Goal: Task Accomplishment & Management: Manage account settings

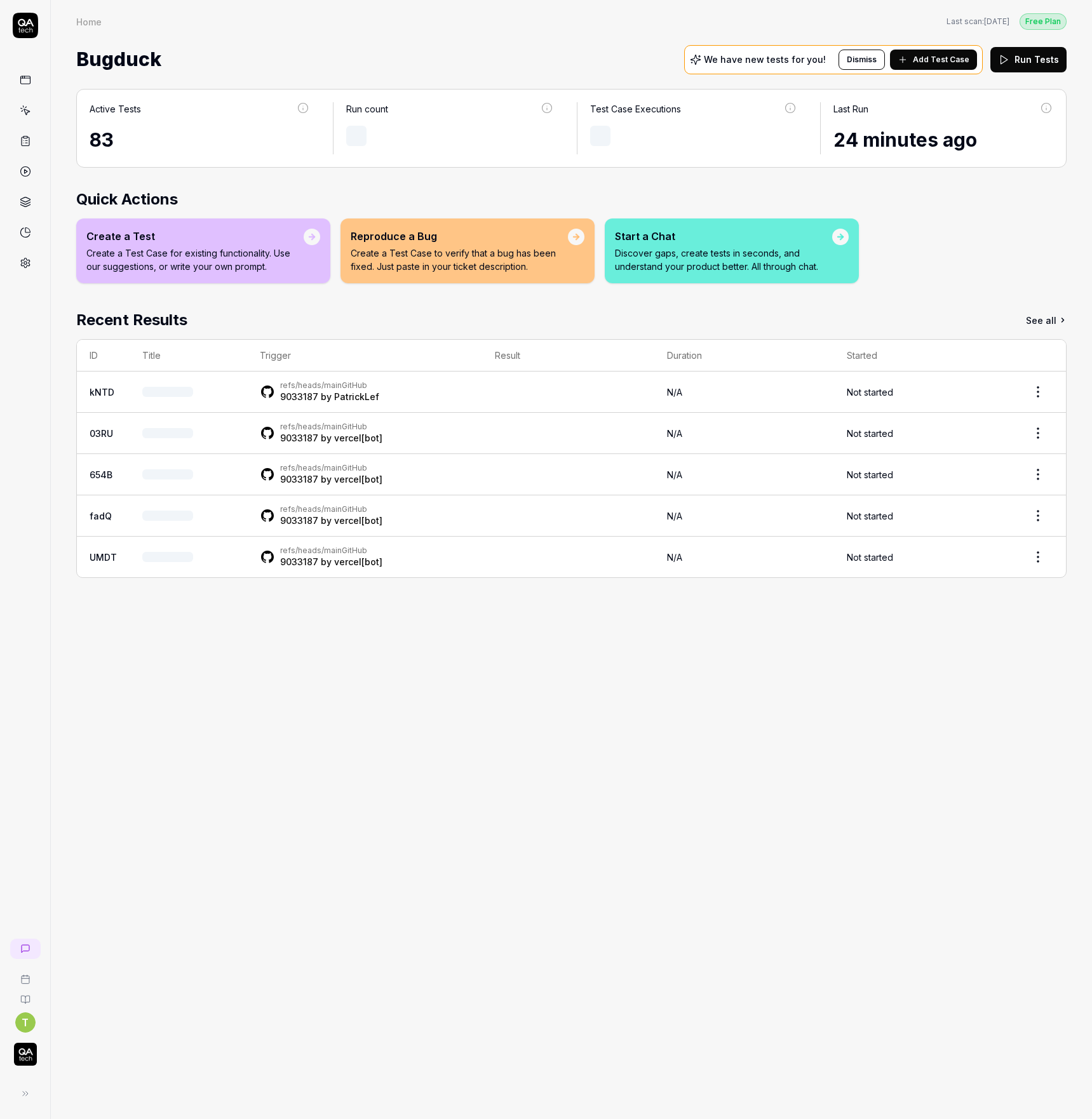
click at [33, 26] on icon at bounding box center [25, 25] width 25 height 25
click at [26, 1094] on icon at bounding box center [22, 1093] width 10 height 10
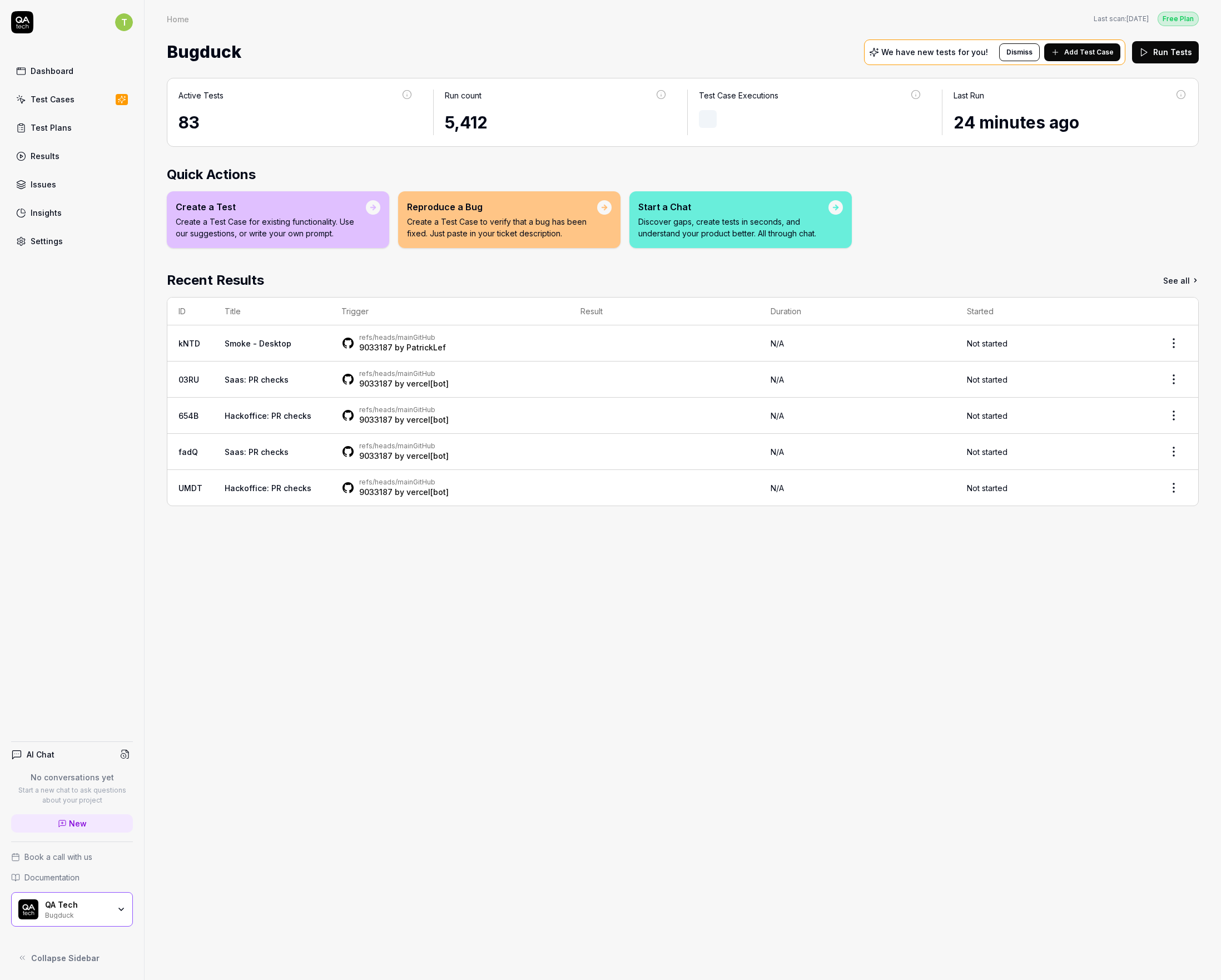
click at [125, 20] on html "T Dashboard Test Cases Test Plans Results Issues Insights Settings AI Chat No c…" at bounding box center [610, 490] width 1221 height 980
click at [177, 164] on link "Organizations" at bounding box center [193, 166] width 97 height 24
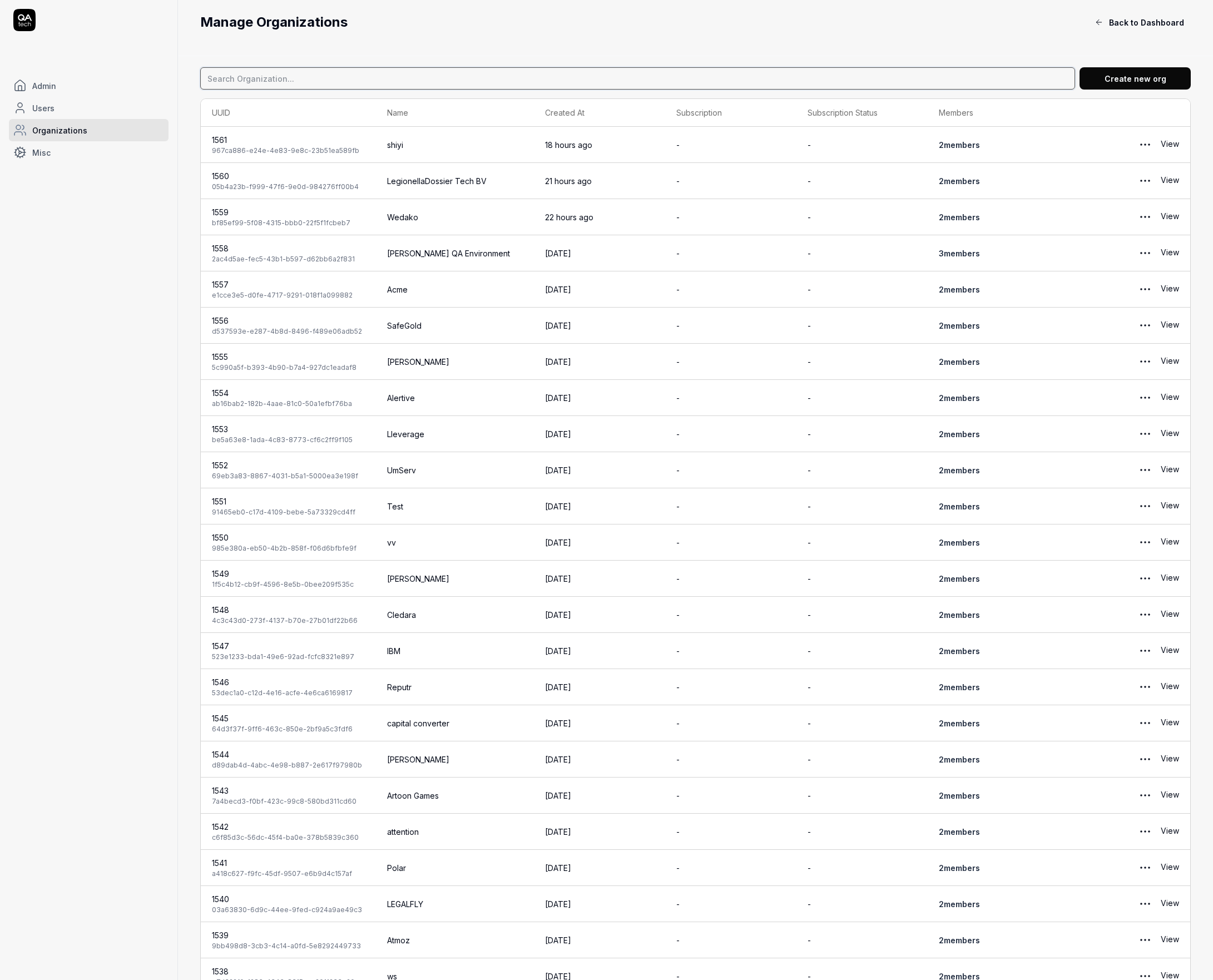
click at [290, 84] on input at bounding box center [638, 78] width 875 height 22
type input "skolon"
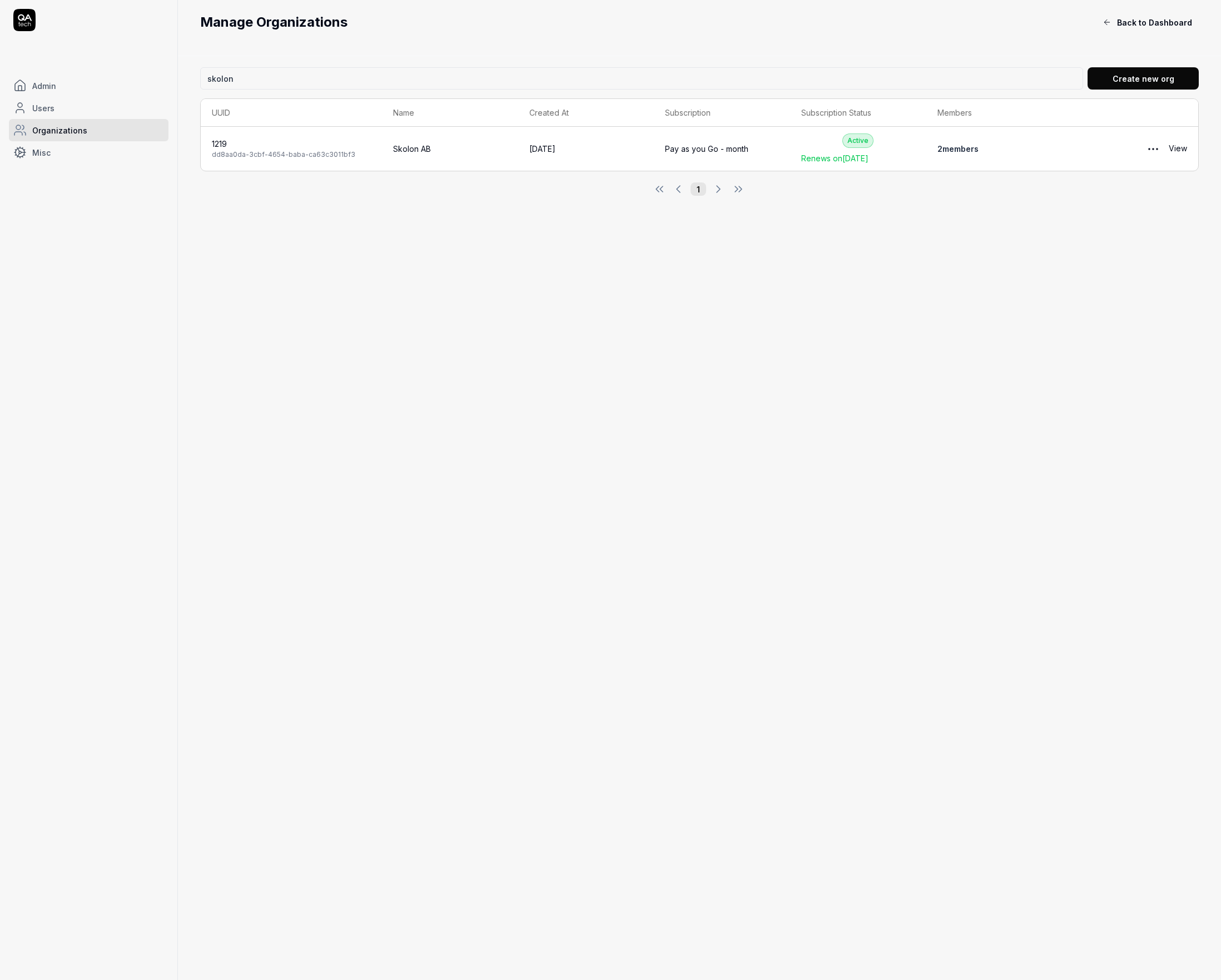
click at [955, 149] on html "Admin Users Organizations Misc Manage Organizations Back to Dashboard skolon Cr…" at bounding box center [610, 490] width 1221 height 980
click at [955, 149] on html "Admin Users Organizations Misc Manage Organizations Back to Dashboard skolon Cr…" at bounding box center [610, 490] width 1221 height 980
click at [955, 149] on link "View" at bounding box center [1178, 149] width 18 height 22
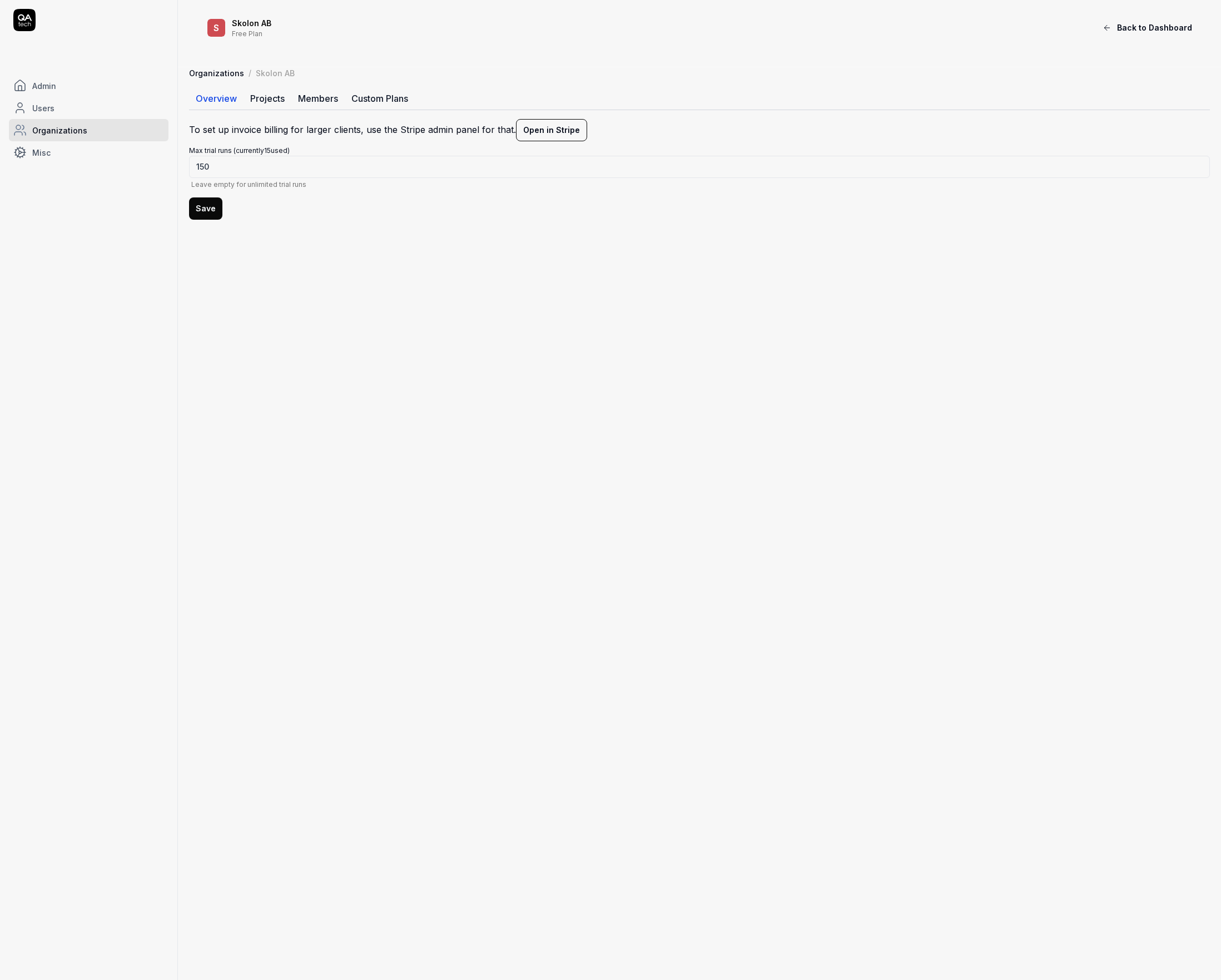
click at [281, 91] on link "Projects" at bounding box center [267, 98] width 48 height 22
click at [314, 97] on link "Members" at bounding box center [317, 98] width 53 height 22
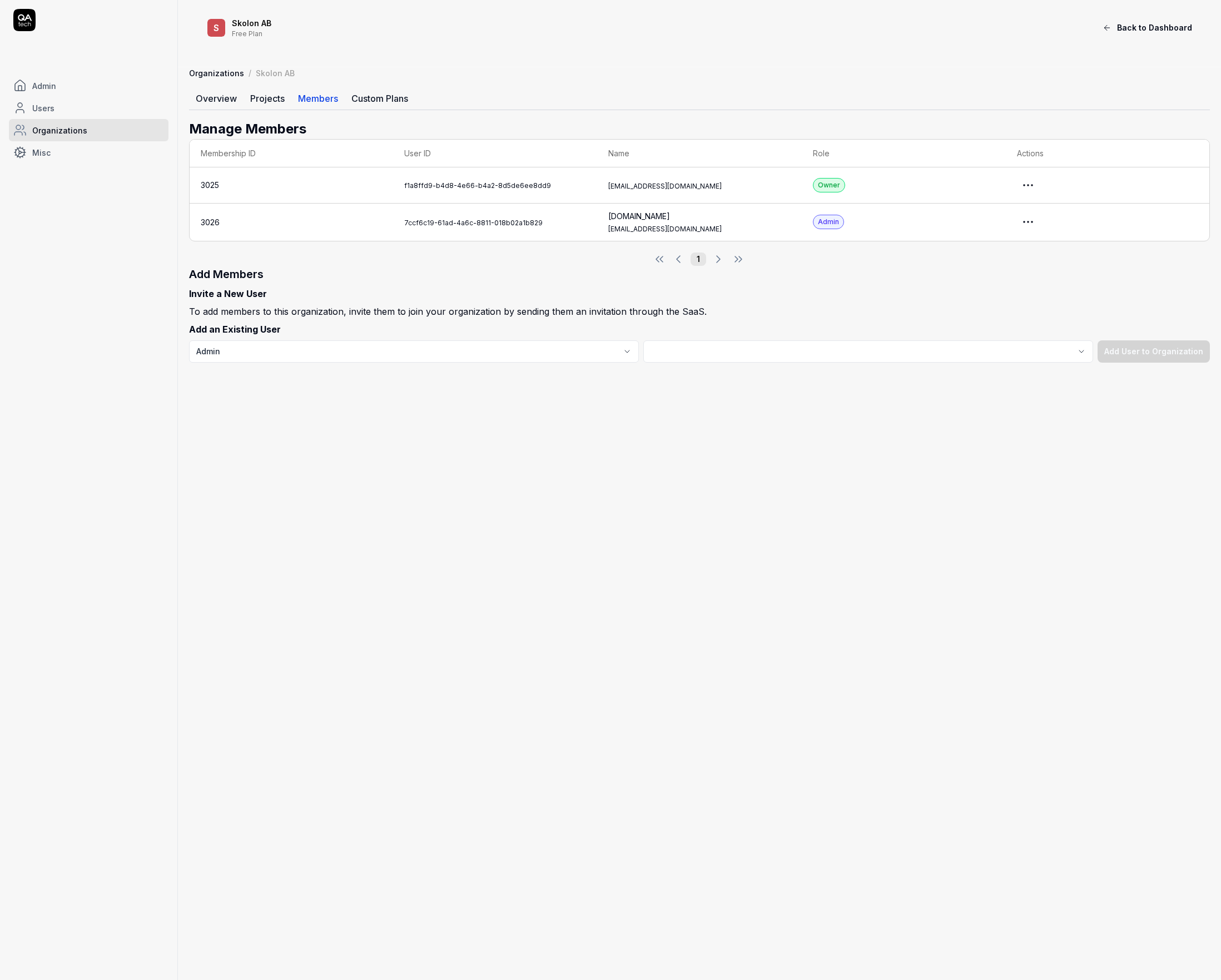
click at [1034, 181] on html "Admin Users Organizations Misc S Skolon AB Free Plan Back to Dashboard Organiza…" at bounding box center [610, 490] width 1221 height 980
click at [984, 235] on link "Impersonate User" at bounding box center [1001, 235] width 88 height 24
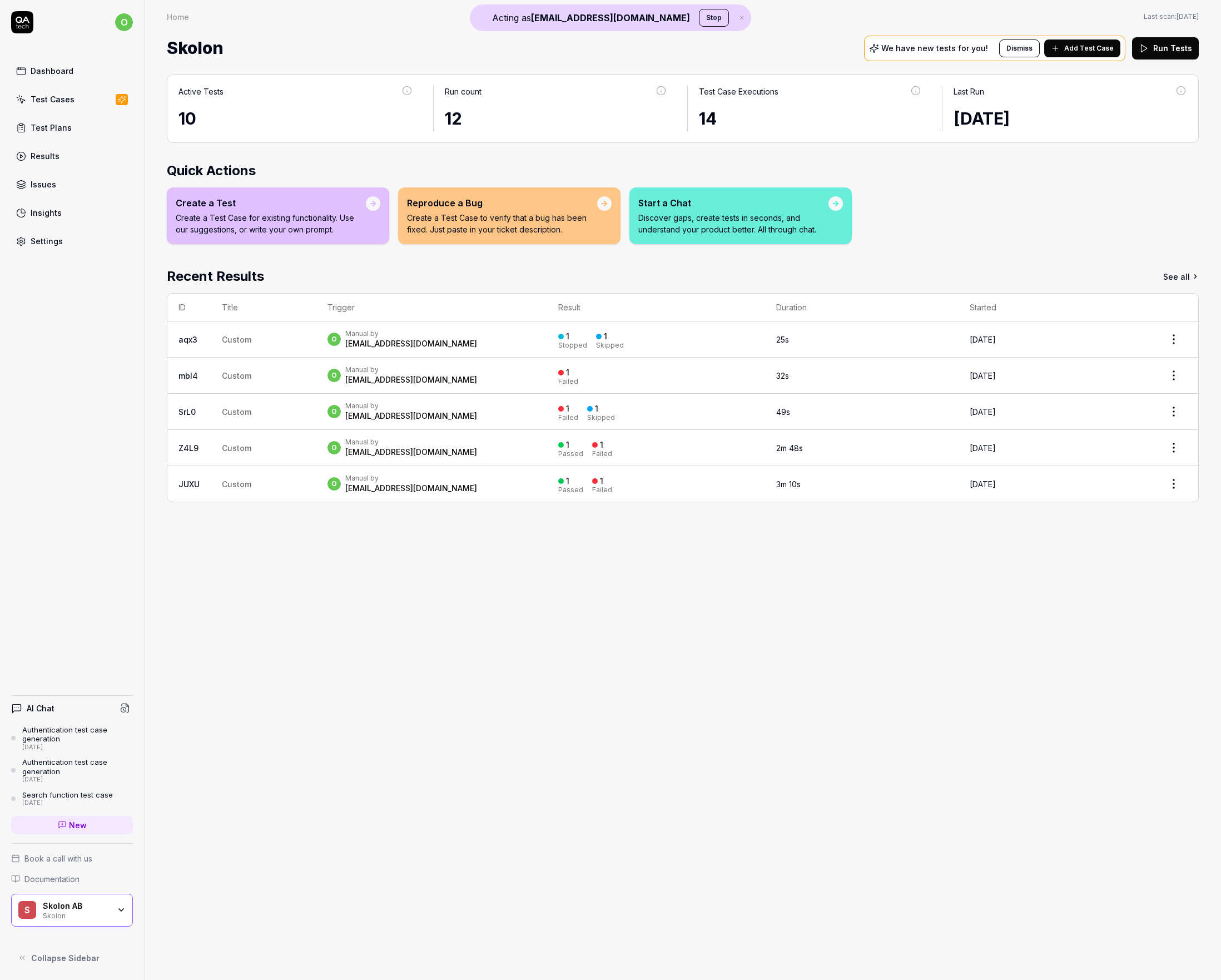
click at [182, 372] on link "mbl4" at bounding box center [188, 376] width 20 height 10
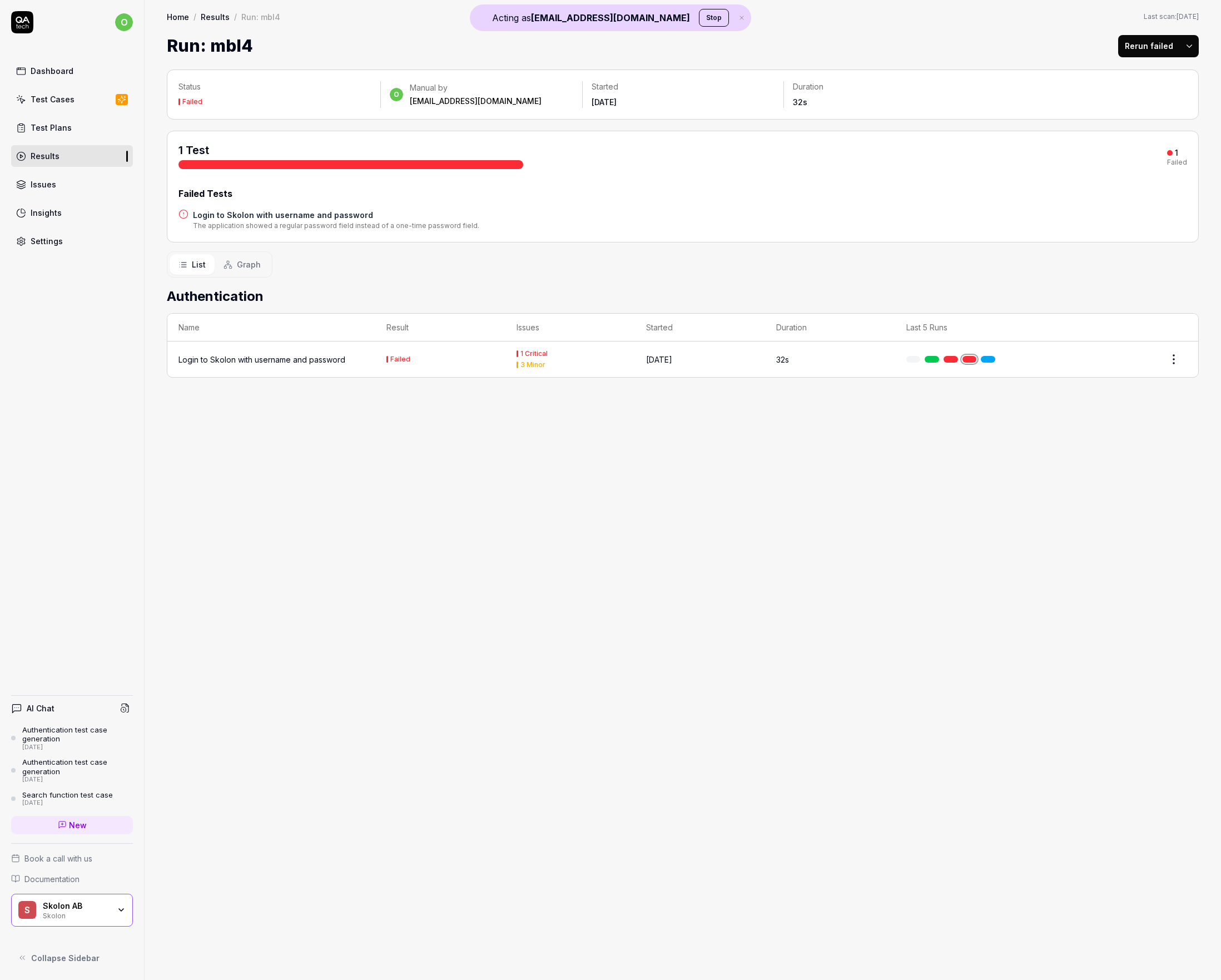
click at [286, 355] on div "Login to Skolon with username and password" at bounding box center [262, 360] width 167 height 12
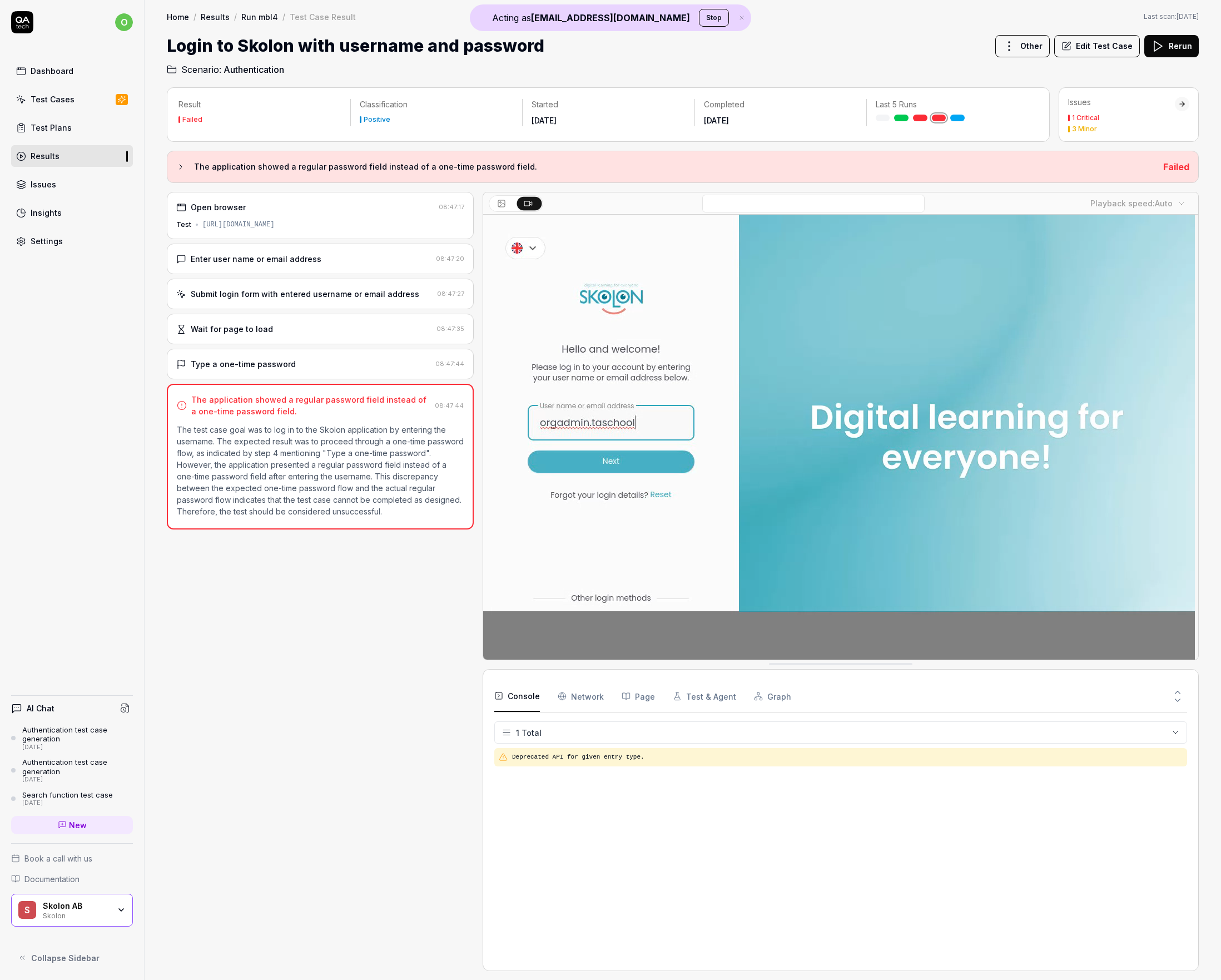
click at [300, 360] on div "Type a one-time password" at bounding box center [303, 364] width 255 height 12
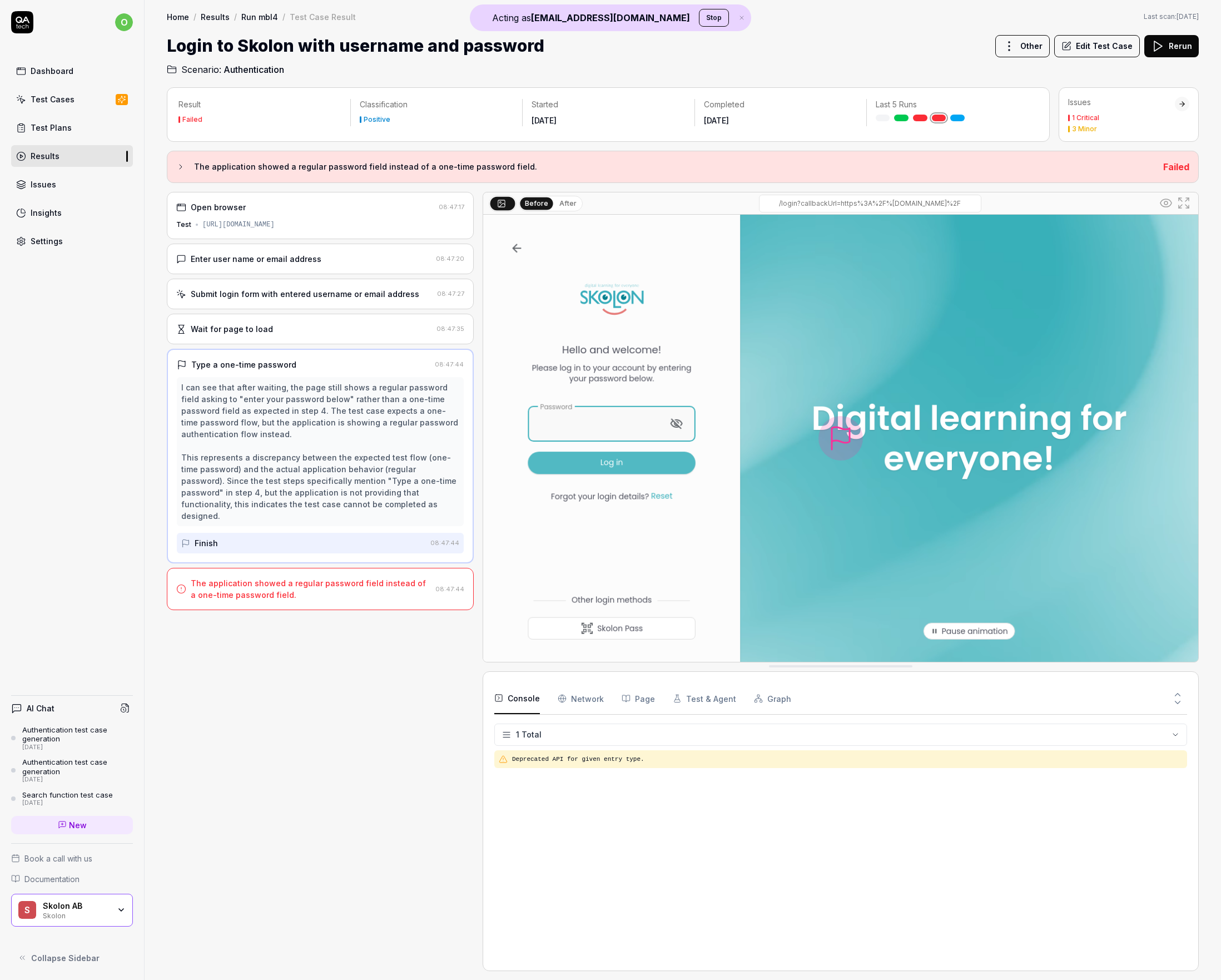
click at [331, 325] on div "Wait for page to load" at bounding box center [304, 329] width 256 height 12
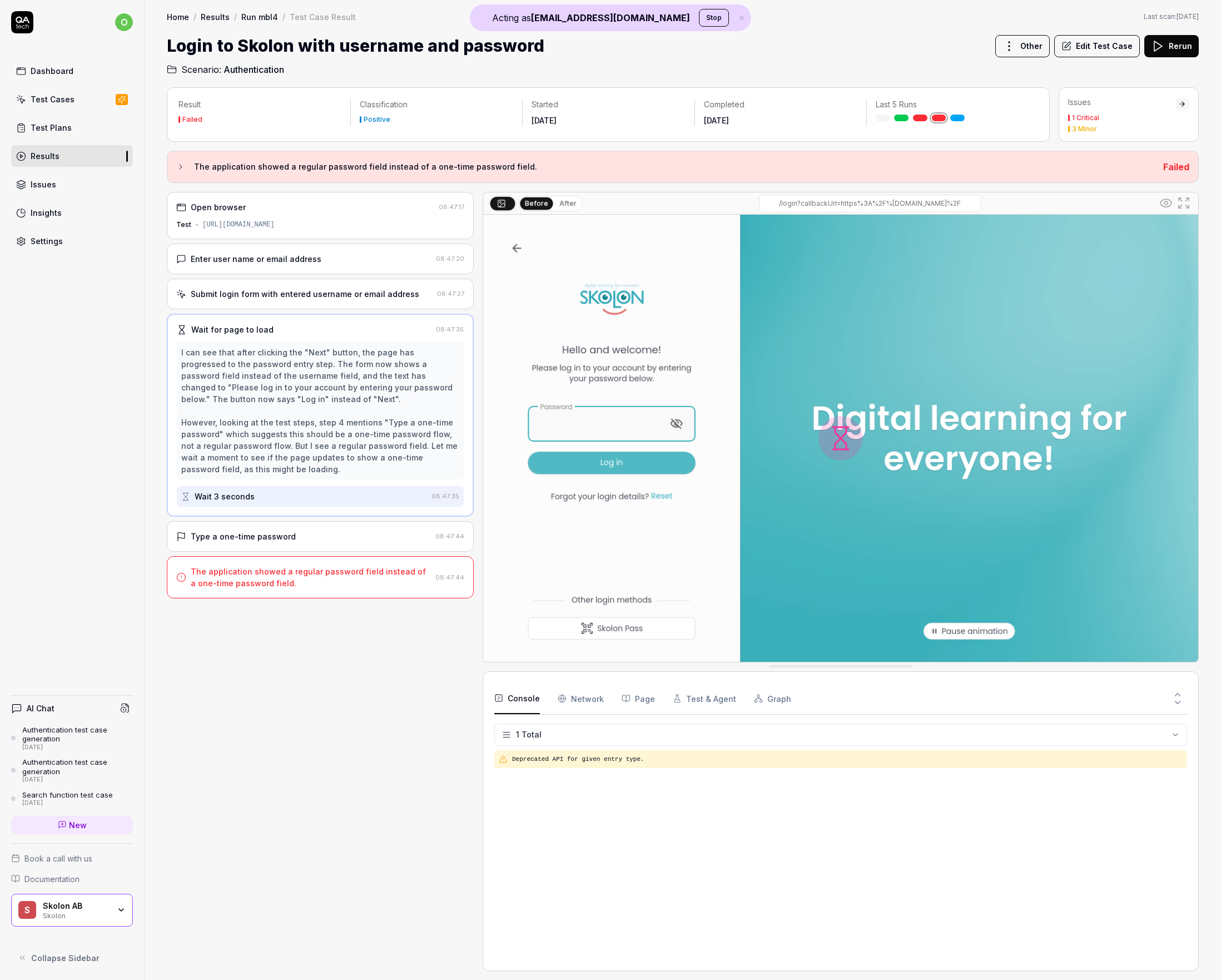
click at [328, 289] on div "Submit login form with entered username or email address" at bounding box center [305, 294] width 229 height 12
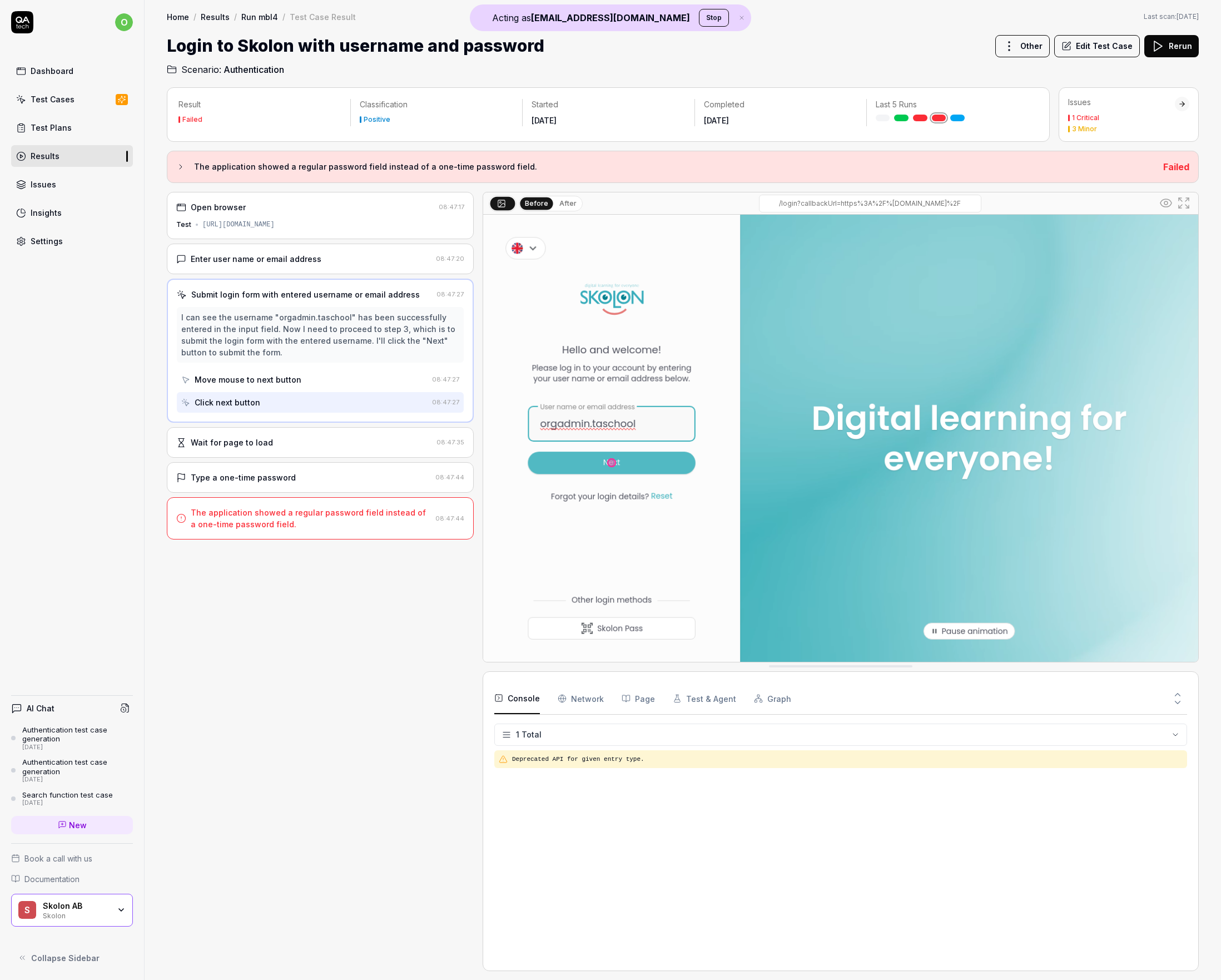
click at [353, 175] on div "The application showed a regular password field instead of a one-time password …" at bounding box center [683, 167] width 1032 height 32
click at [355, 168] on h3 "The application showed a regular password field instead of a one-time password …" at bounding box center [674, 167] width 960 height 13
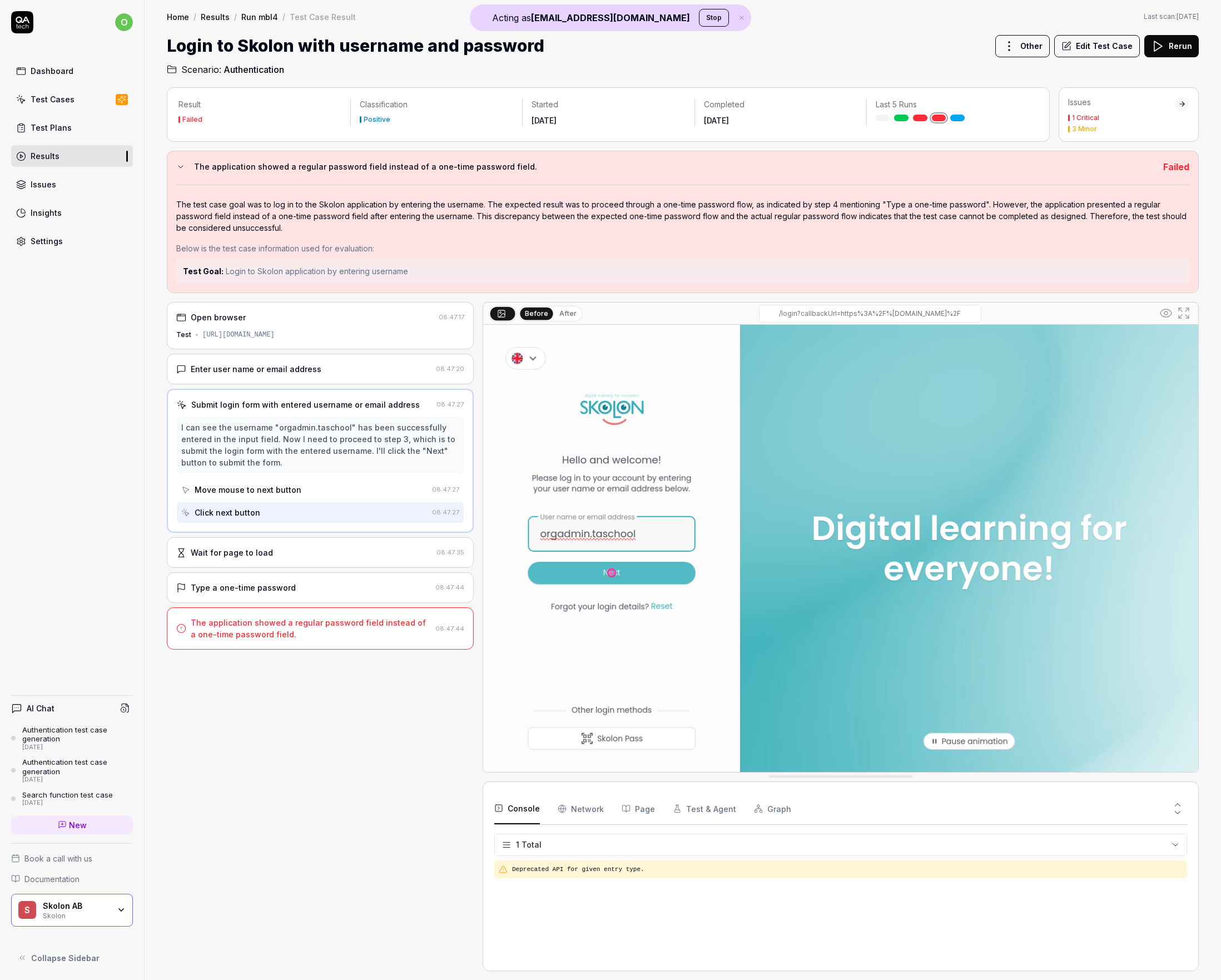
click at [268, 447] on div "I can see the username "orgadmin.taschool" has been successfully entered in the…" at bounding box center [320, 445] width 278 height 47
click at [327, 445] on div "I can see the username "orgadmin.taschool" has been successfully entered in the…" at bounding box center [320, 445] width 278 height 47
click at [304, 448] on div "I can see the username "orgadmin.taschool" has been successfully entered in the…" at bounding box center [320, 445] width 278 height 47
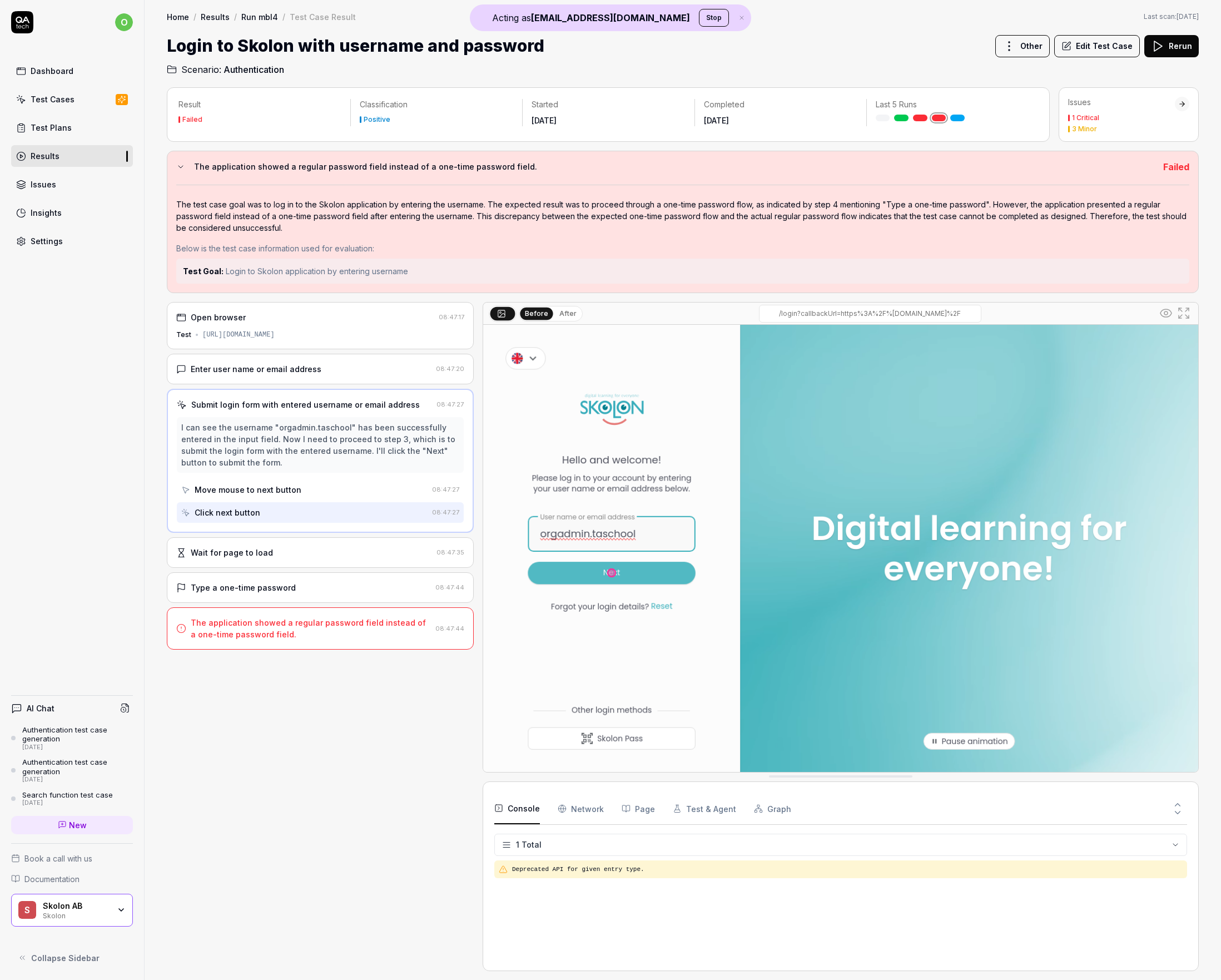
click at [300, 365] on div "Enter user name or email address" at bounding box center [256, 369] width 131 height 12
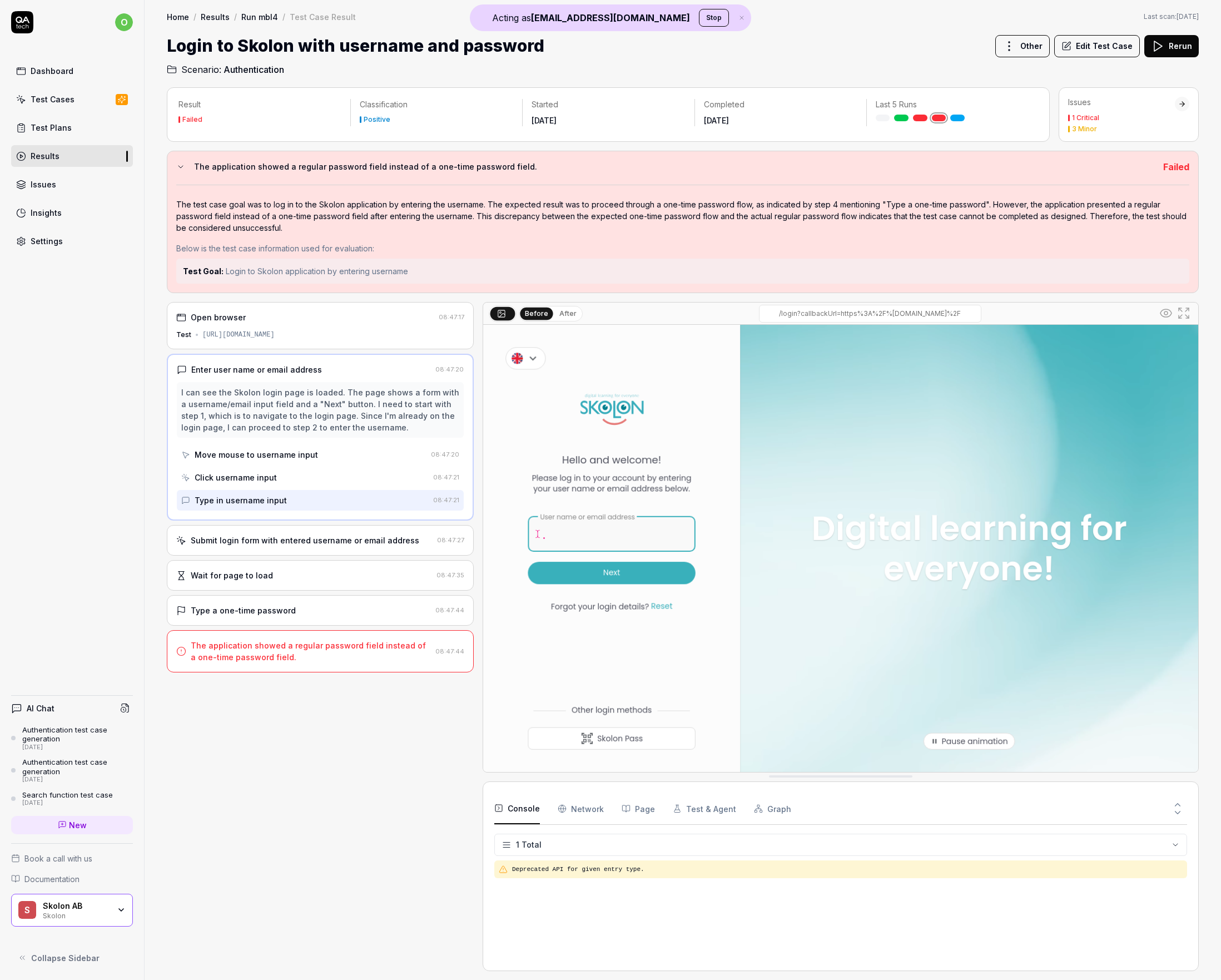
click at [300, 365] on div "Enter user name or email address" at bounding box center [257, 369] width 131 height 12
click at [235, 542] on div "Submit login form with entered username or email address" at bounding box center [305, 540] width 229 height 12
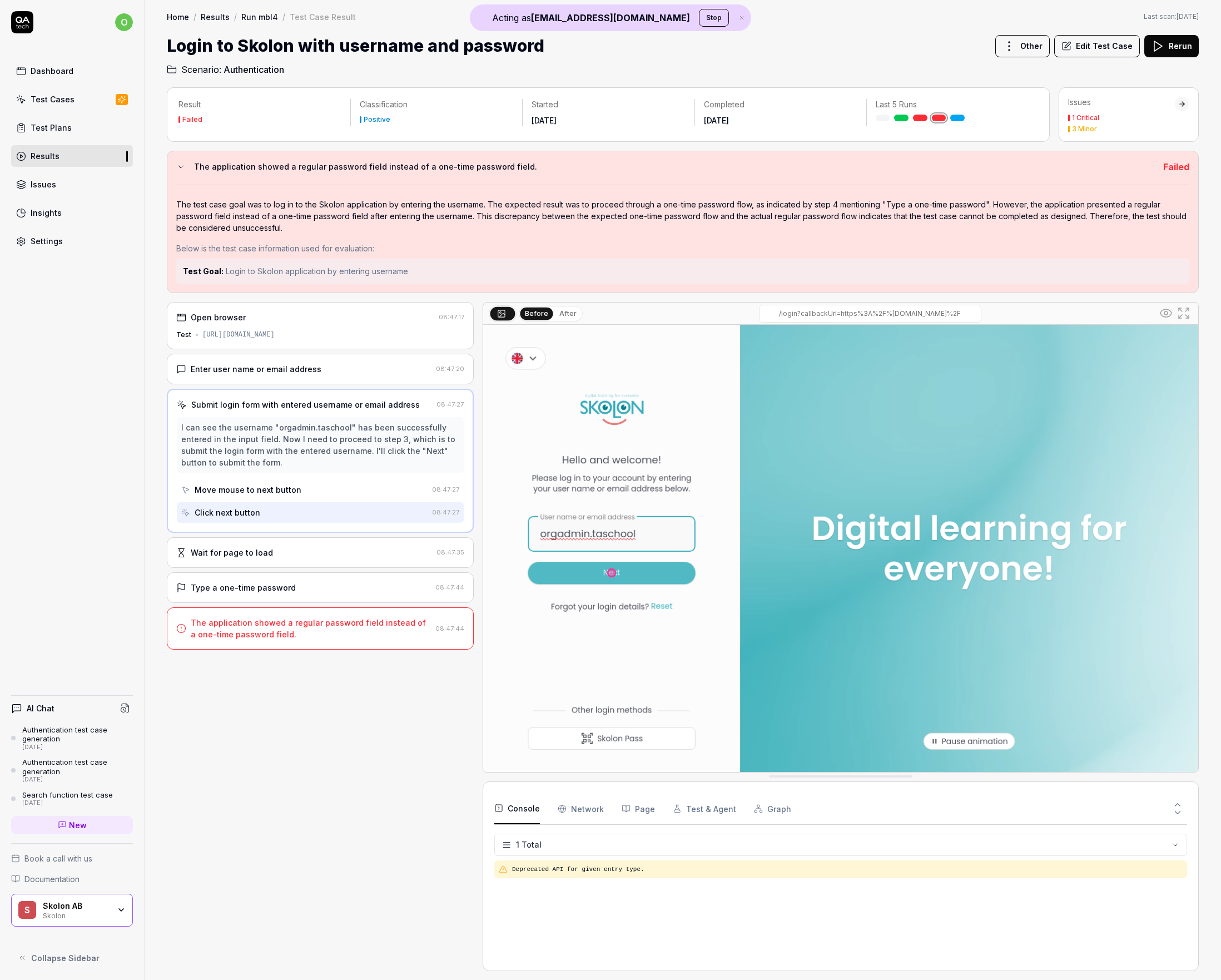
click at [255, 554] on div "Wait for page to load" at bounding box center [232, 553] width 82 height 12
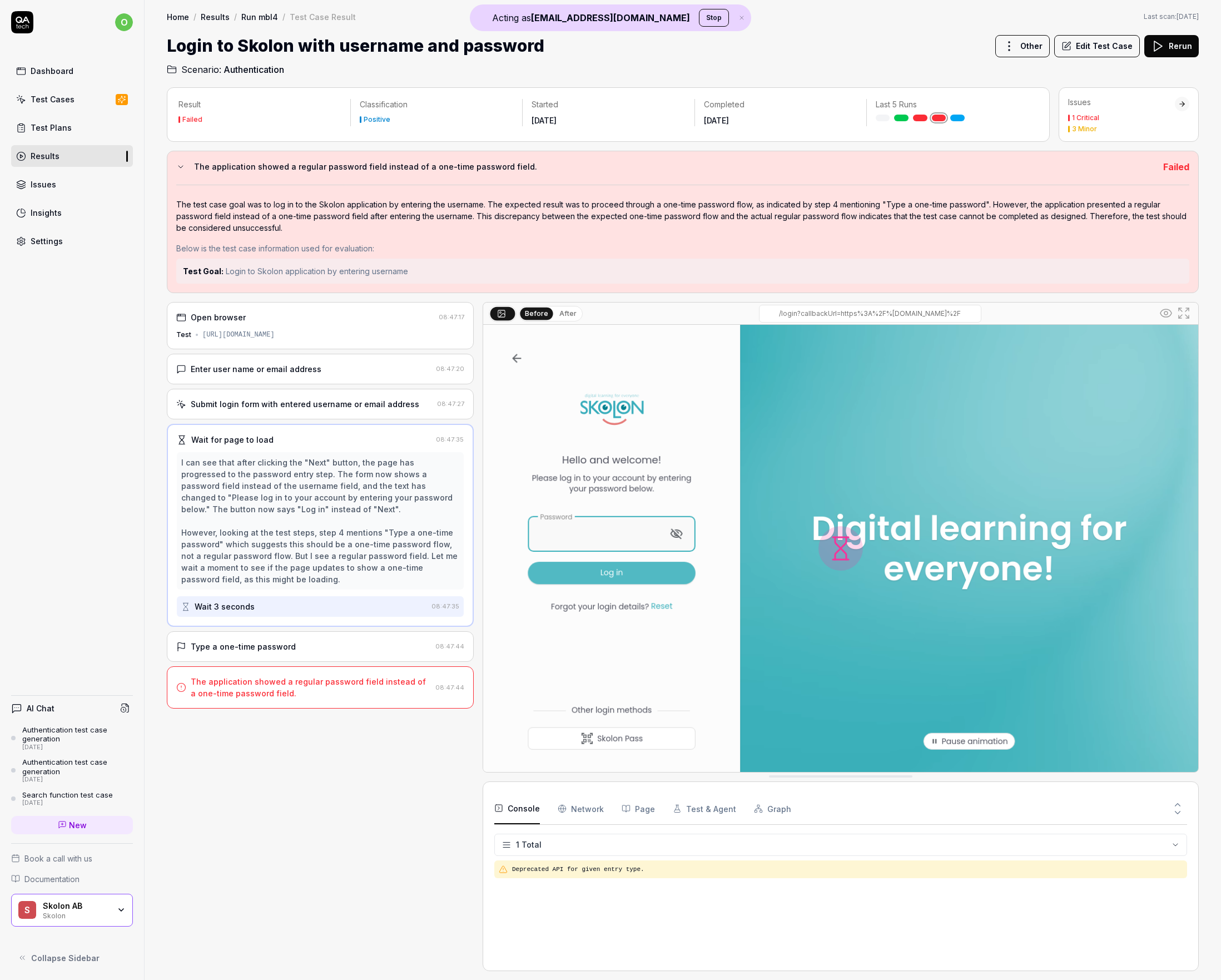
click at [267, 642] on div "Type a one-time password" at bounding box center [243, 646] width 105 height 12
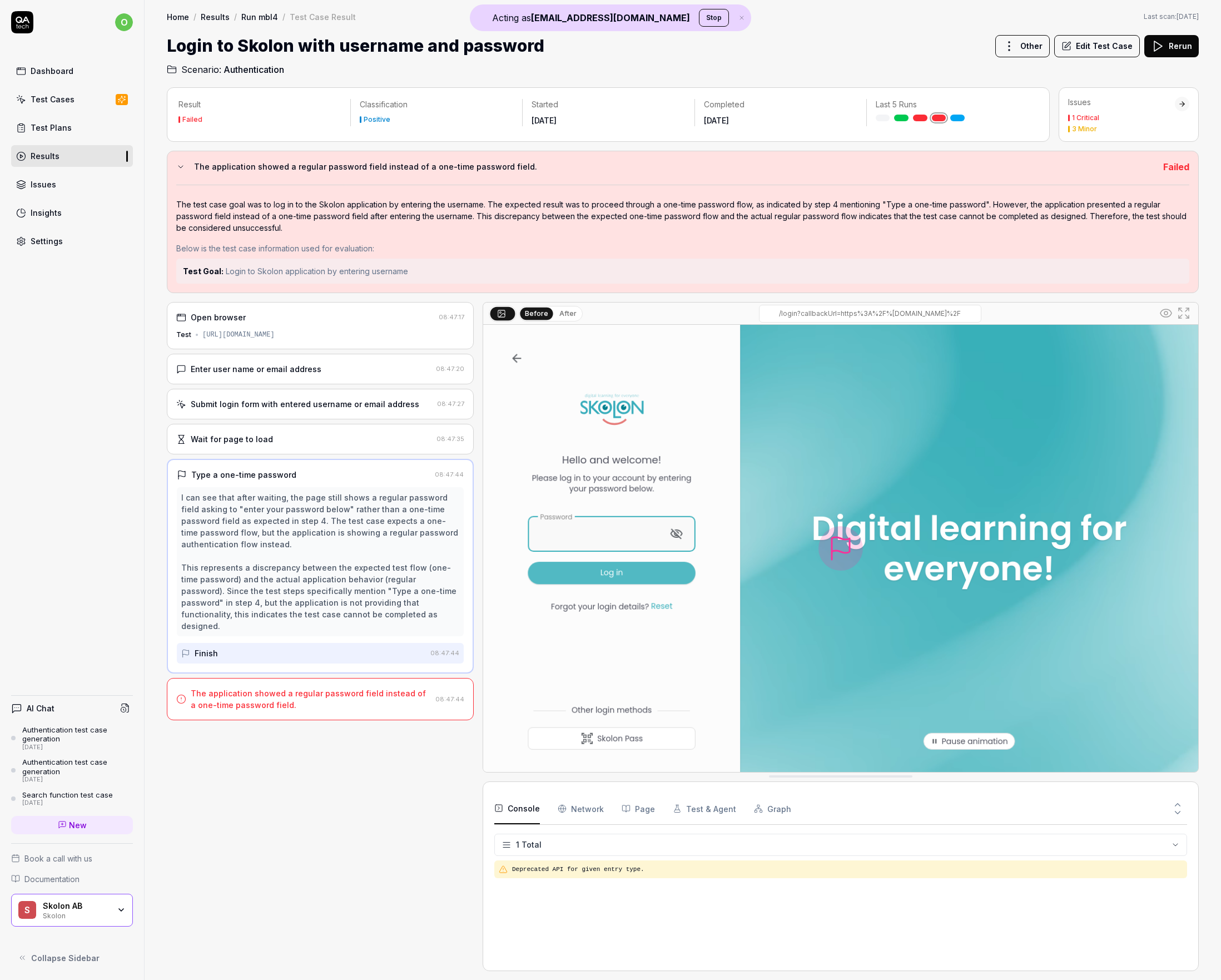
click at [1118, 50] on button "Edit Test Case" at bounding box center [1097, 46] width 85 height 22
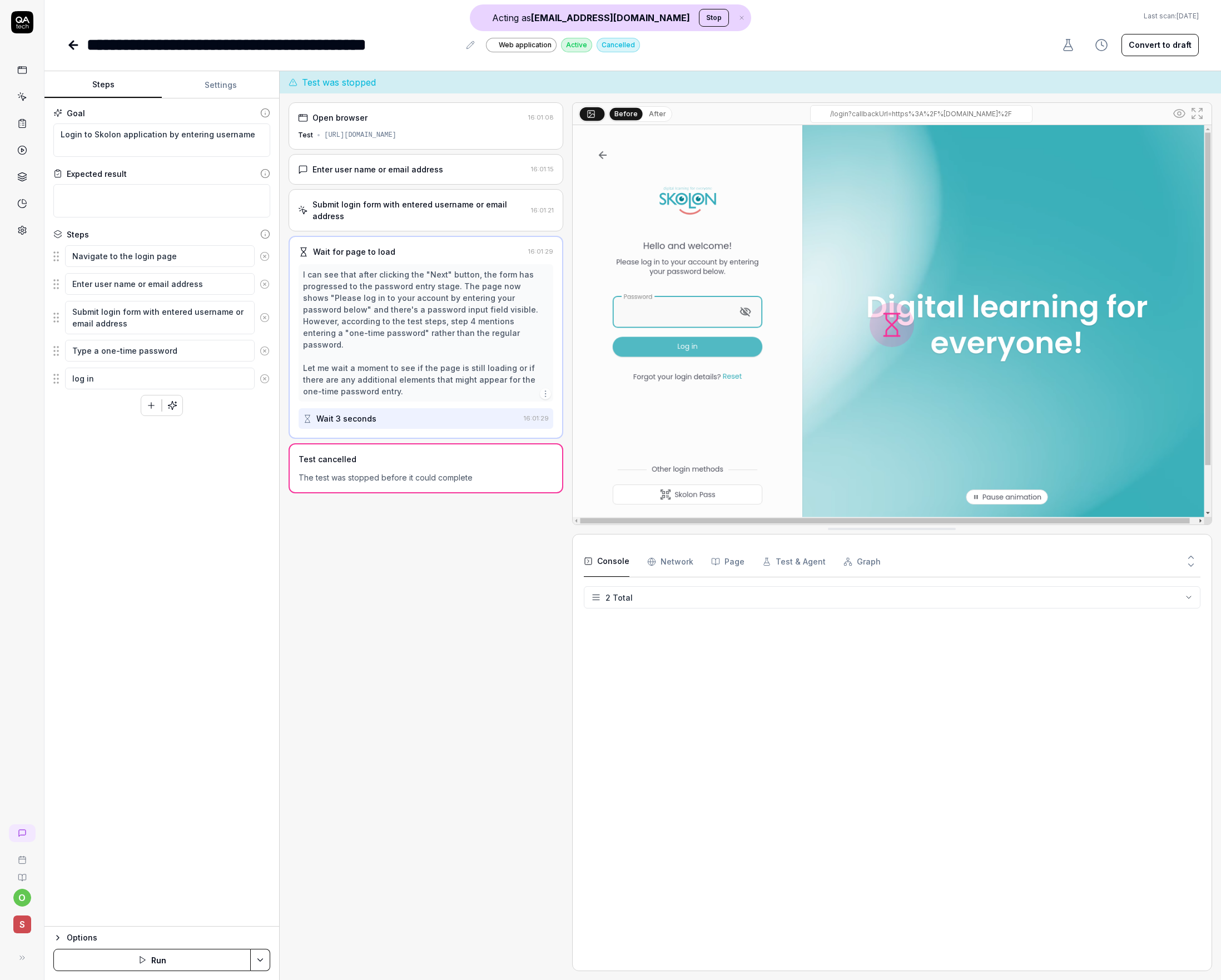
click at [205, 78] on button "Settings" at bounding box center [220, 85] width 118 height 27
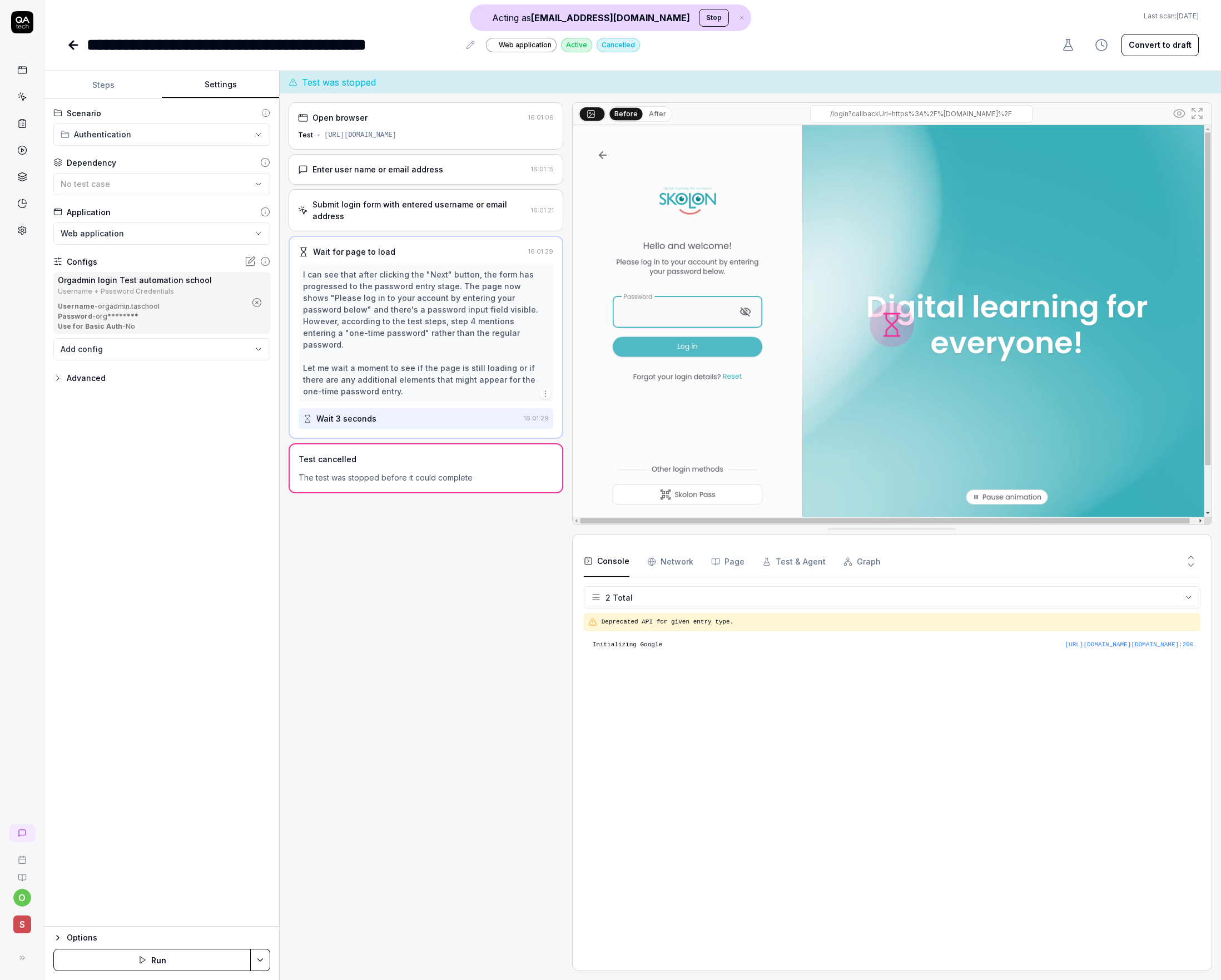
click at [149, 133] on html "**********" at bounding box center [610, 490] width 1221 height 980
click at [159, 115] on html "**********" at bounding box center [610, 490] width 1221 height 980
click at [115, 95] on button "Steps" at bounding box center [103, 85] width 118 height 27
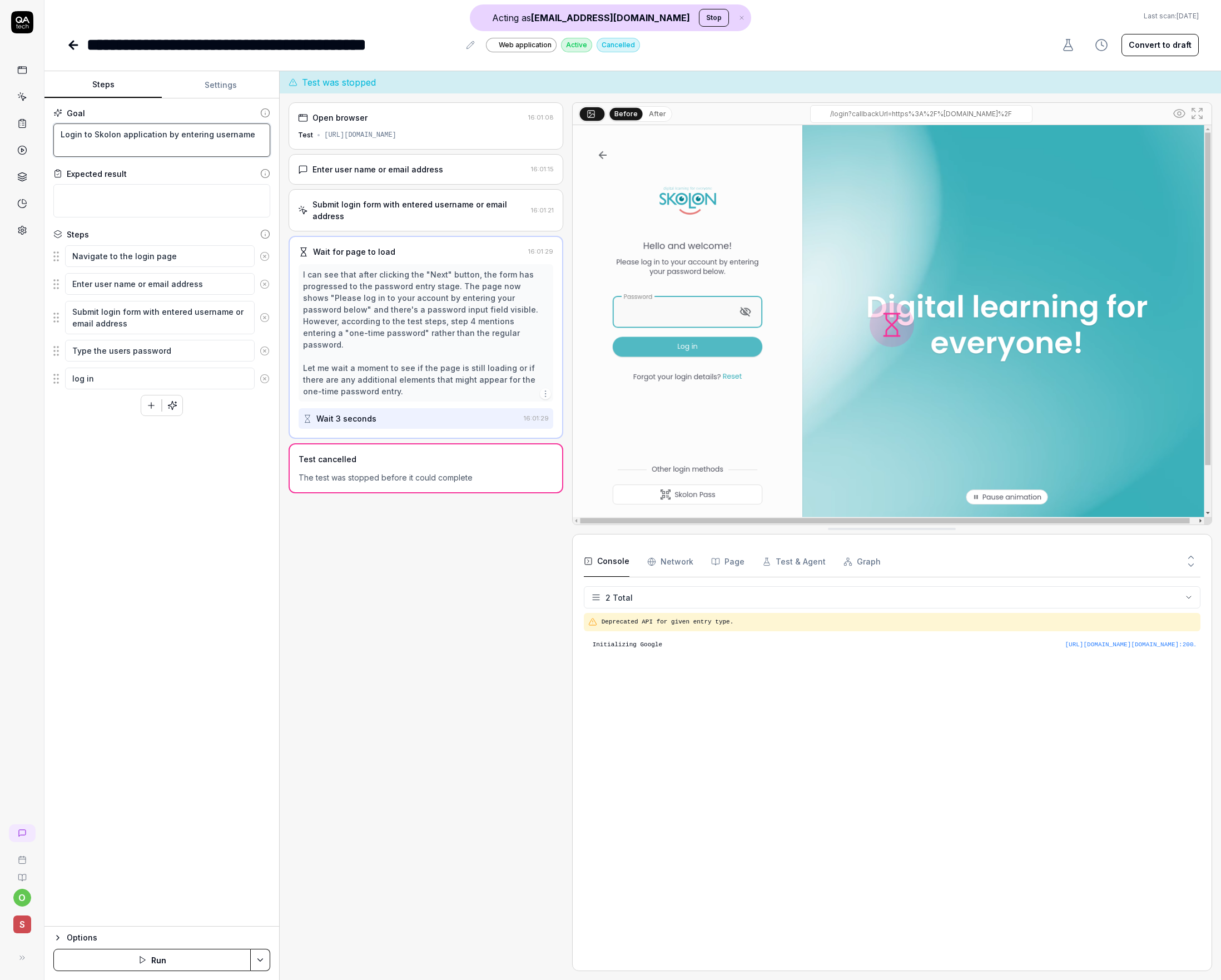
click at [246, 132] on textarea "Login to Skolon application by entering username" at bounding box center [161, 140] width 217 height 33
type textarea "*"
type textarea "Login to Skolon application by entering username"
type textarea "*"
type textarea "Login to Skolon application by entering username n"
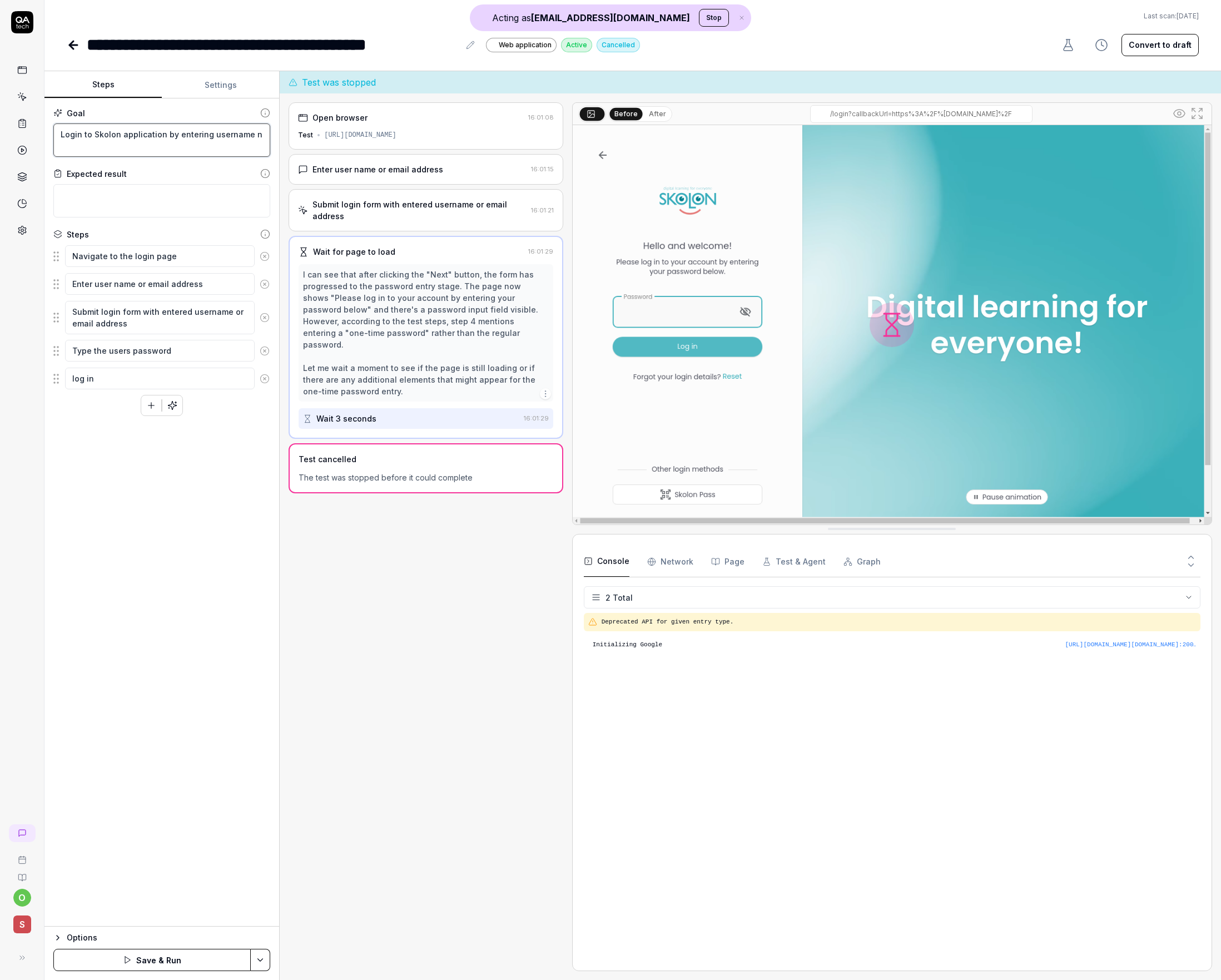
type textarea "*"
type textarea "Login to Skolon application by entering username na"
type textarea "*"
type textarea "Login to Skolon application by entering username n"
type textarea "*"
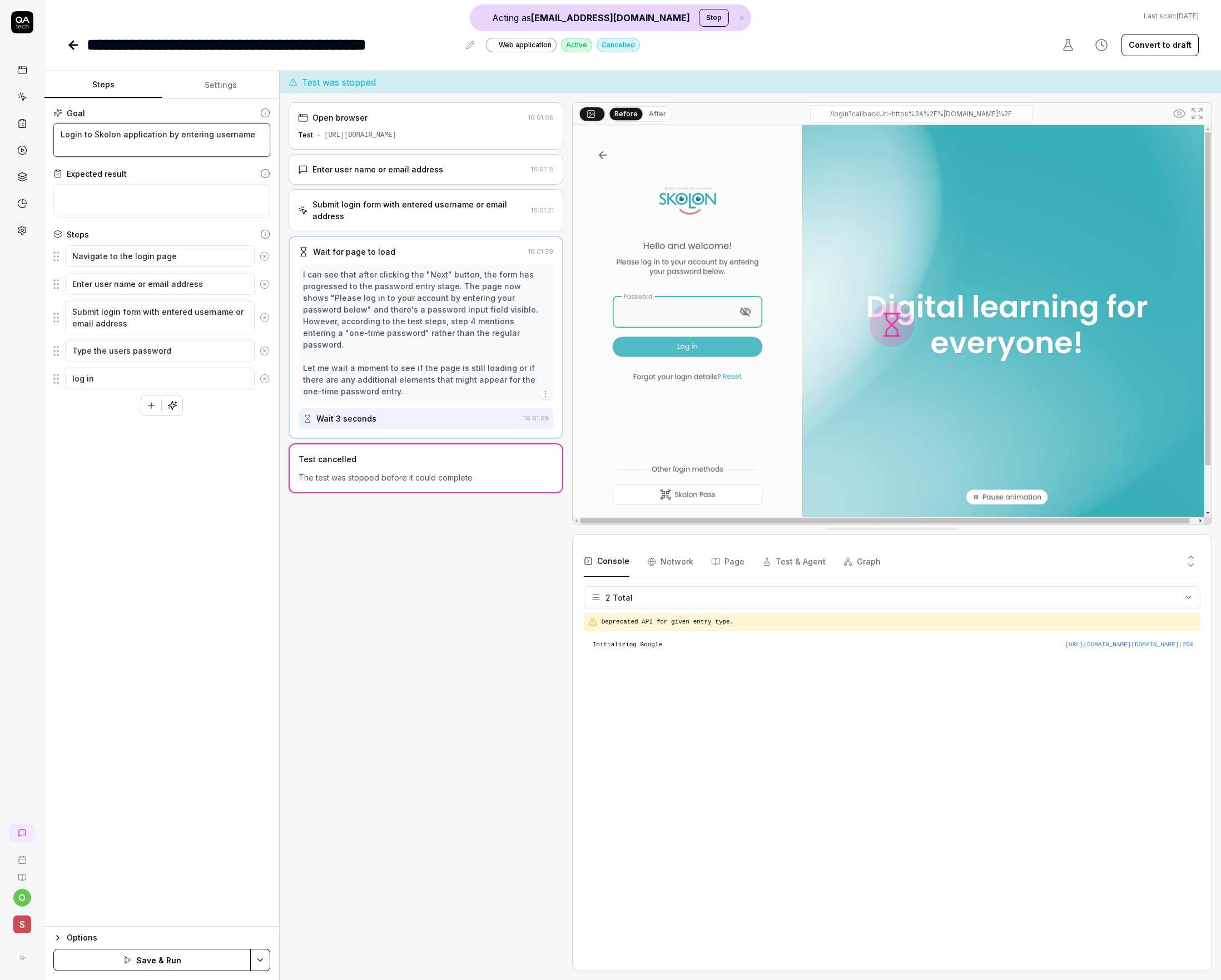
type textarea "Login to Skolon application by entering username a"
type textarea "*"
type textarea "Login to Skolon application by entering username an"
type textarea "*"
type textarea "Login to Skolon application by entering username and"
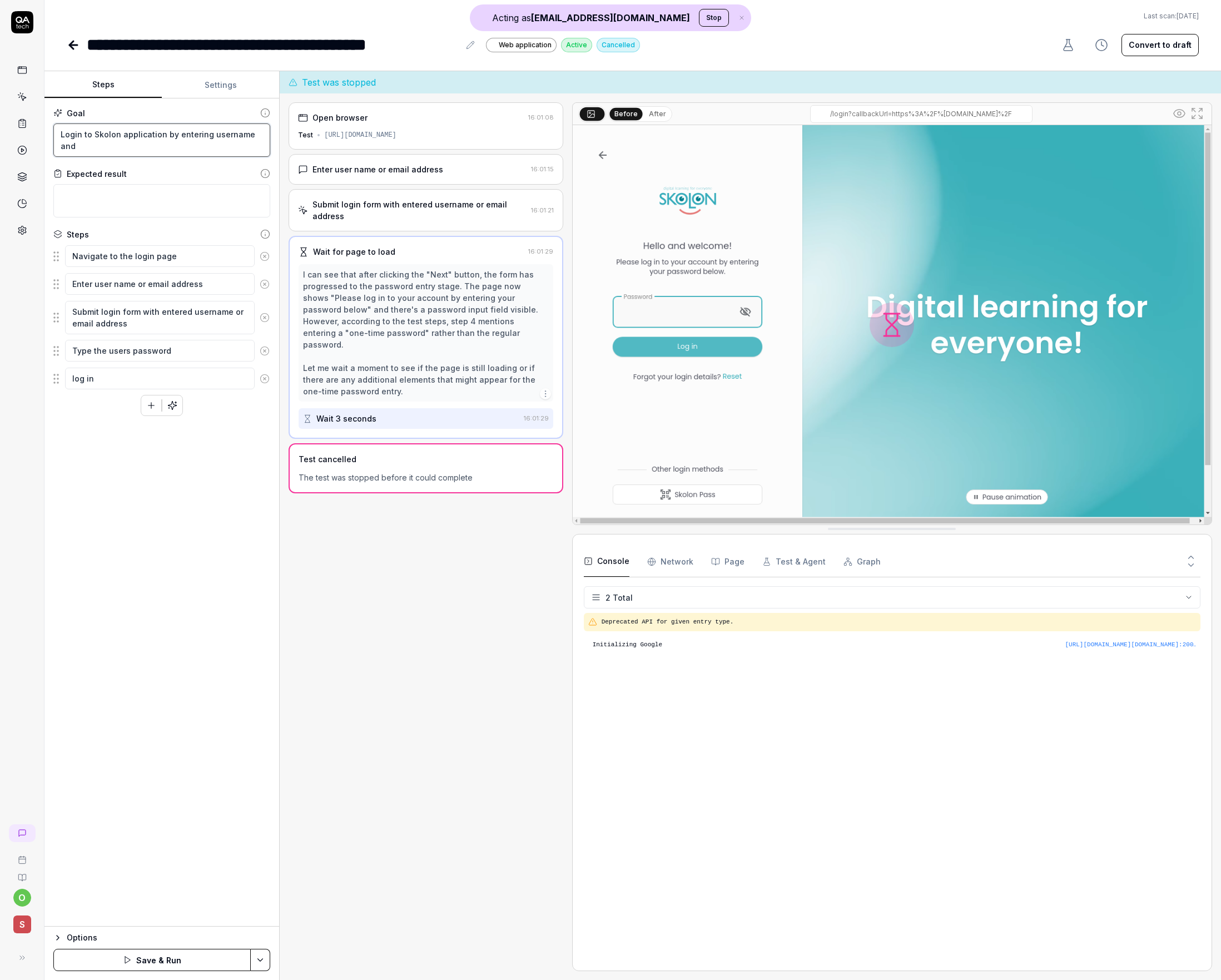
type textarea "*"
type textarea "Login to Skolon application by entering username and"
type textarea "*"
type textarea "Login to Skolon application by entering username and p"
type textarea "*"
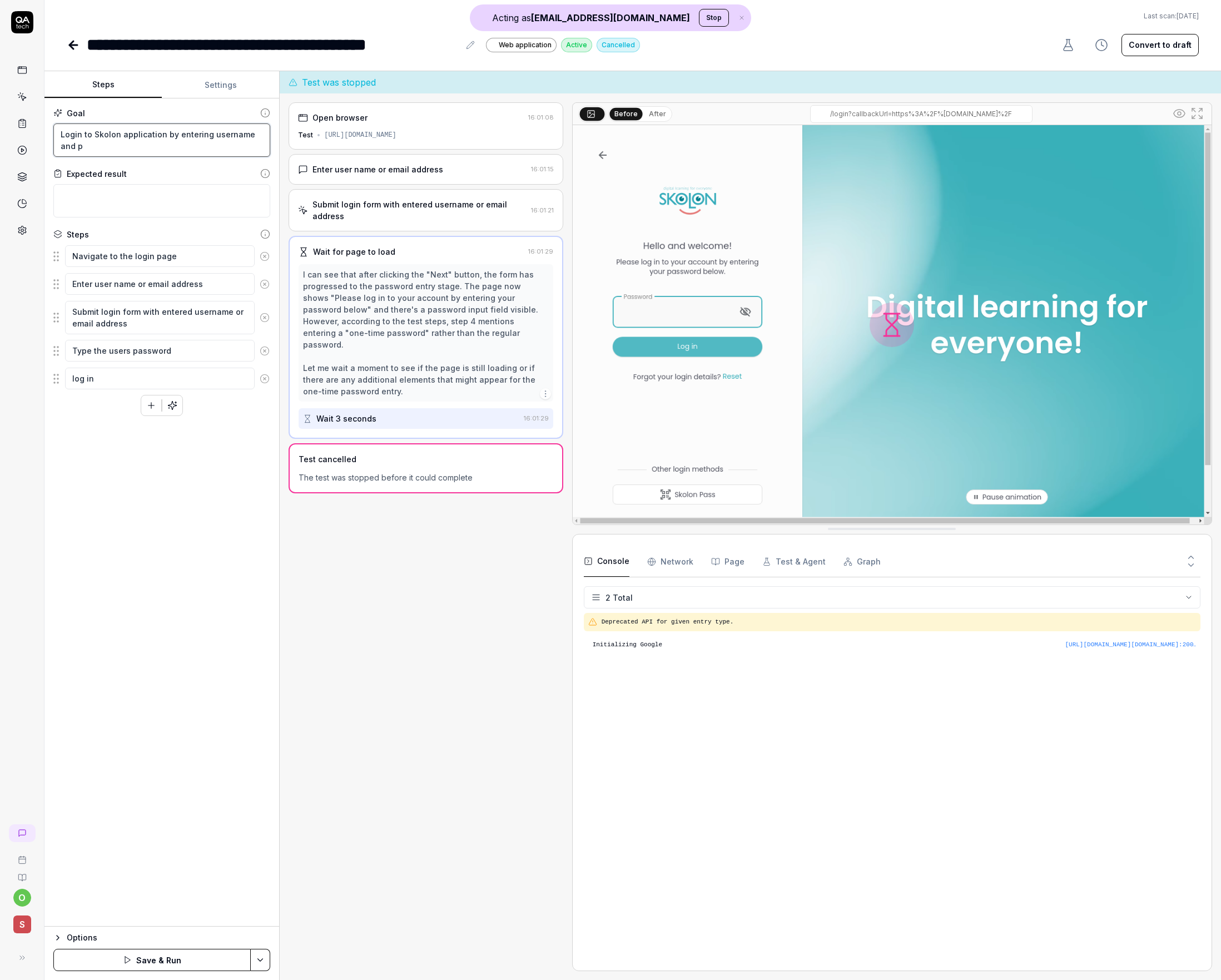
type textarea "Login to Skolon application by entering username and pa"
type textarea "*"
type textarea "Login to Skolon application by entering username and pas"
type textarea "*"
type textarea "Login to Skolon application by entering username and pass"
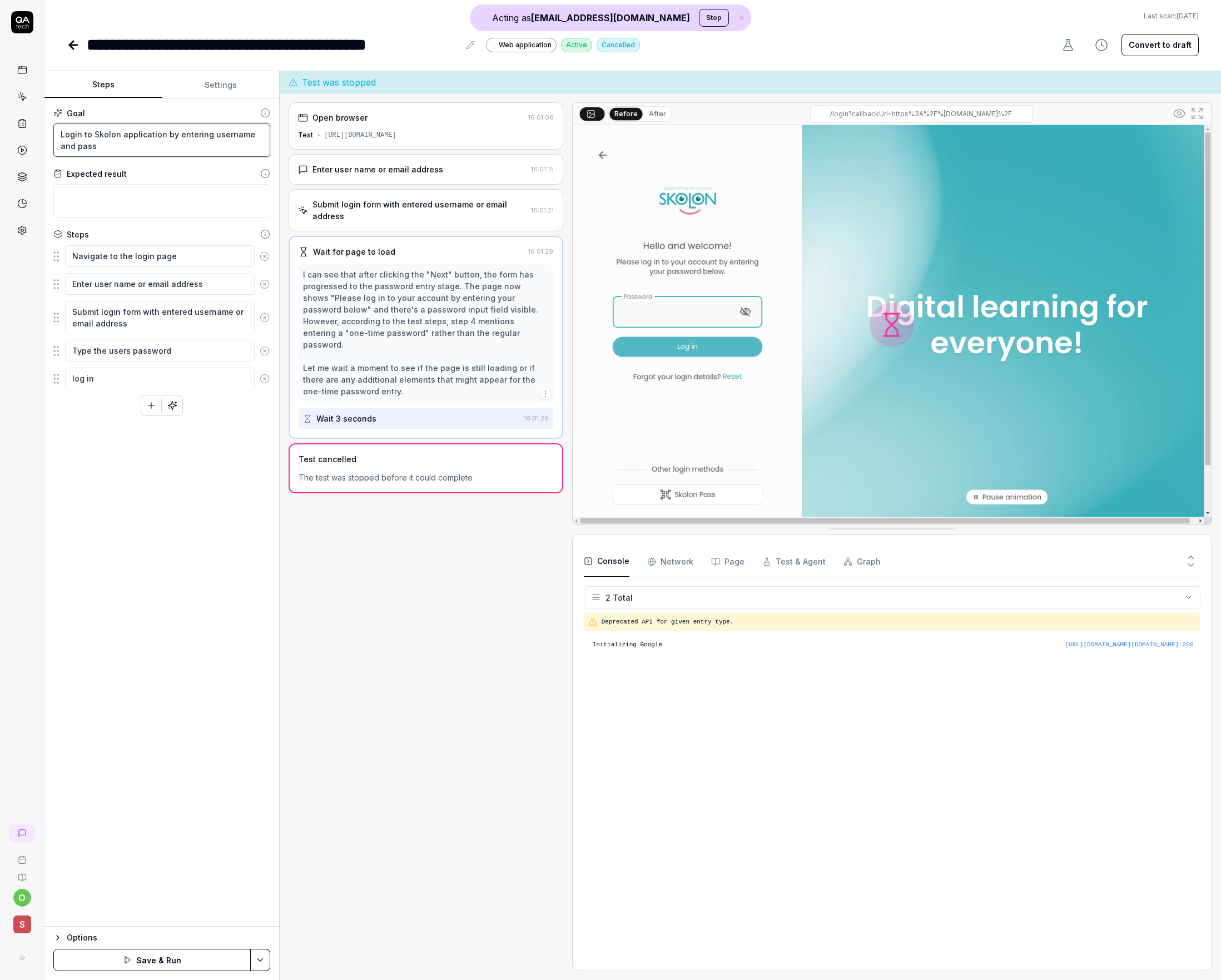
type textarea "*"
type textarea "Login to Skolon application by entering username and passwo"
type textarea "*"
type textarea "Login to Skolon application by entering username and passwor"
type textarea "*"
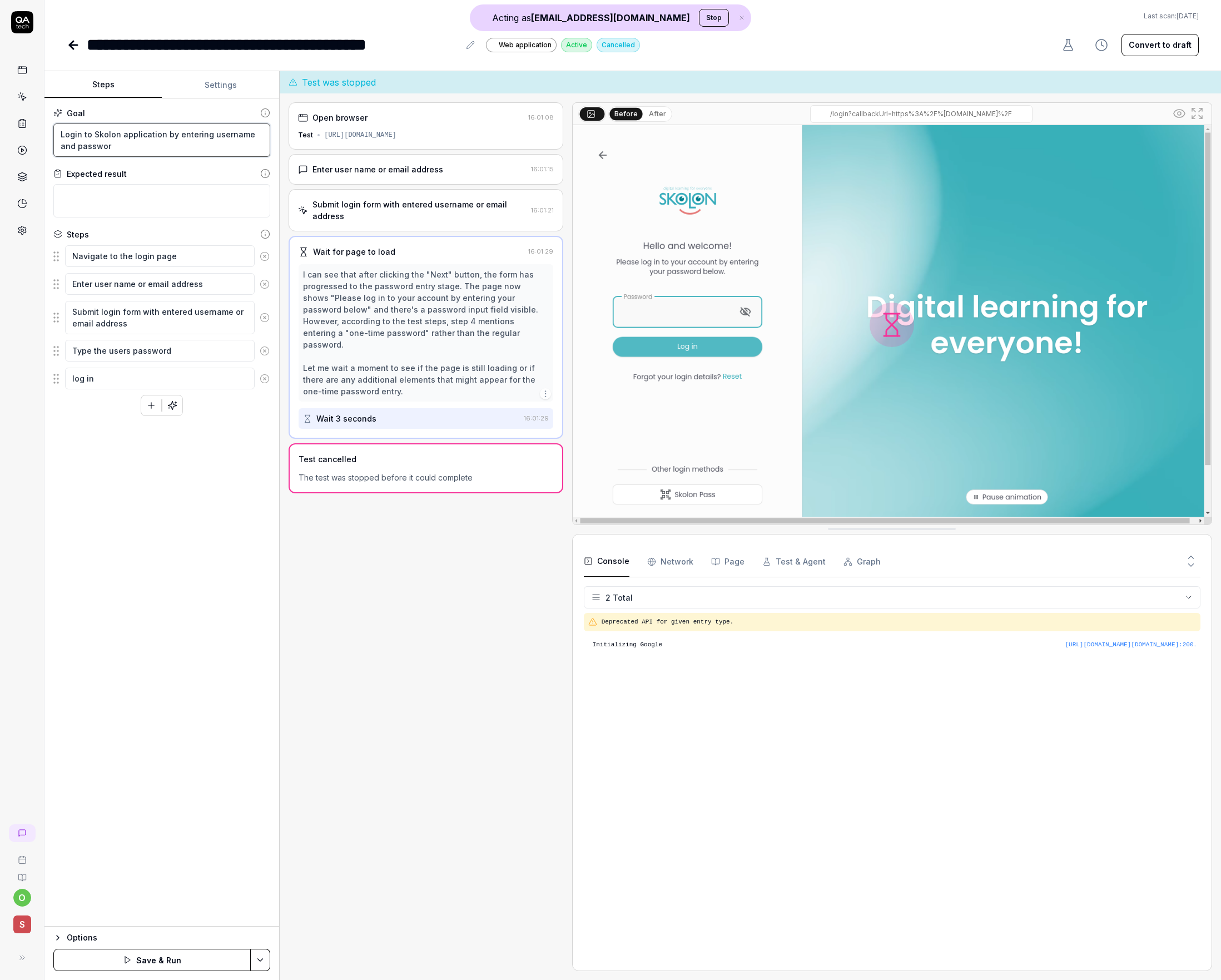
type textarea "Login to Skolon application by entering username and password"
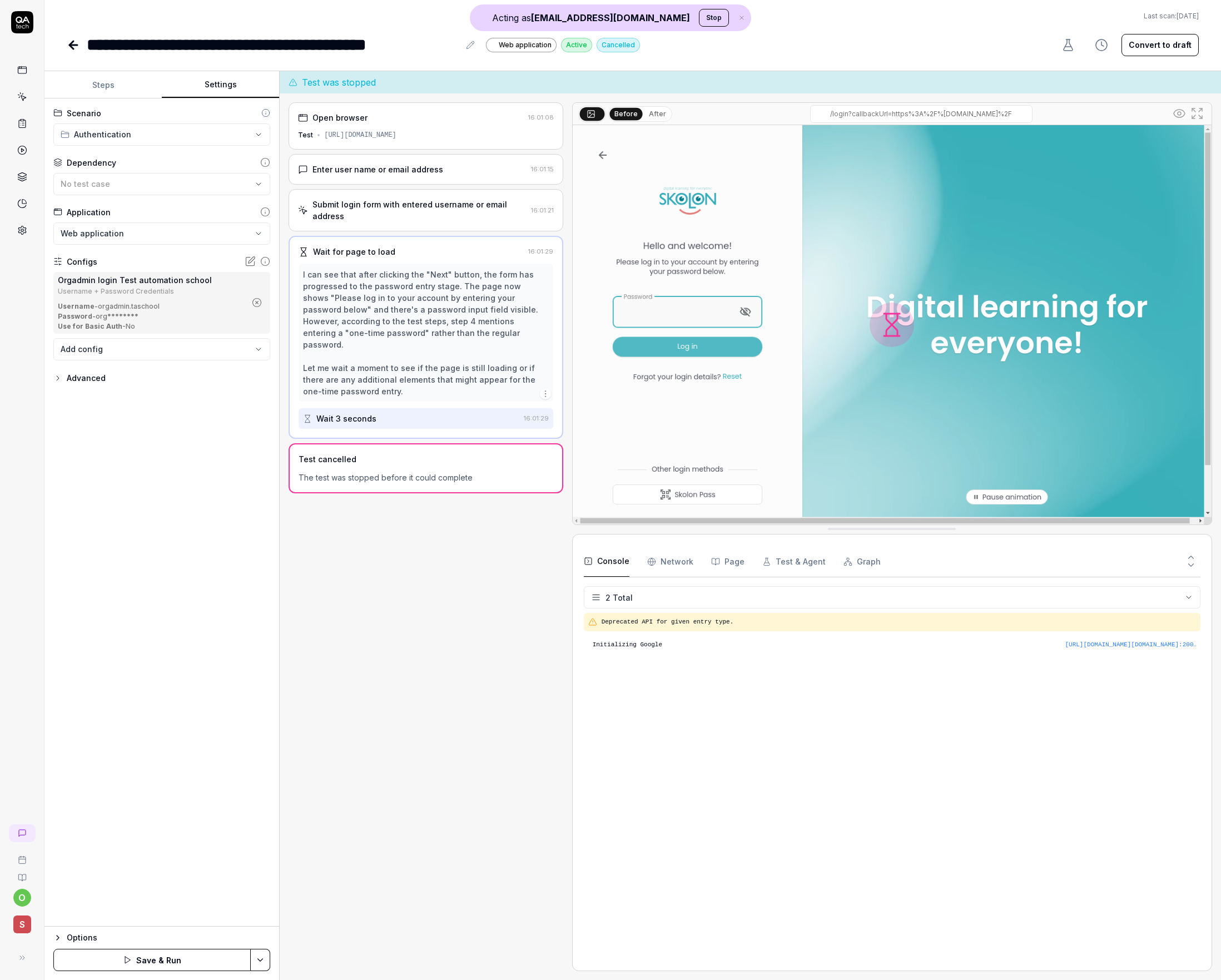
click at [206, 76] on button "Settings" at bounding box center [220, 85] width 118 height 27
click at [123, 84] on button "Steps" at bounding box center [103, 85] width 118 height 27
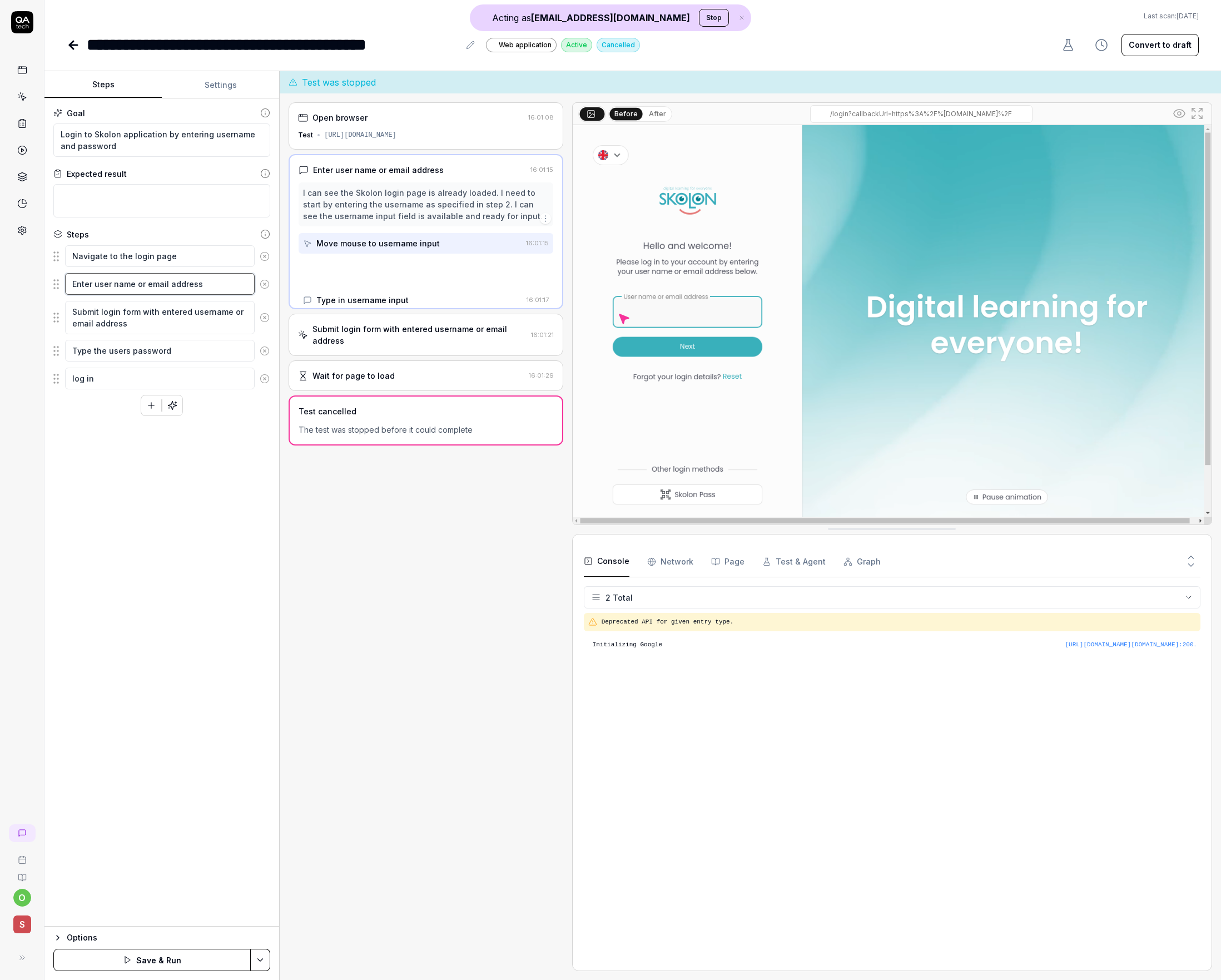
drag, startPoint x: 138, startPoint y: 286, endPoint x: 130, endPoint y: 285, distance: 8.1
click at [130, 286] on textarea "Enter user name or email address" at bounding box center [160, 284] width 190 height 21
drag, startPoint x: 111, startPoint y: 283, endPoint x: 197, endPoint y: 288, distance: 86.1
click at [197, 288] on textarea "Enter user name or email address" at bounding box center [160, 284] width 190 height 21
type textarea "*"
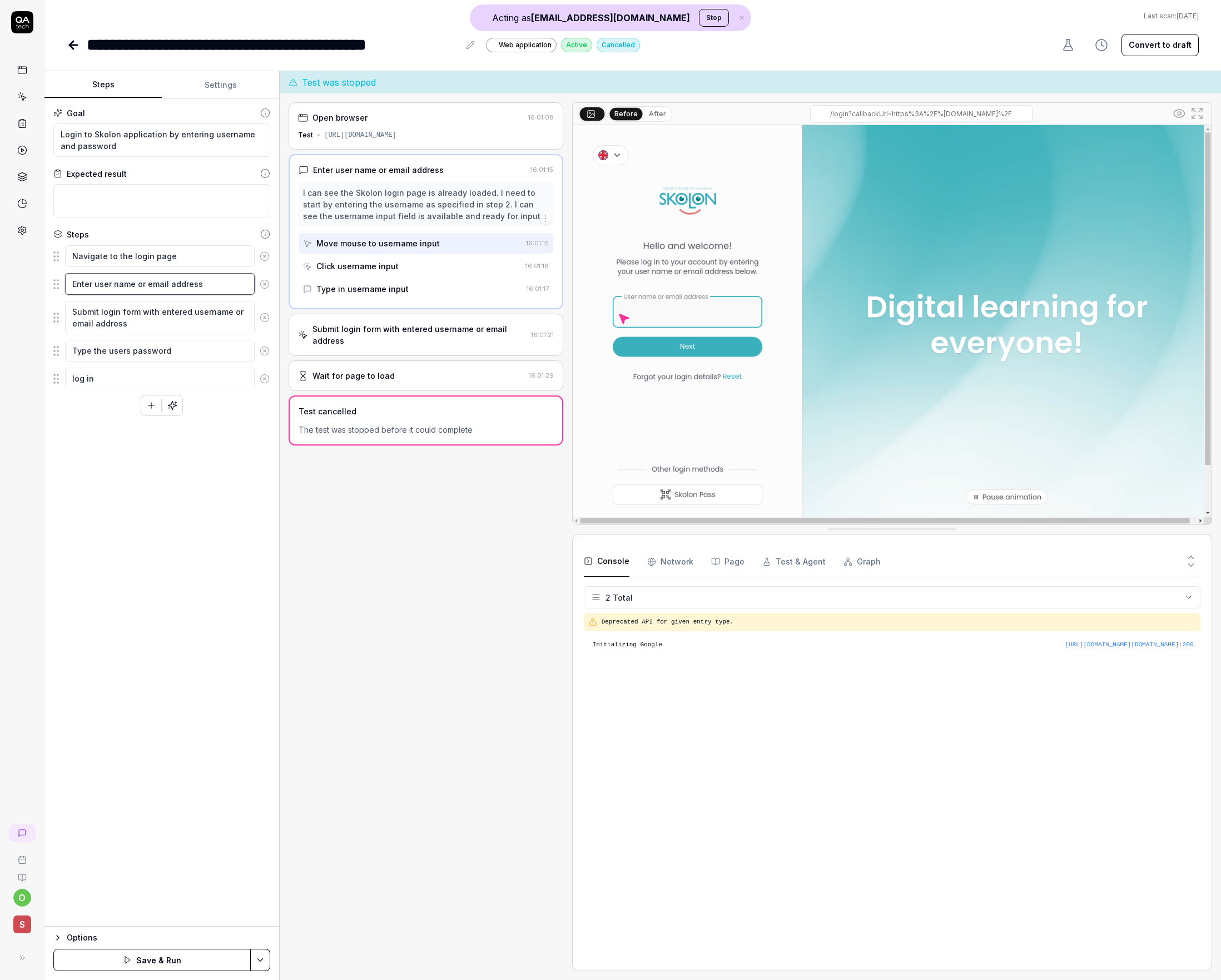
type textarea "Enter user"
type textarea "*"
type textarea "Enter user"
type textarea "*"
type textarea "Enter userna"
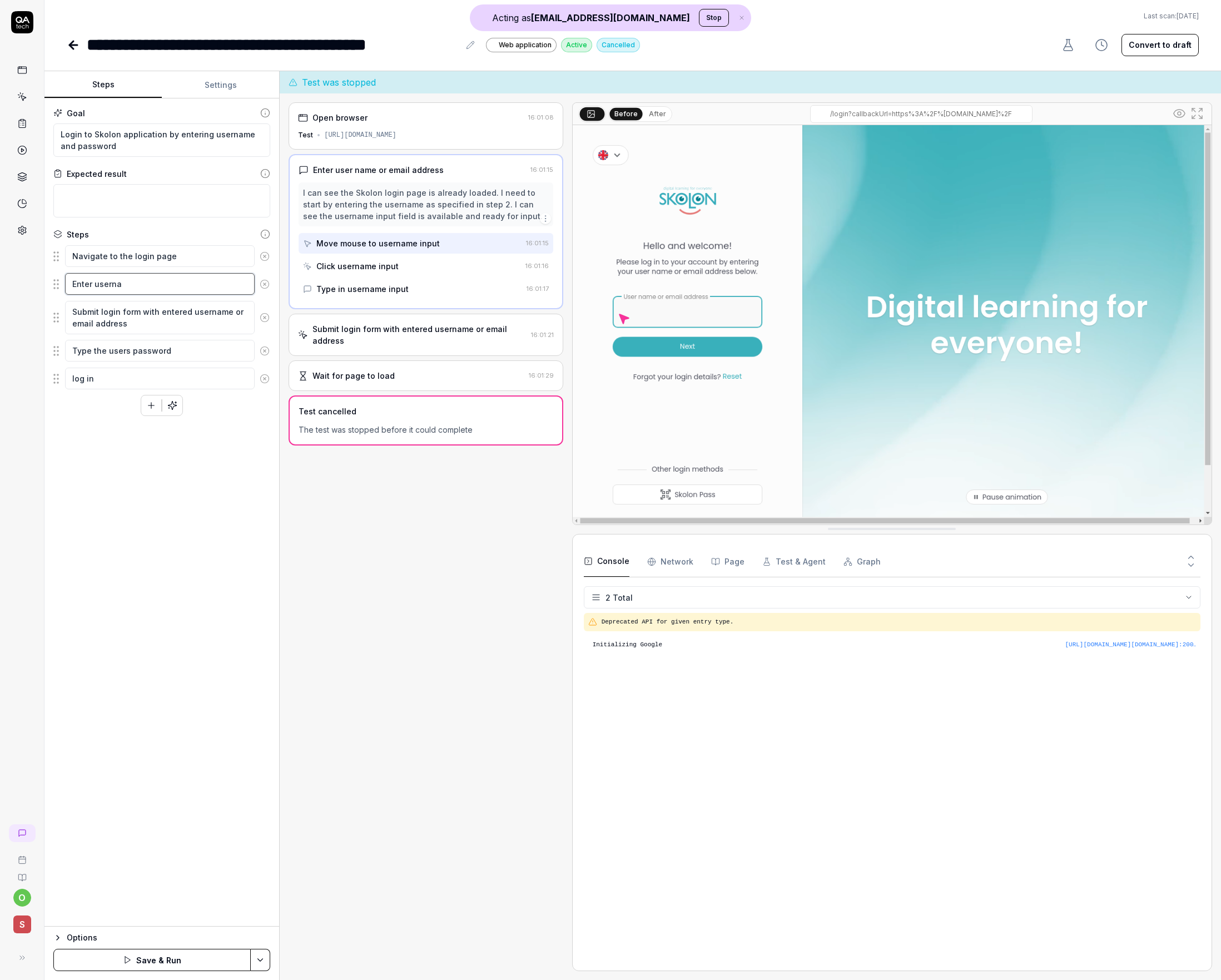
type textarea "*"
type textarea "Enter usernam"
type textarea "*"
type textarea "Enter username"
click at [257, 960] on html "**********" at bounding box center [610, 490] width 1221 height 980
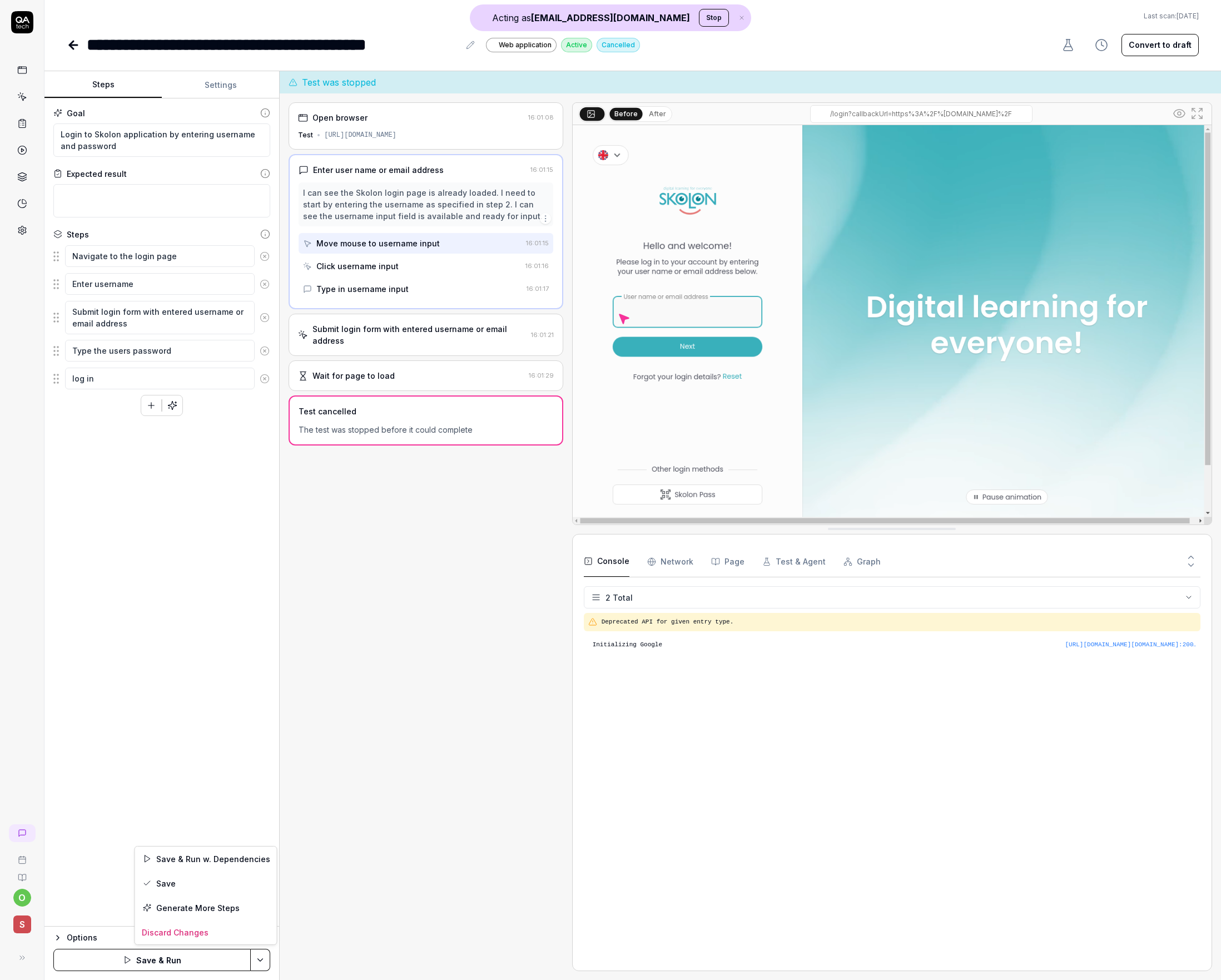
click at [257, 960] on html "**********" at bounding box center [610, 490] width 1221 height 980
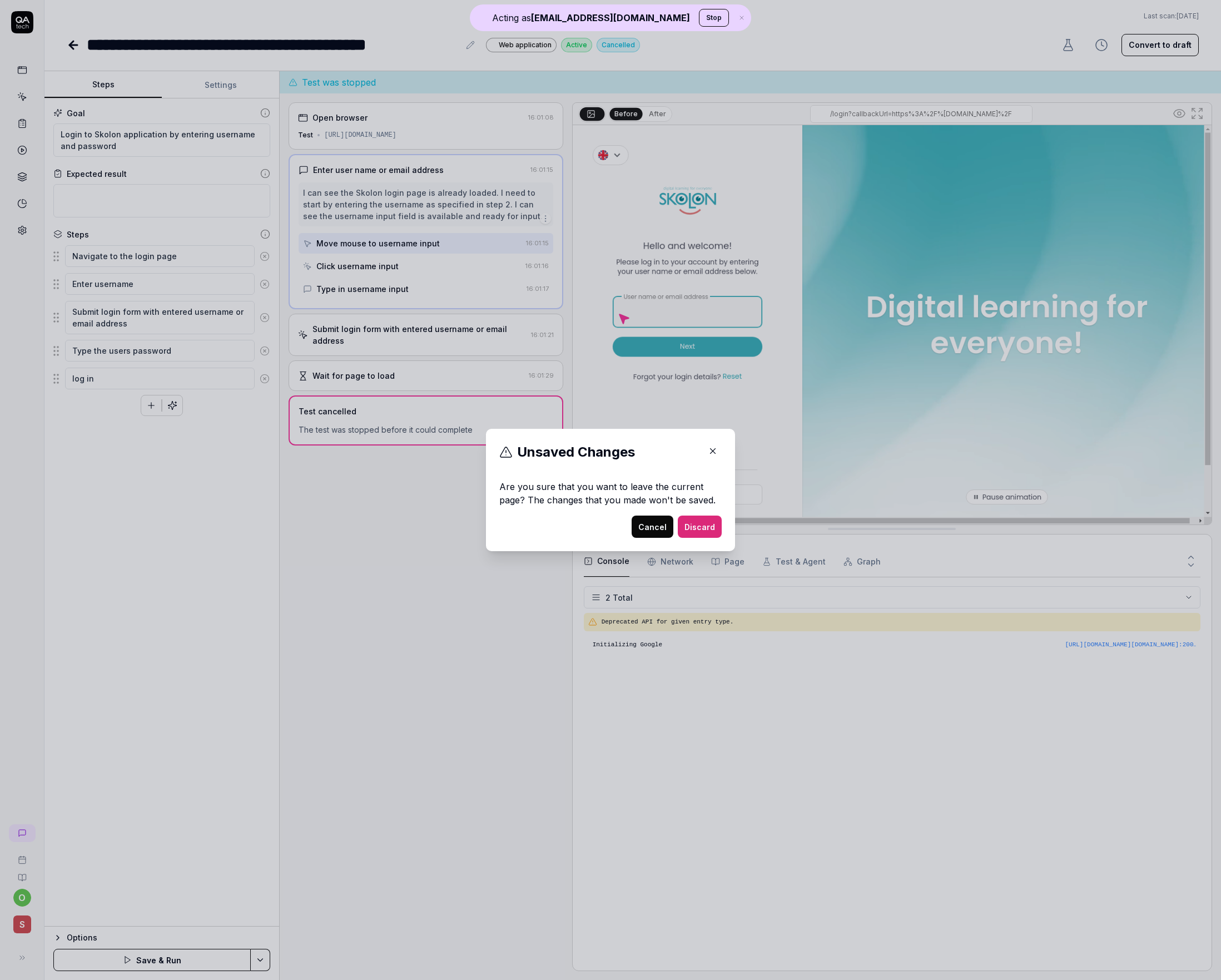
click at [702, 532] on button "Discard" at bounding box center [700, 526] width 44 height 22
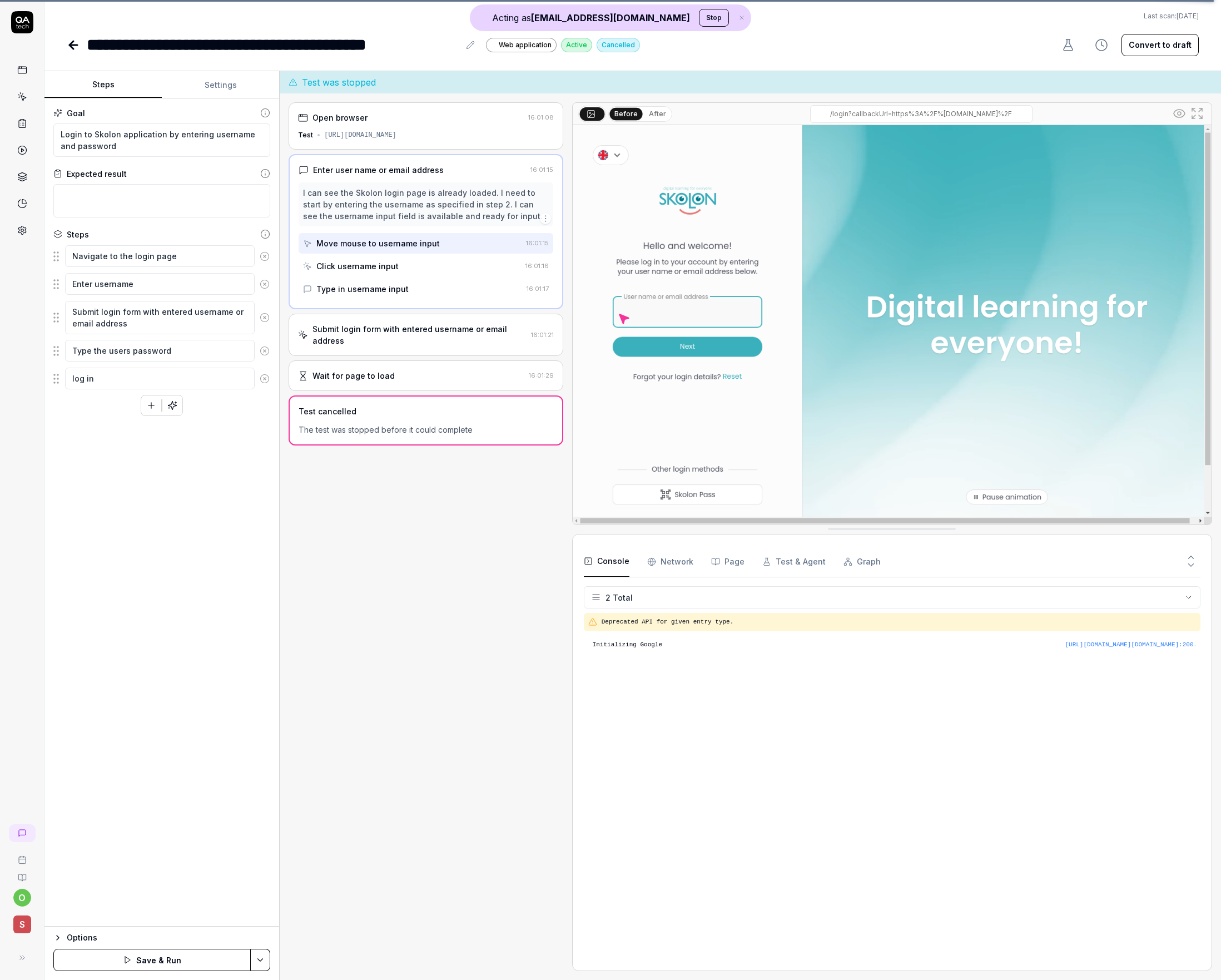
click at [66, 47] on div "**********" at bounding box center [633, 29] width 1177 height 57
click at [699, 17] on button "Stop" at bounding box center [714, 18] width 30 height 18
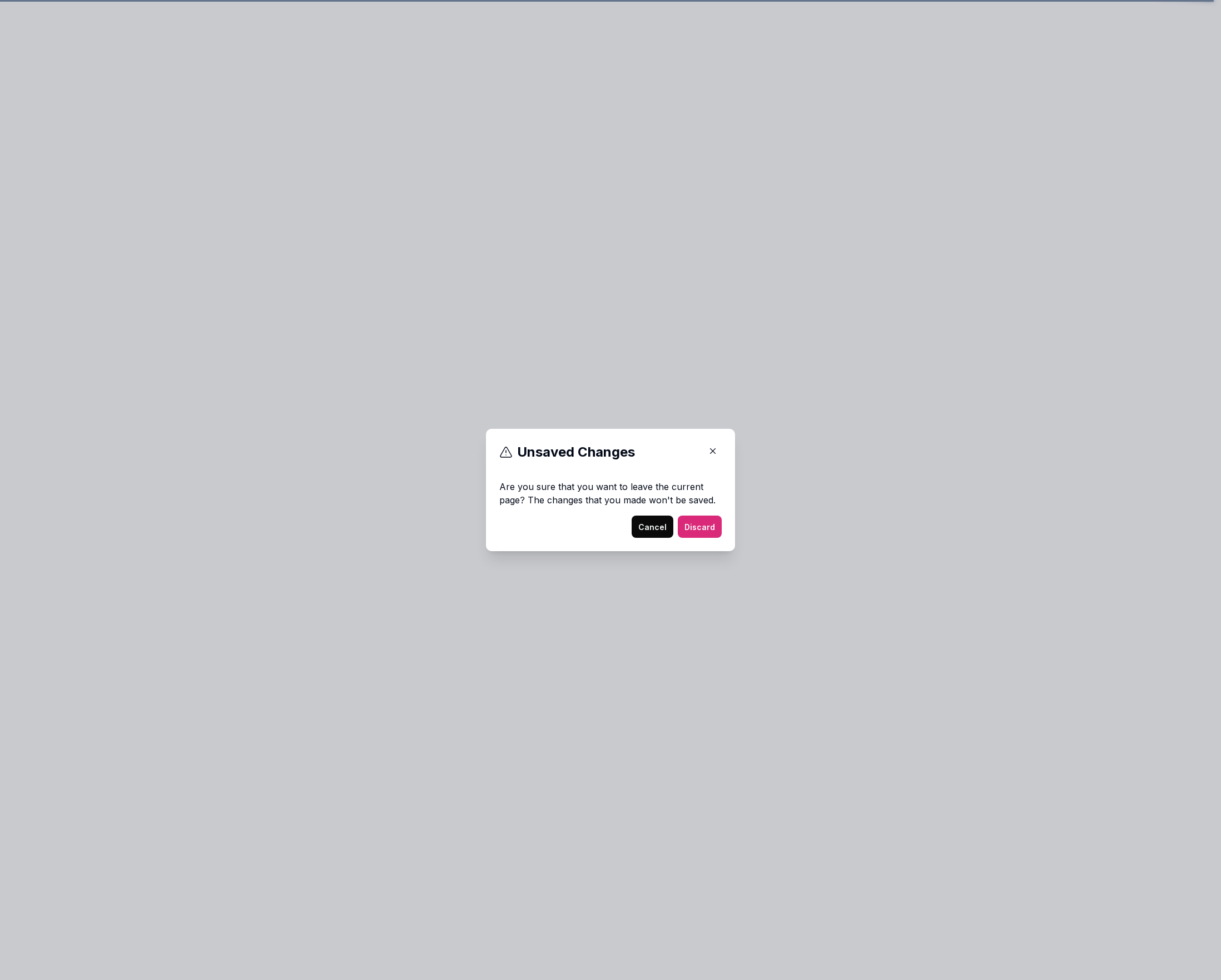
type textarea "*"
click at [695, 534] on button "Discard" at bounding box center [700, 526] width 44 height 22
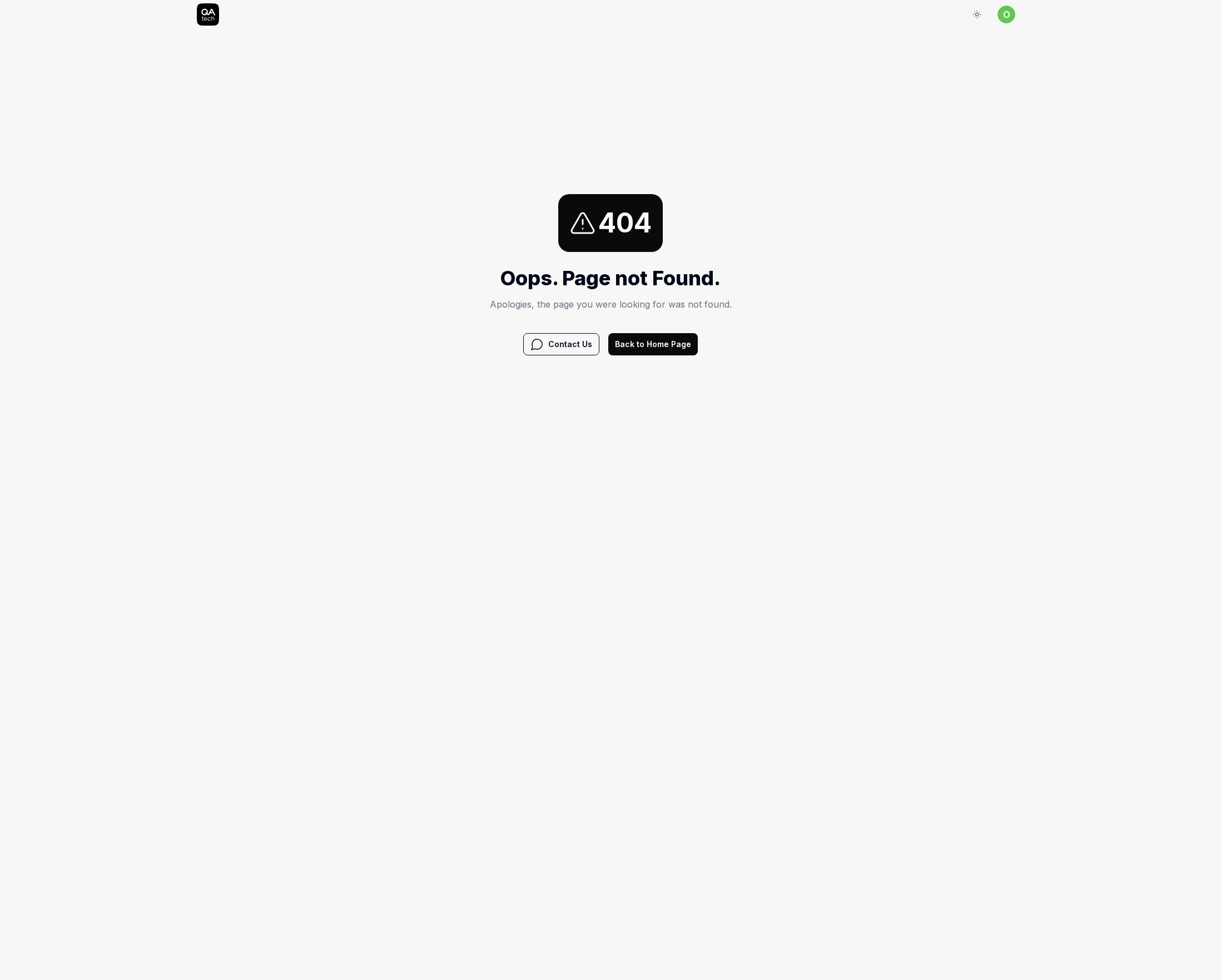
click at [664, 346] on button "Back to Home Page" at bounding box center [653, 344] width 90 height 22
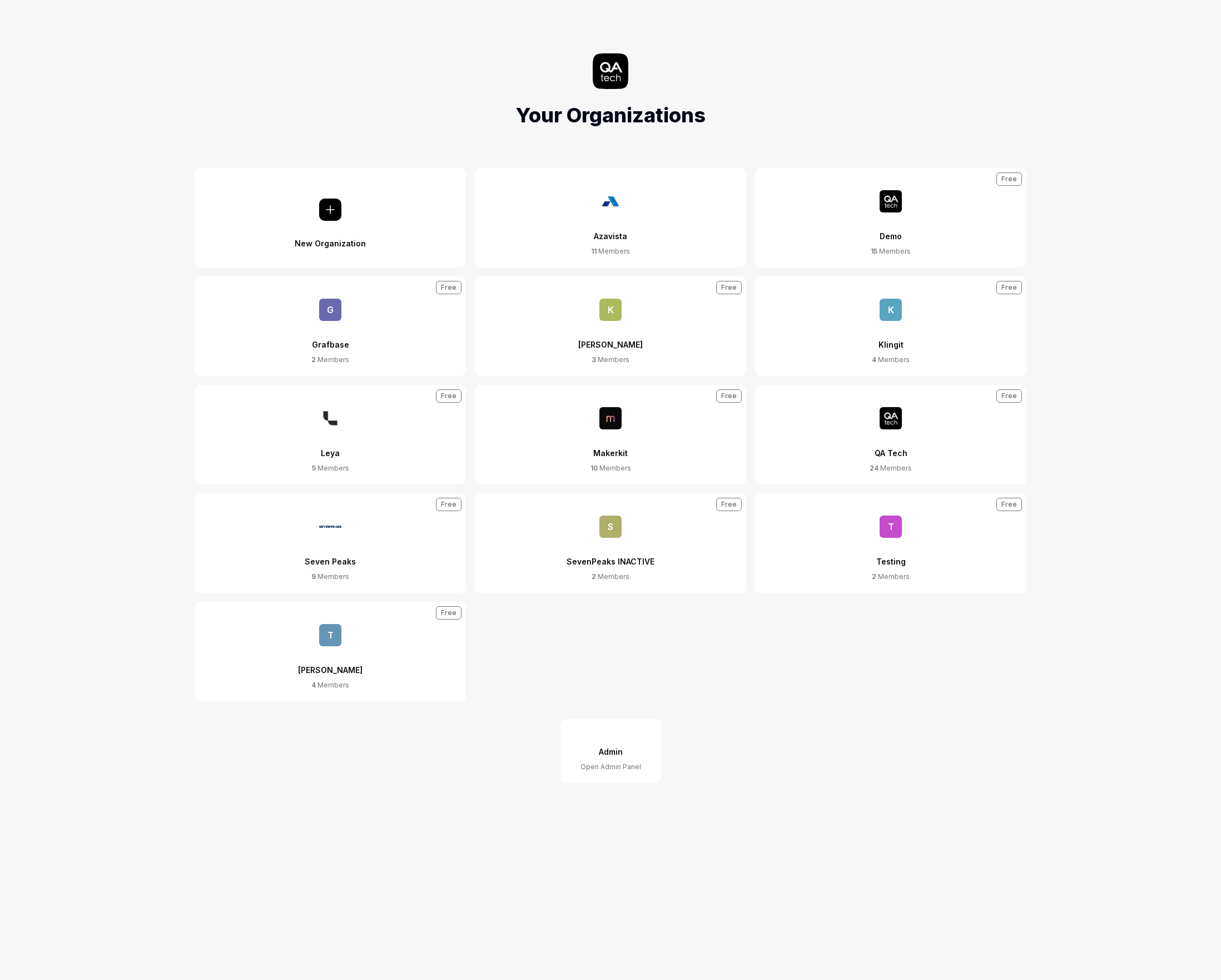
click at [891, 452] on div "QA Tech" at bounding box center [891, 446] width 33 height 34
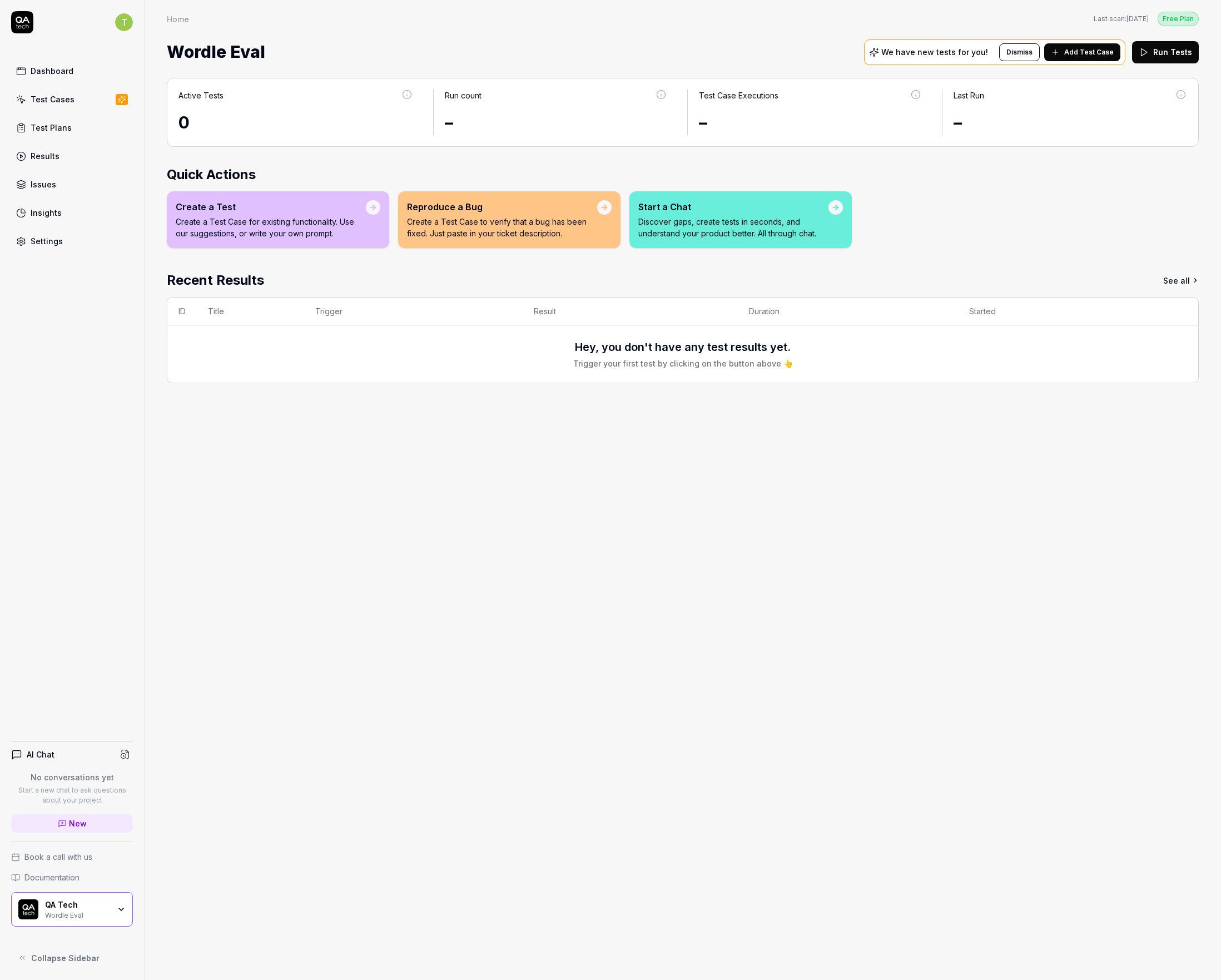
click at [98, 916] on div "Wordle Eval" at bounding box center [77, 914] width 64 height 9
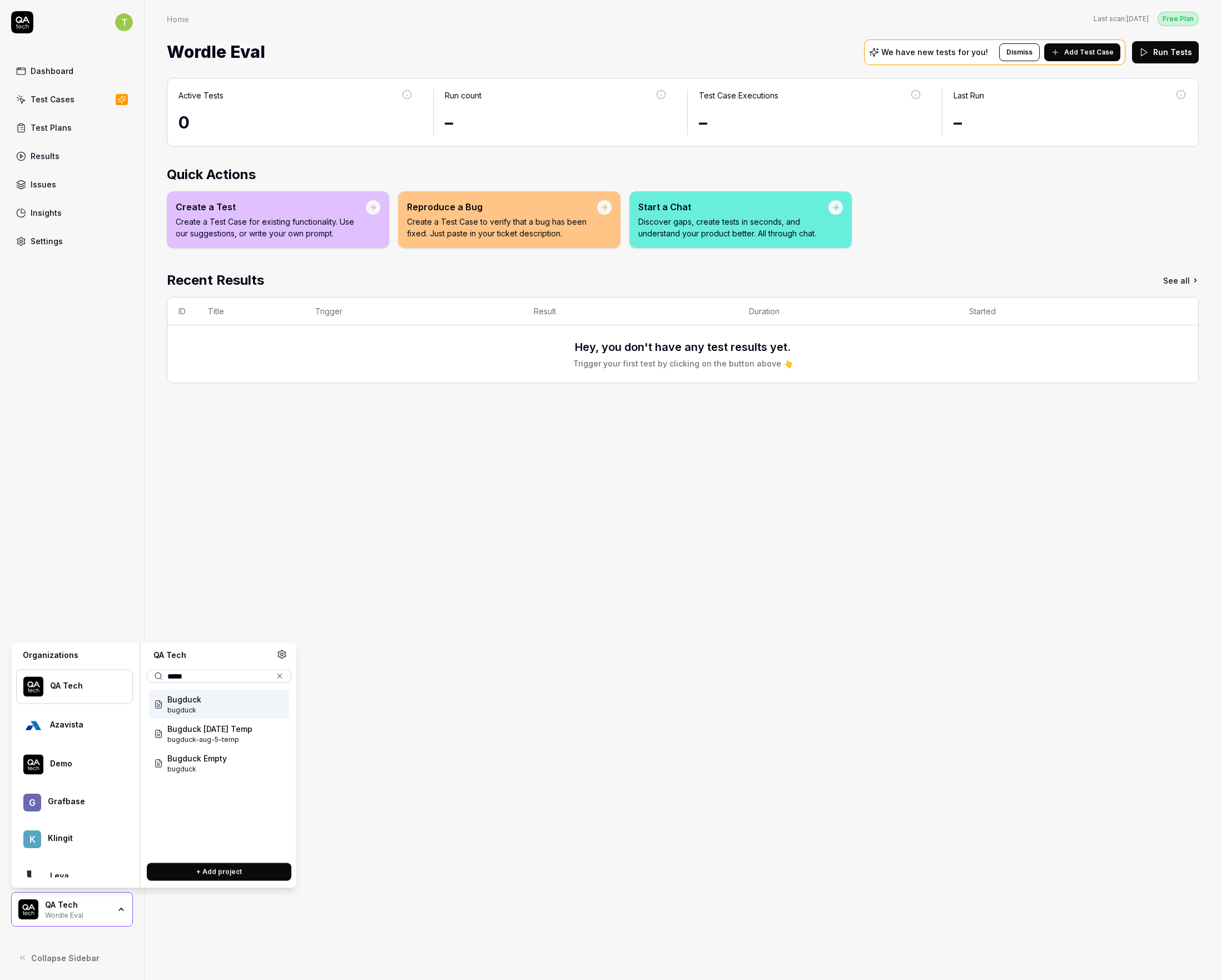
type input "******"
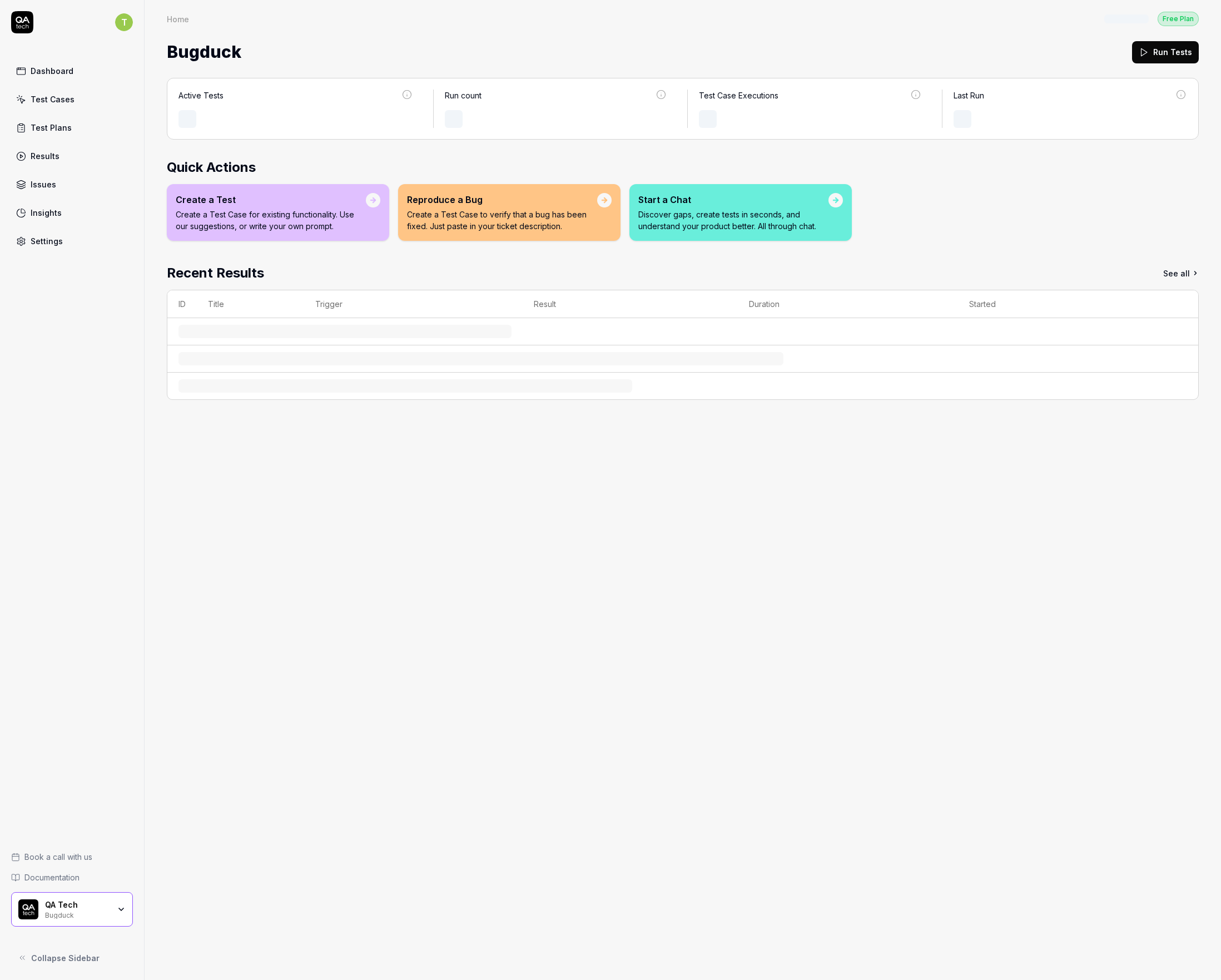
click at [88, 895] on div "QA Tech Bugduck" at bounding box center [72, 910] width 122 height 35
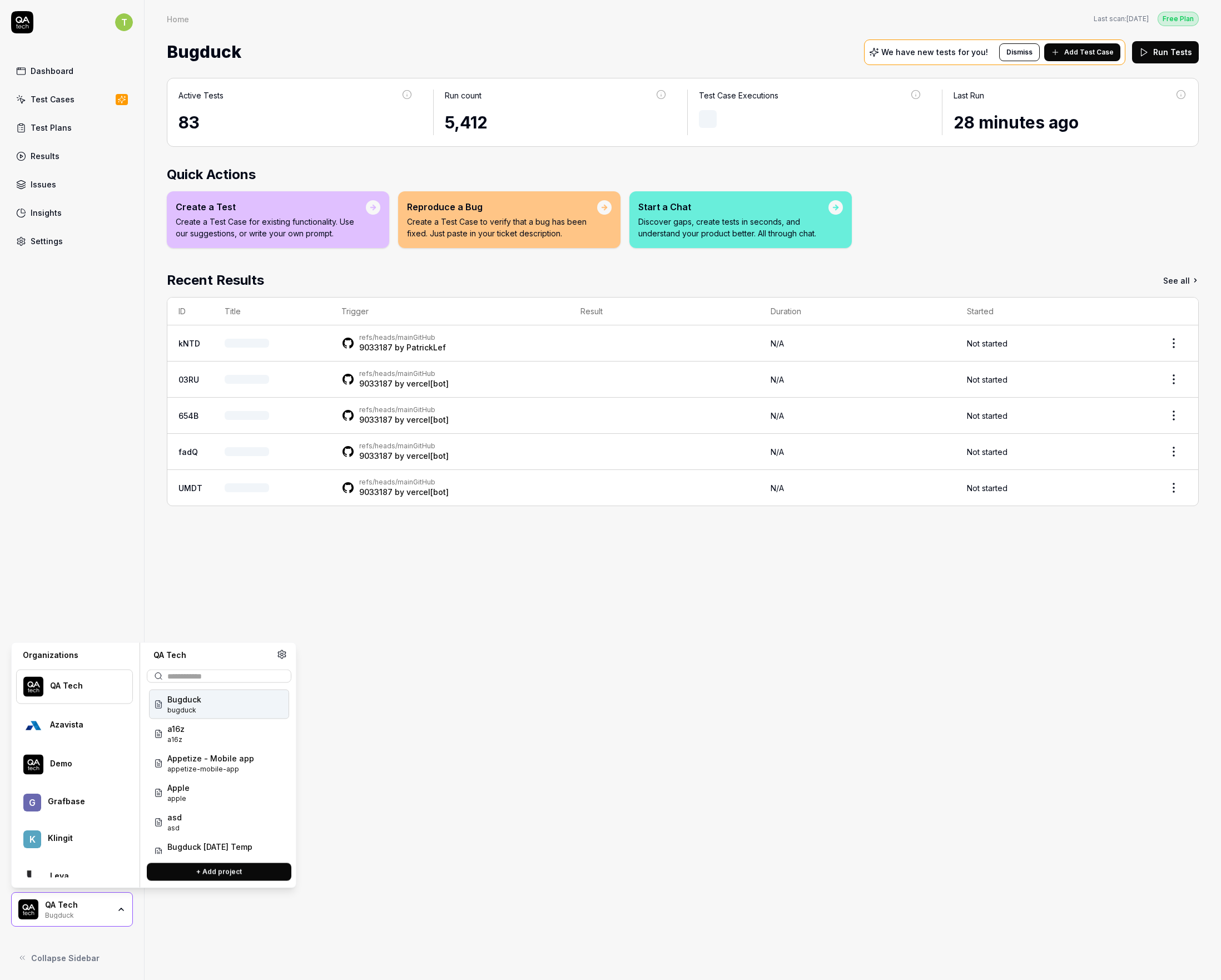
click at [223, 702] on div "Bugduck bugduck" at bounding box center [219, 704] width 140 height 29
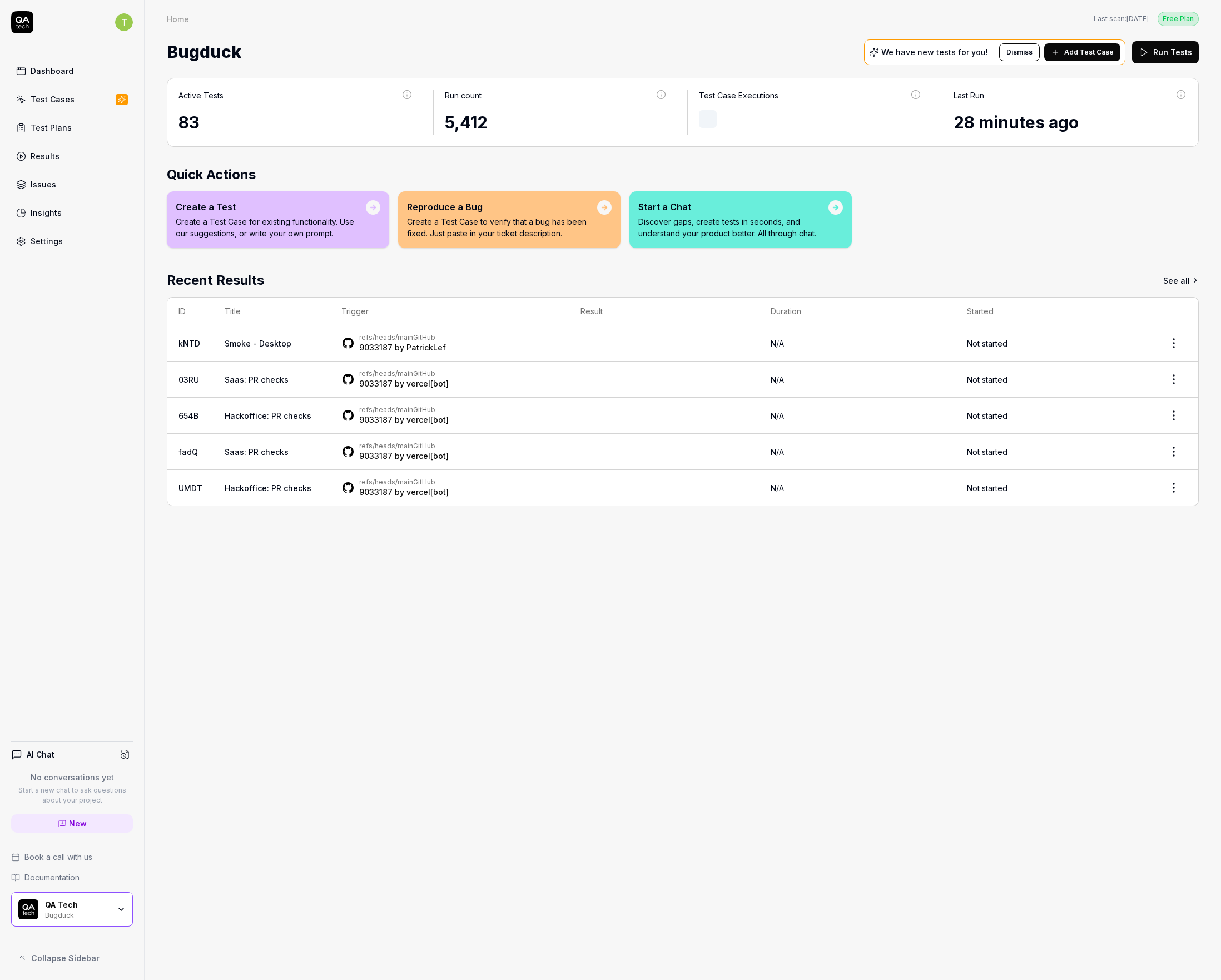
click at [64, 98] on div "Test Cases" at bounding box center [53, 100] width 44 height 12
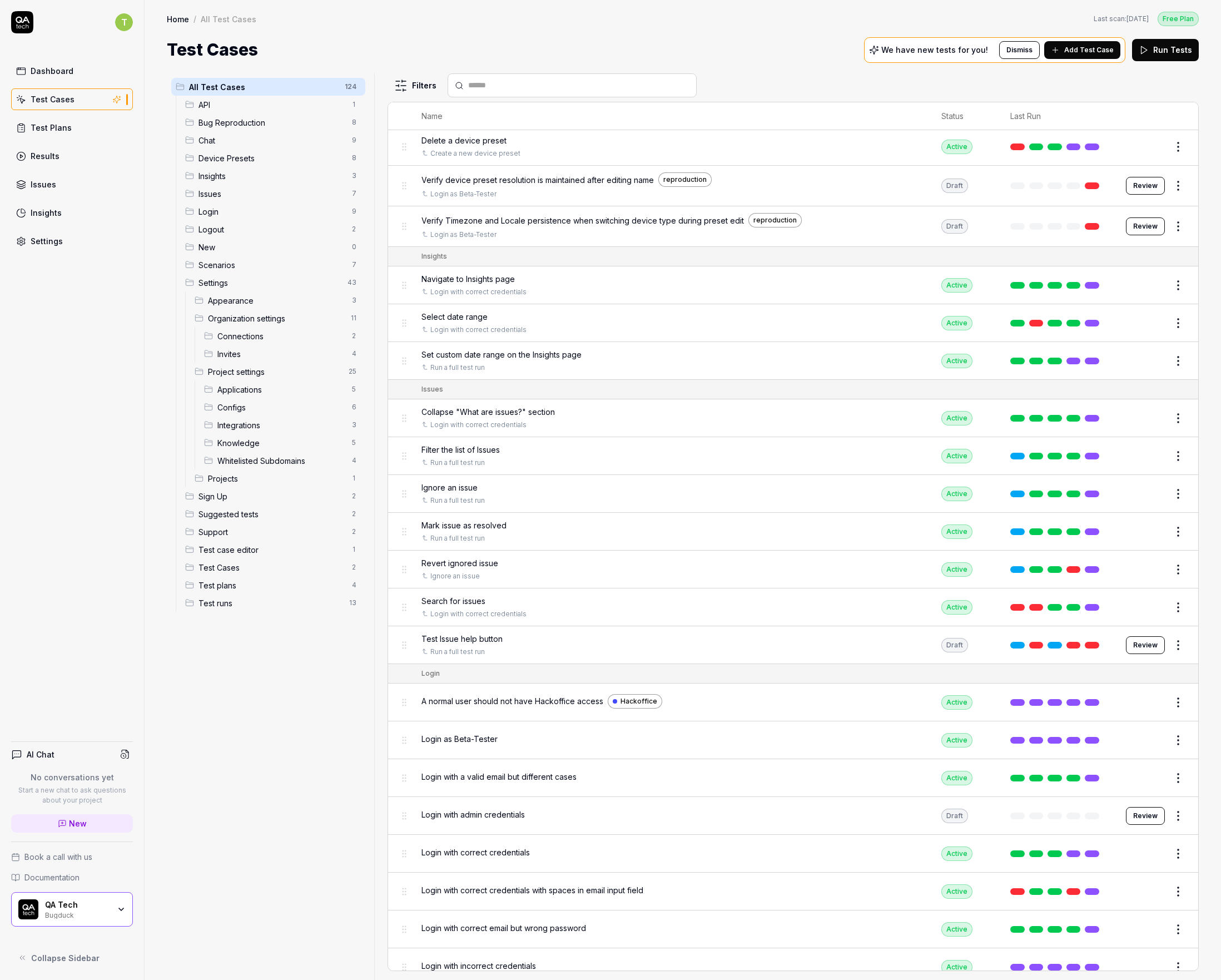
scroll to position [1112, 0]
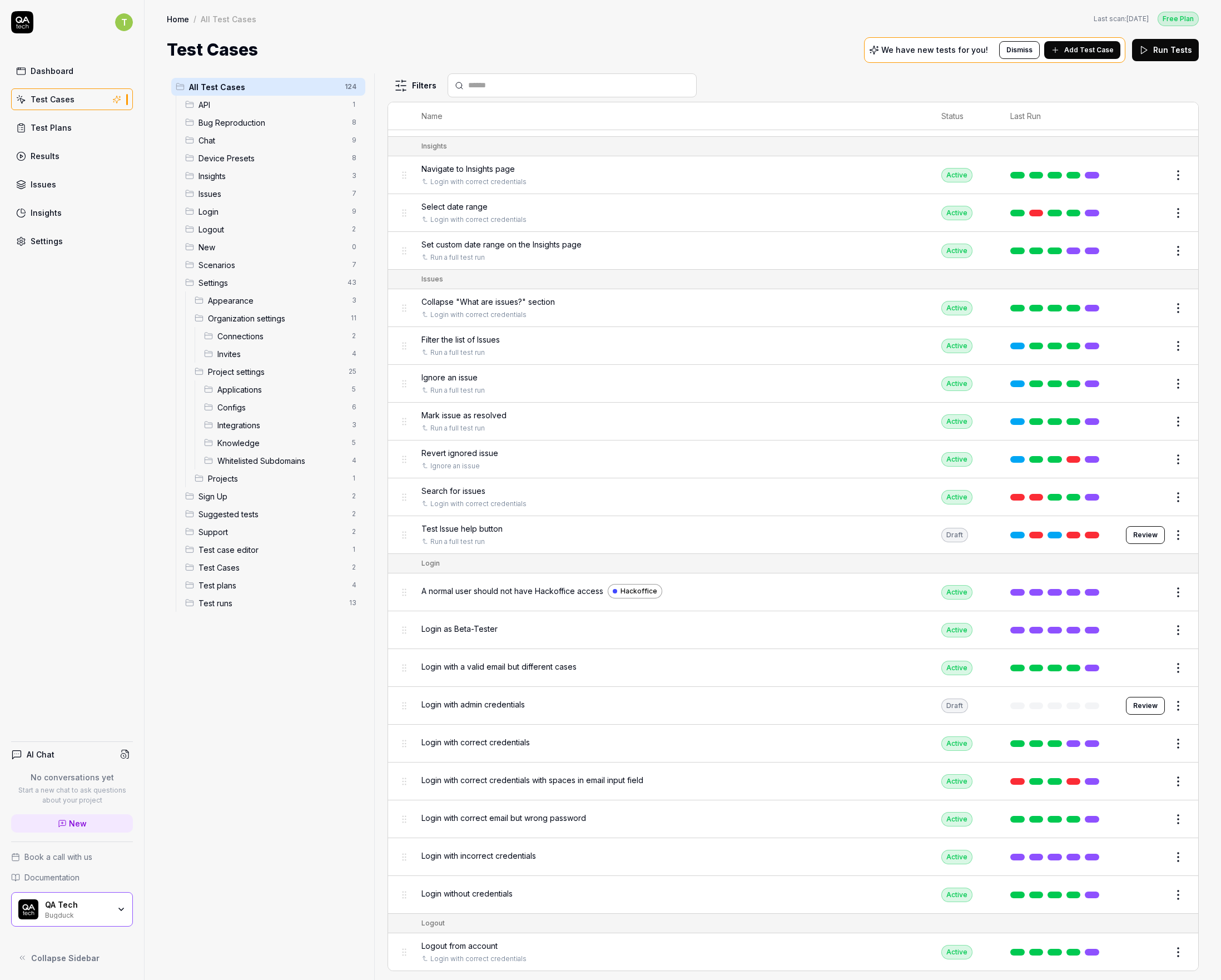
click at [1164, 728] on html "T Dashboard Test Cases Test Plans Results Issues Insights Settings AI Chat No c…" at bounding box center [610, 490] width 1221 height 980
click at [1115, 769] on div "Run Test" at bounding box center [1124, 775] width 106 height 24
click at [1142, 735] on button "Edit" at bounding box center [1151, 744] width 27 height 18
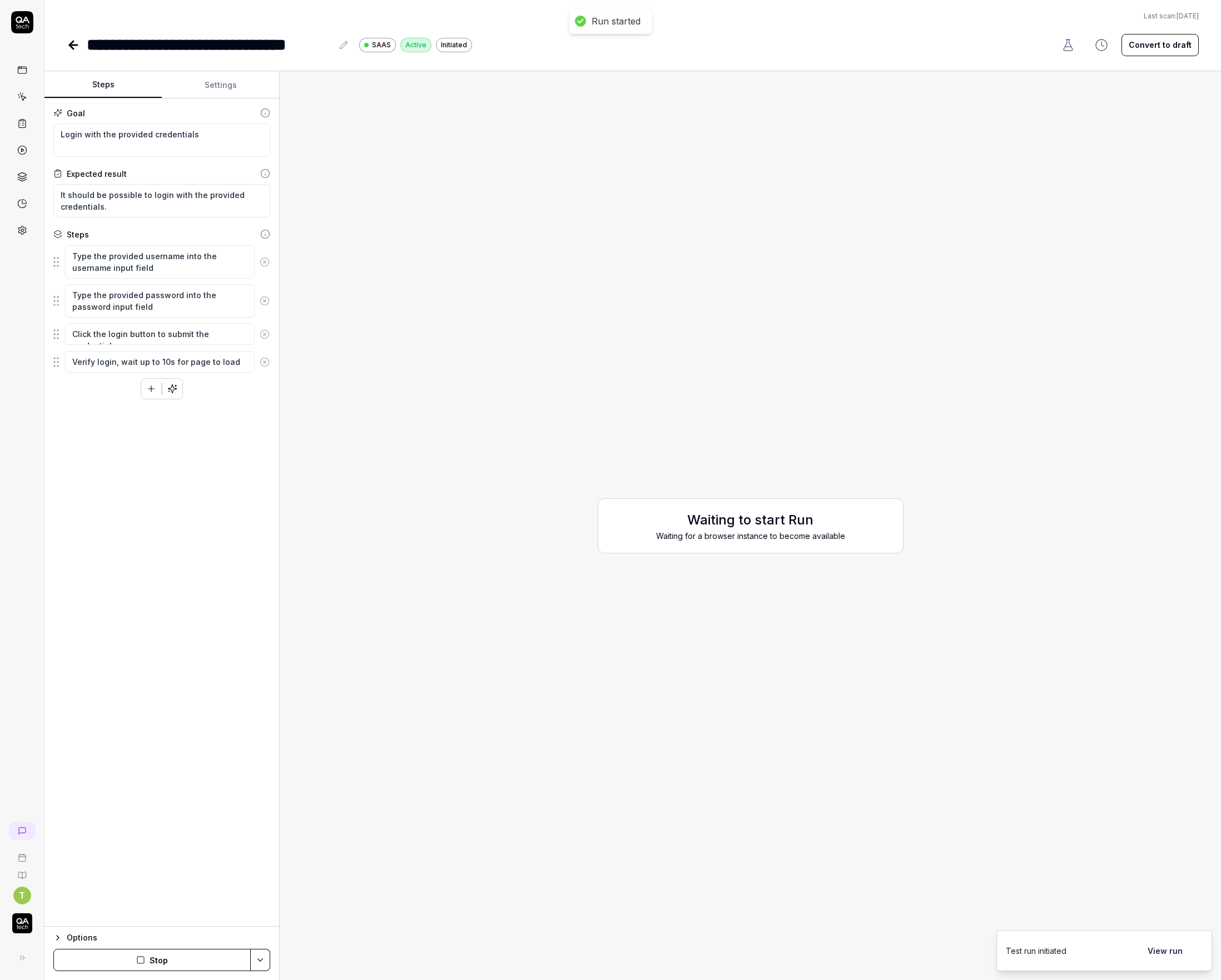
type textarea "*"
click at [20, 105] on link at bounding box center [22, 97] width 20 height 20
click at [17, 122] on icon at bounding box center [22, 123] width 10 height 10
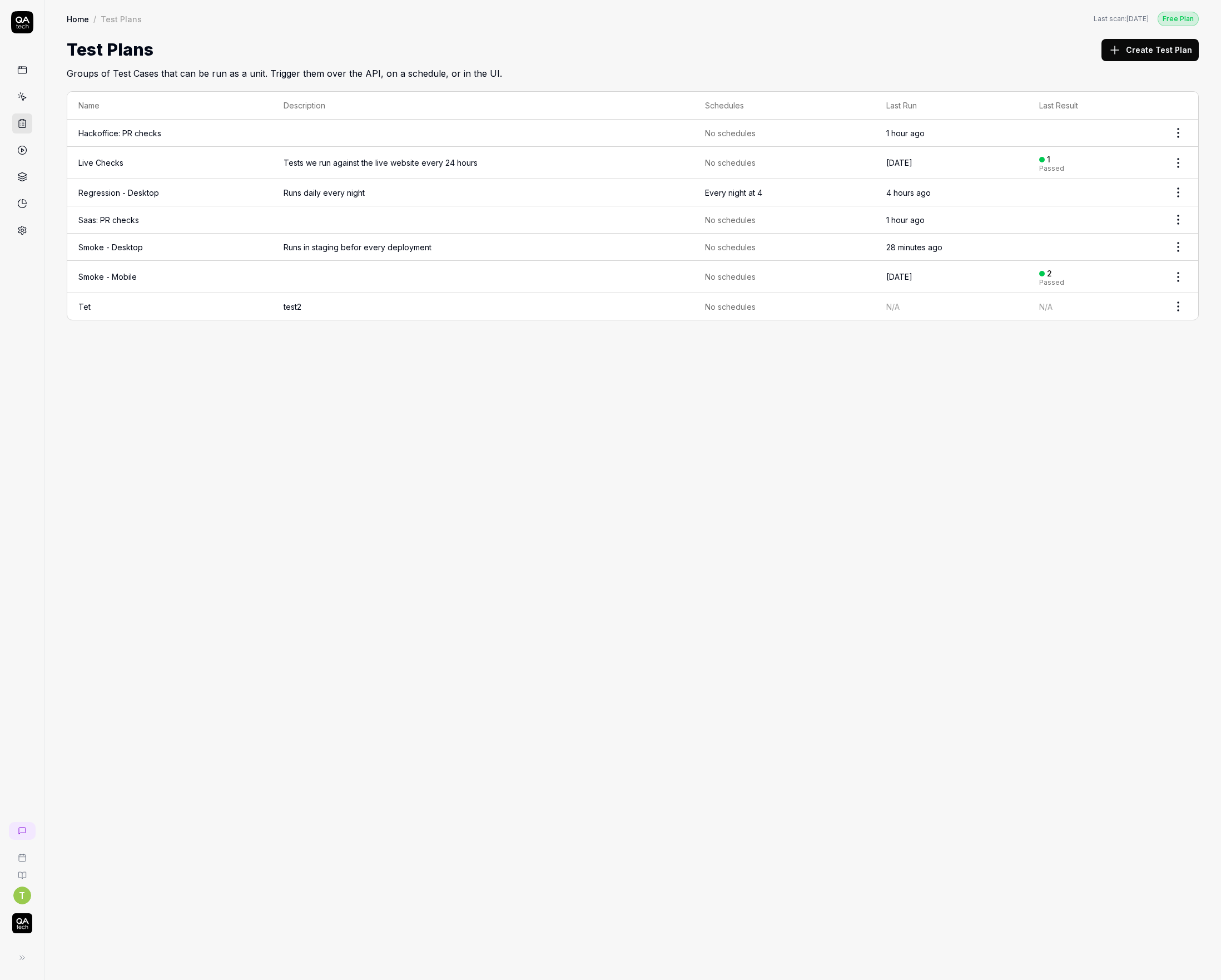
click at [25, 151] on icon at bounding box center [22, 150] width 10 height 10
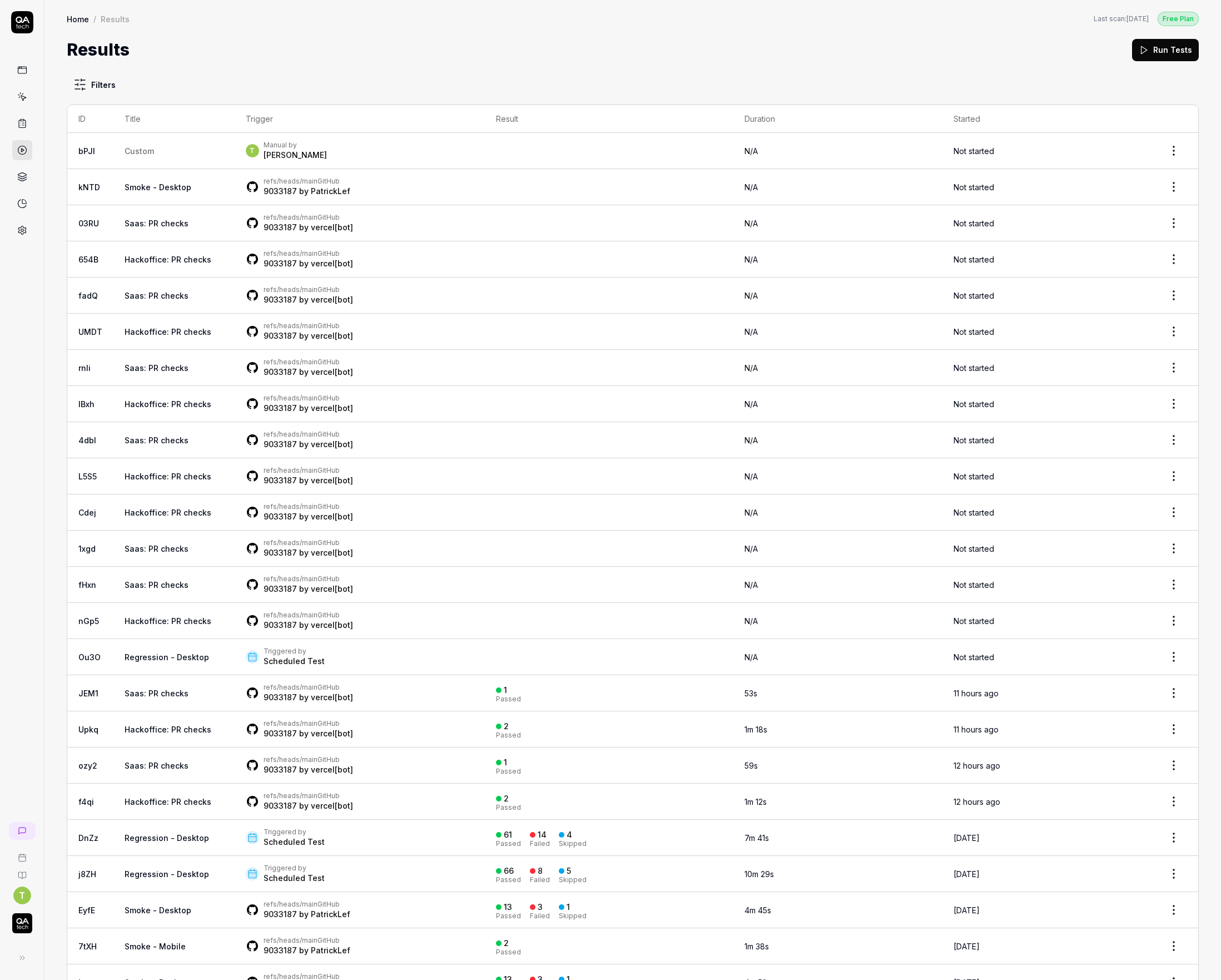
click at [137, 151] on span "Custom" at bounding box center [139, 151] width 29 height 10
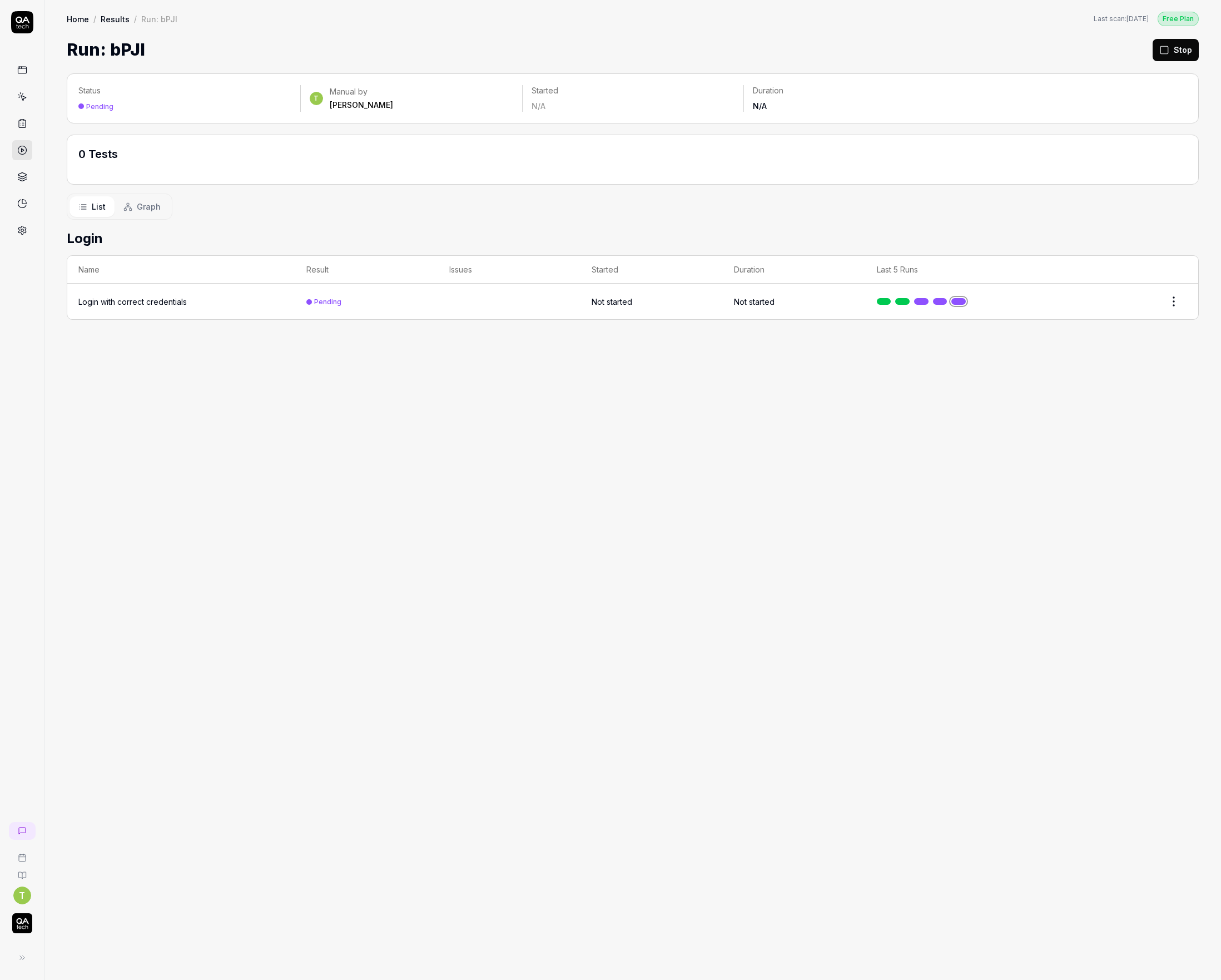
click at [162, 291] on td "Login with correct credentials" at bounding box center [181, 301] width 228 height 36
click at [160, 298] on div "Login with correct credentials" at bounding box center [132, 302] width 109 height 12
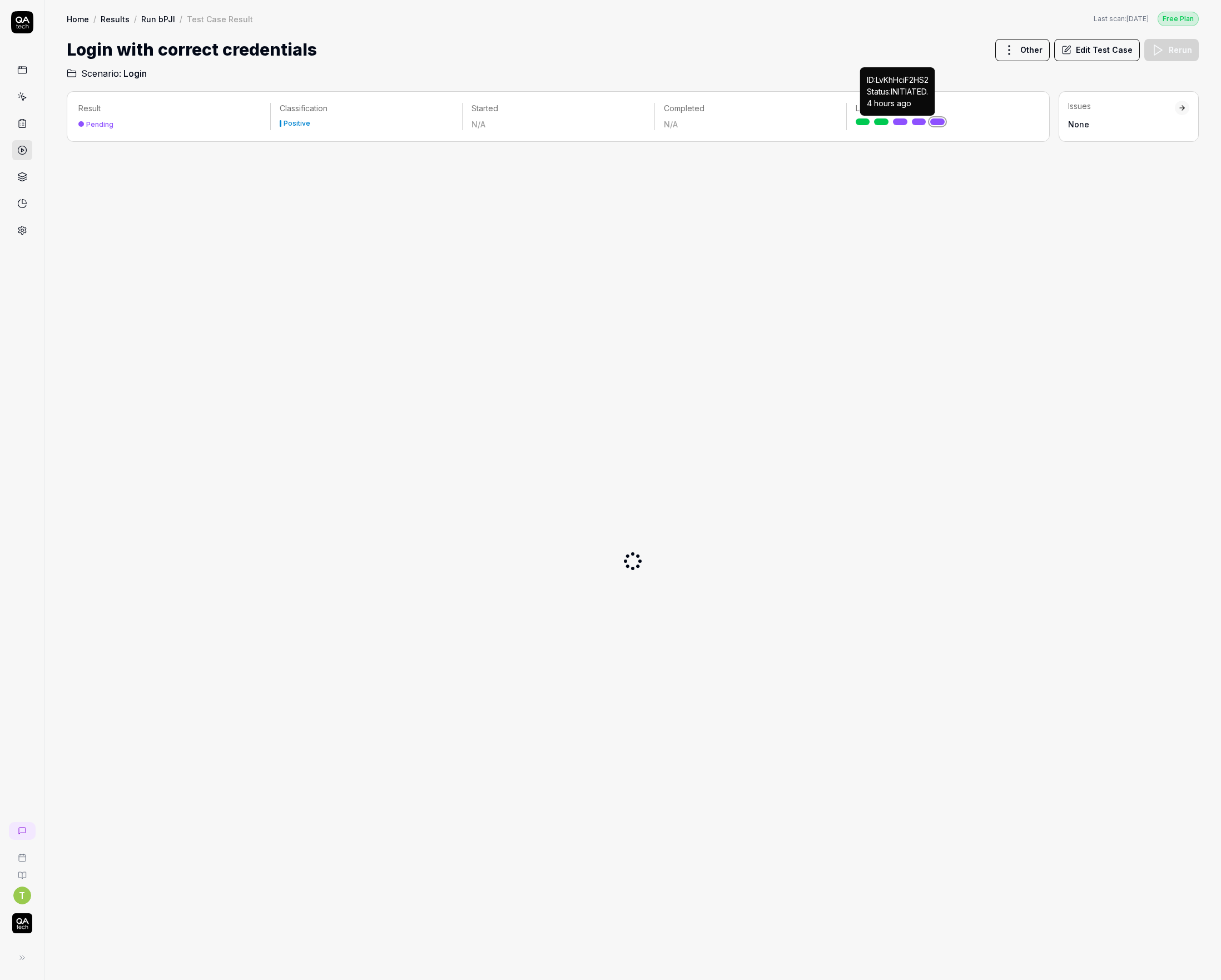
click at [903, 119] on link at bounding box center [900, 121] width 14 height 7
click at [27, 148] on link at bounding box center [22, 150] width 20 height 20
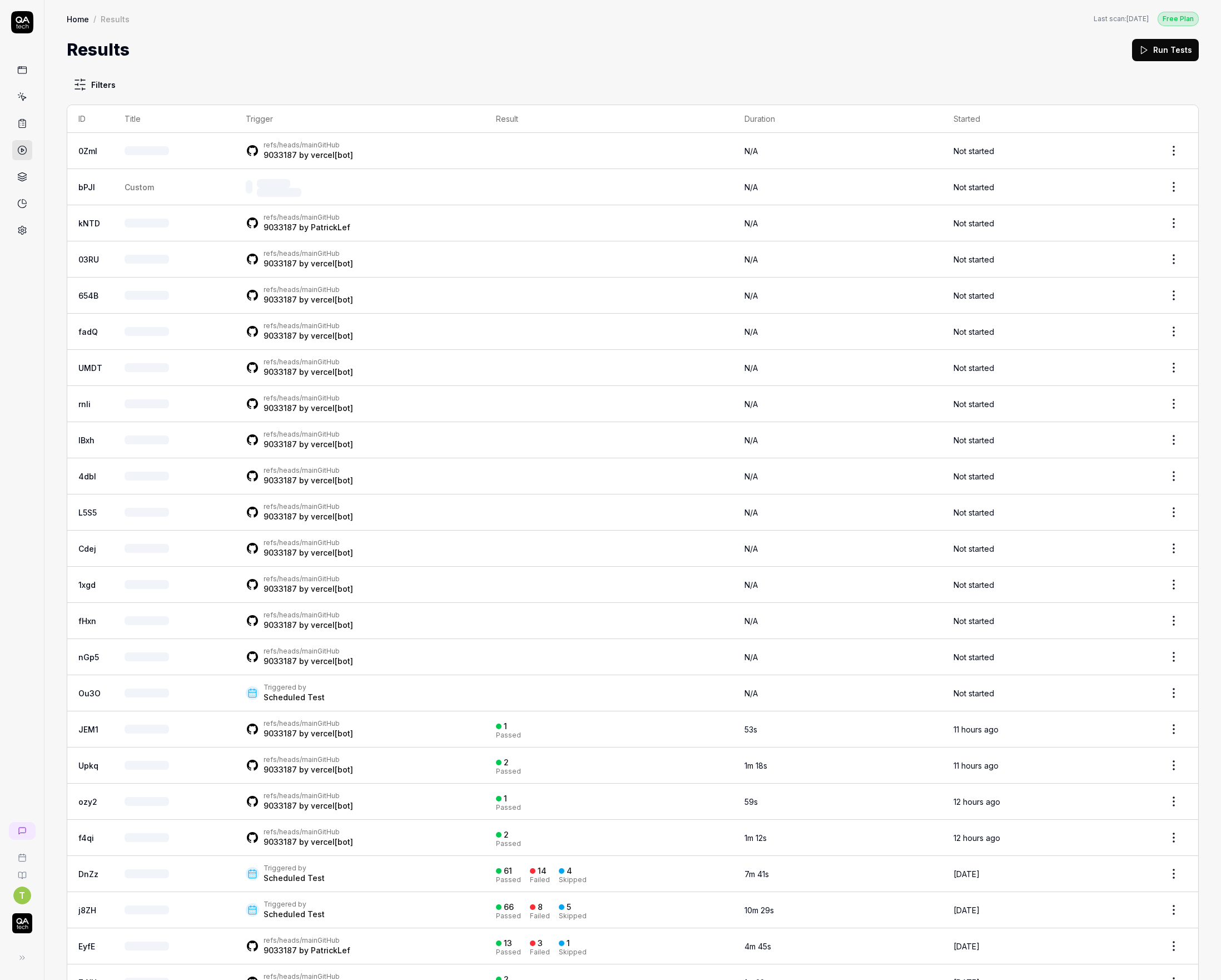
click at [1186, 47] on button "Run Tests" at bounding box center [1166, 50] width 67 height 22
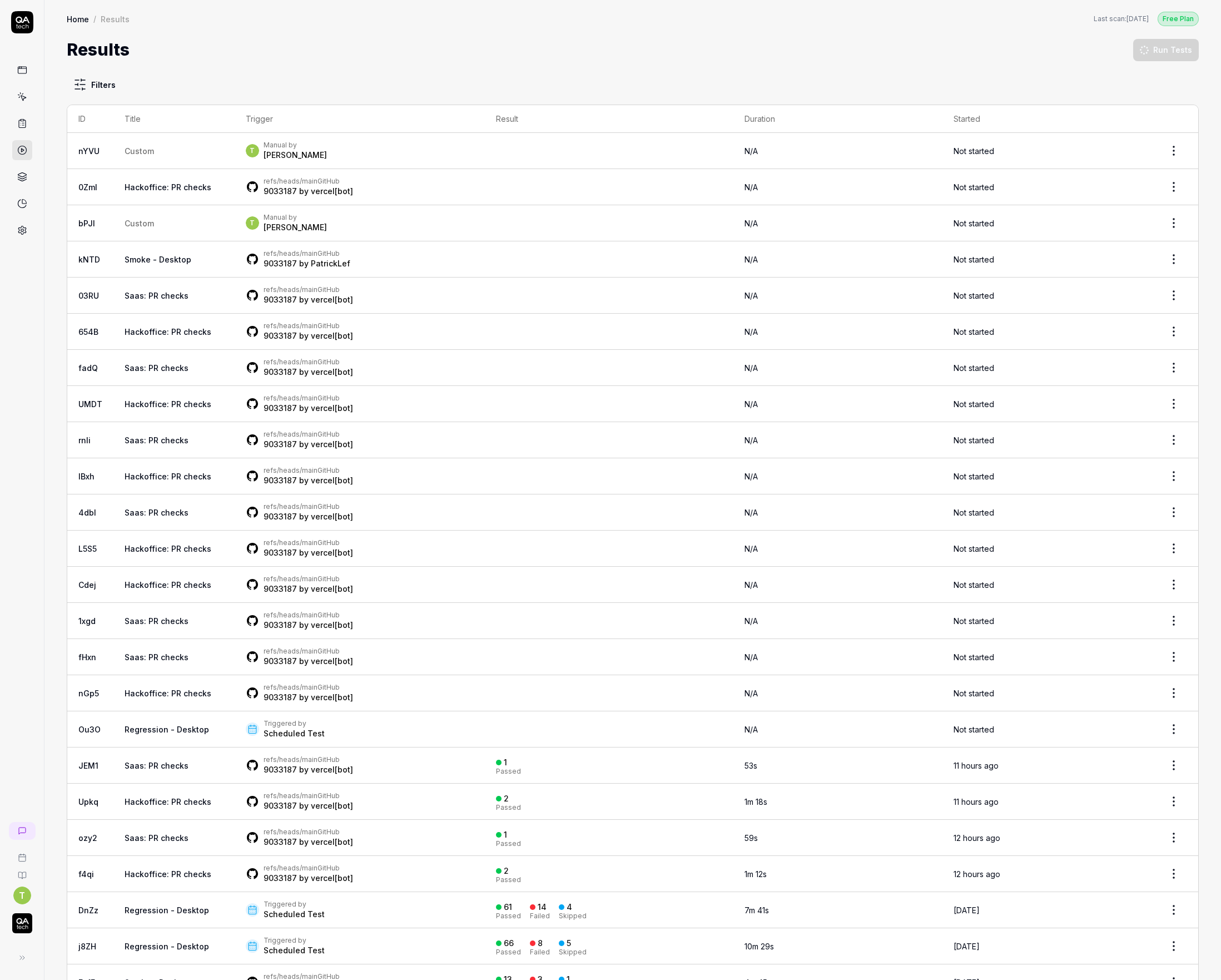
click at [94, 152] on link "nYVU" at bounding box center [88, 151] width 21 height 10
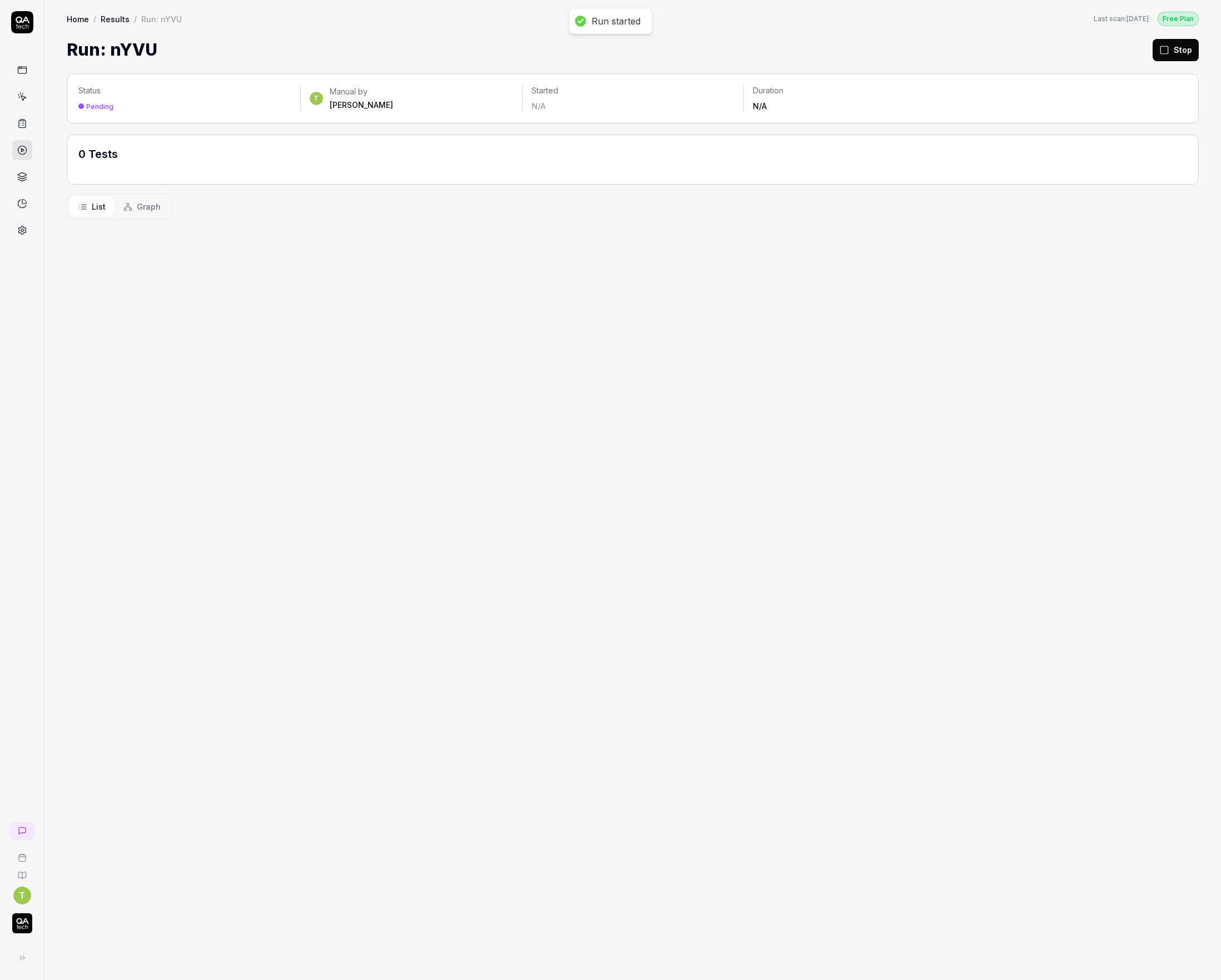
click at [17, 67] on icon at bounding box center [22, 70] width 10 height 10
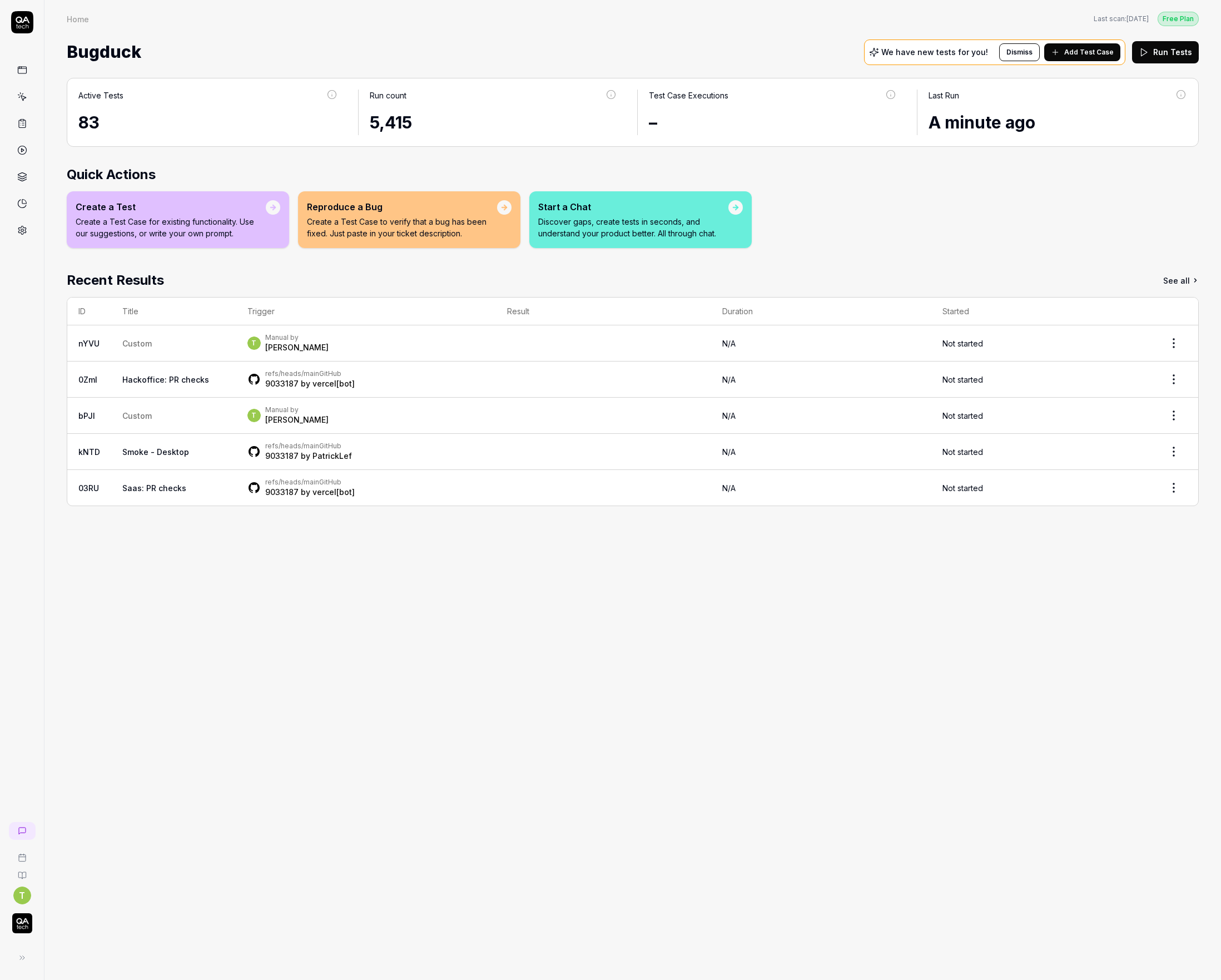
click at [87, 344] on link "nYVU" at bounding box center [88, 343] width 21 height 10
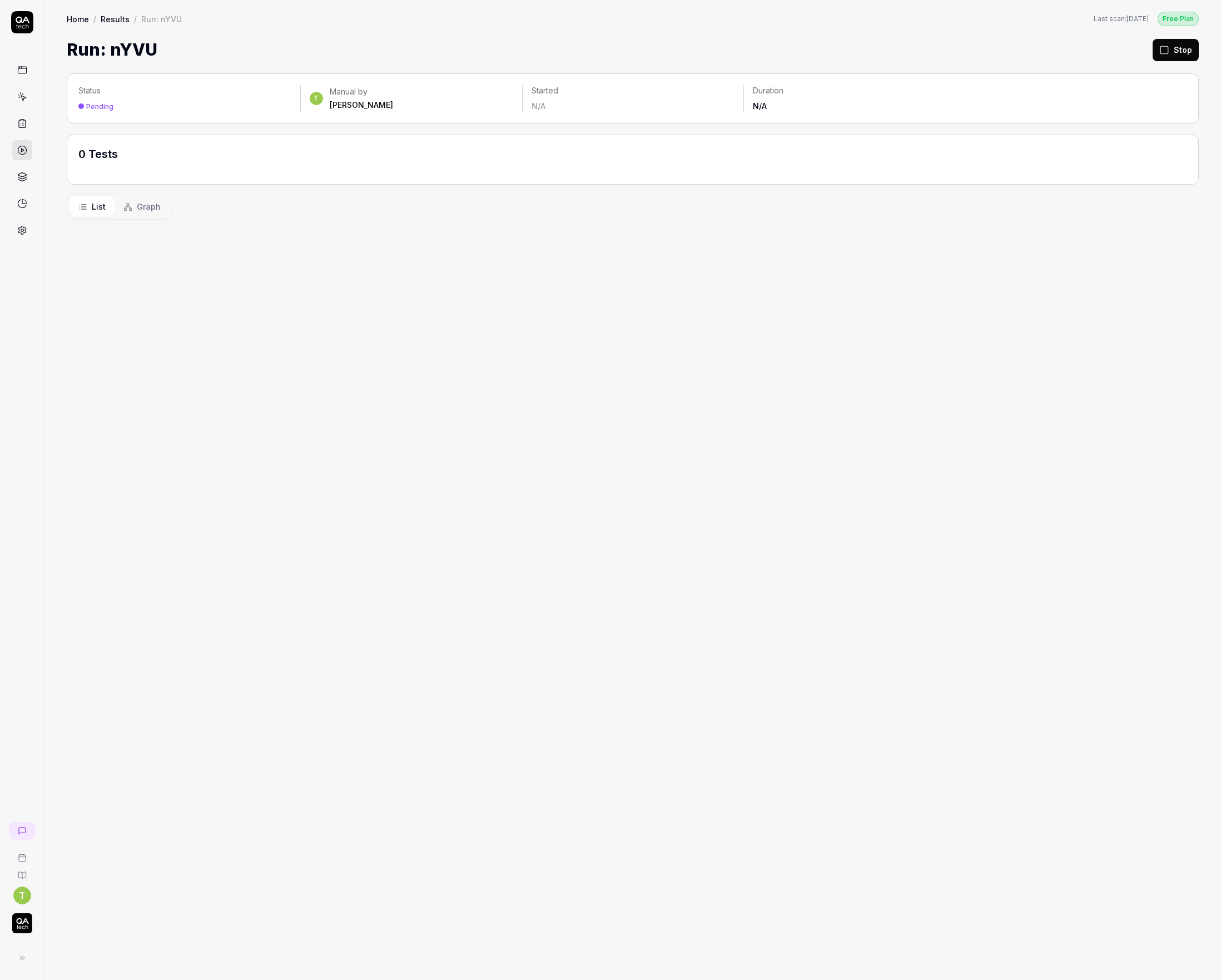
click at [154, 204] on span "Graph" at bounding box center [149, 207] width 24 height 12
click at [100, 202] on span "List" at bounding box center [98, 207] width 14 height 12
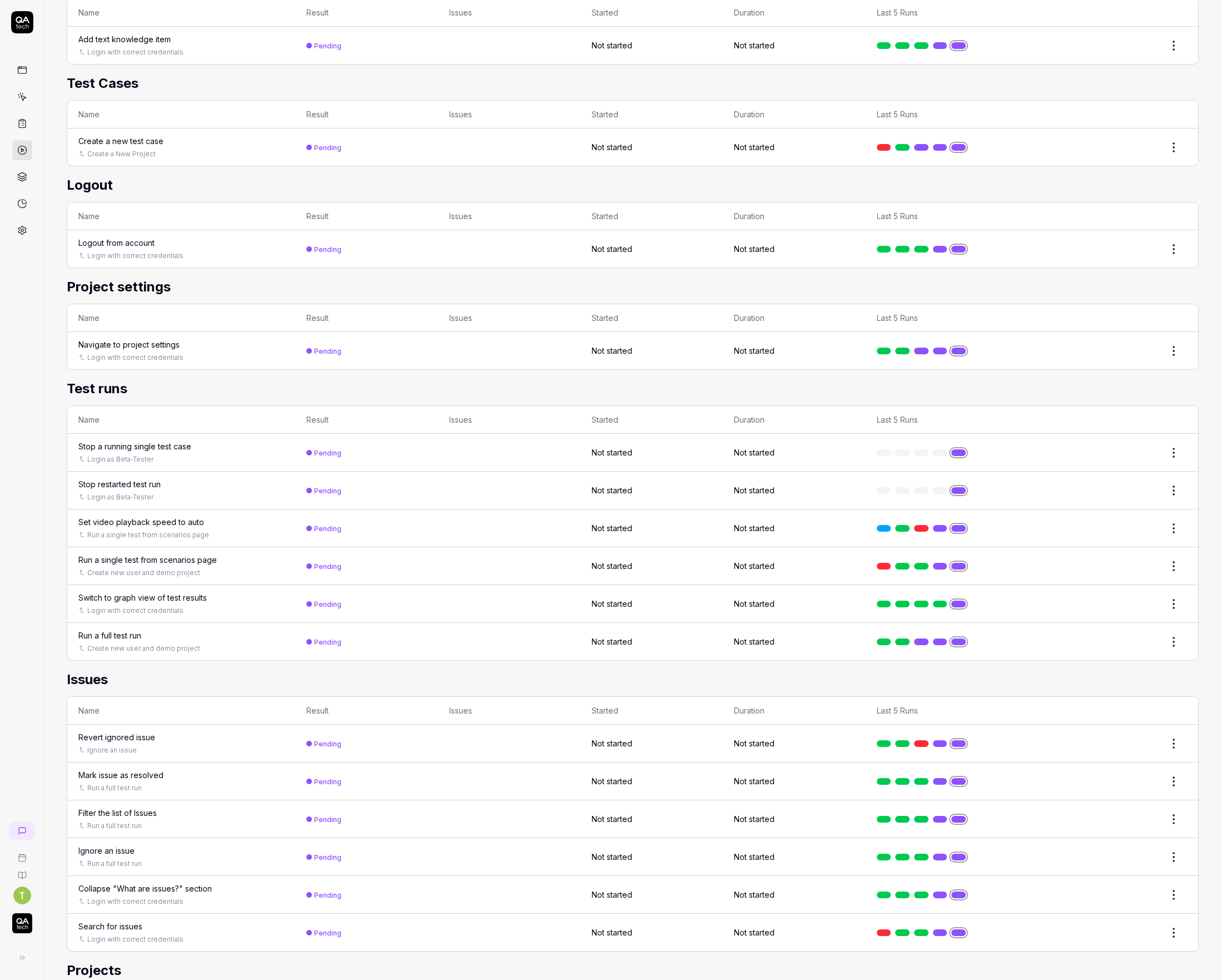
scroll to position [4073, 0]
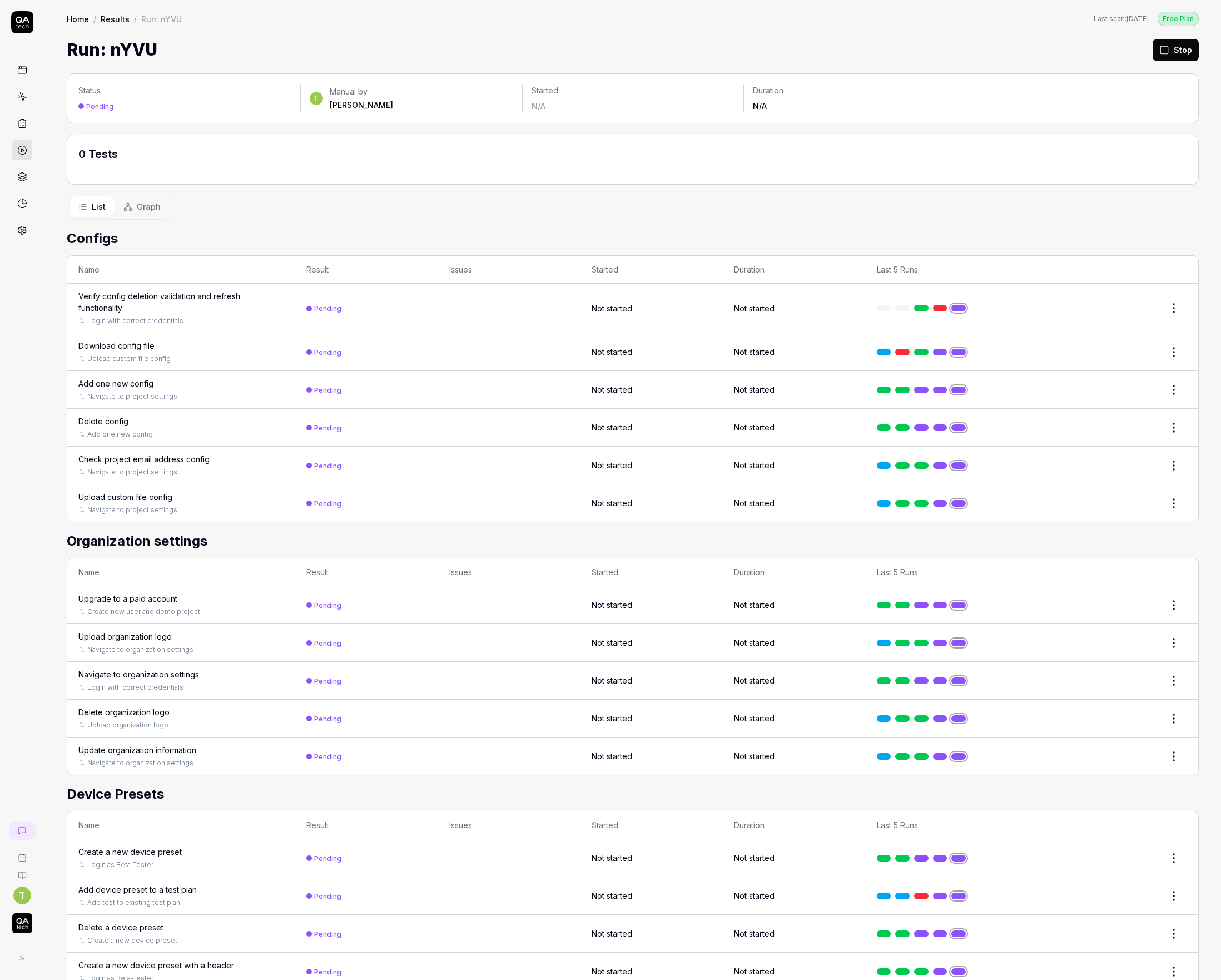
click at [177, 295] on div "Verify config deletion validation and refresh functionality" at bounding box center [181, 301] width 206 height 23
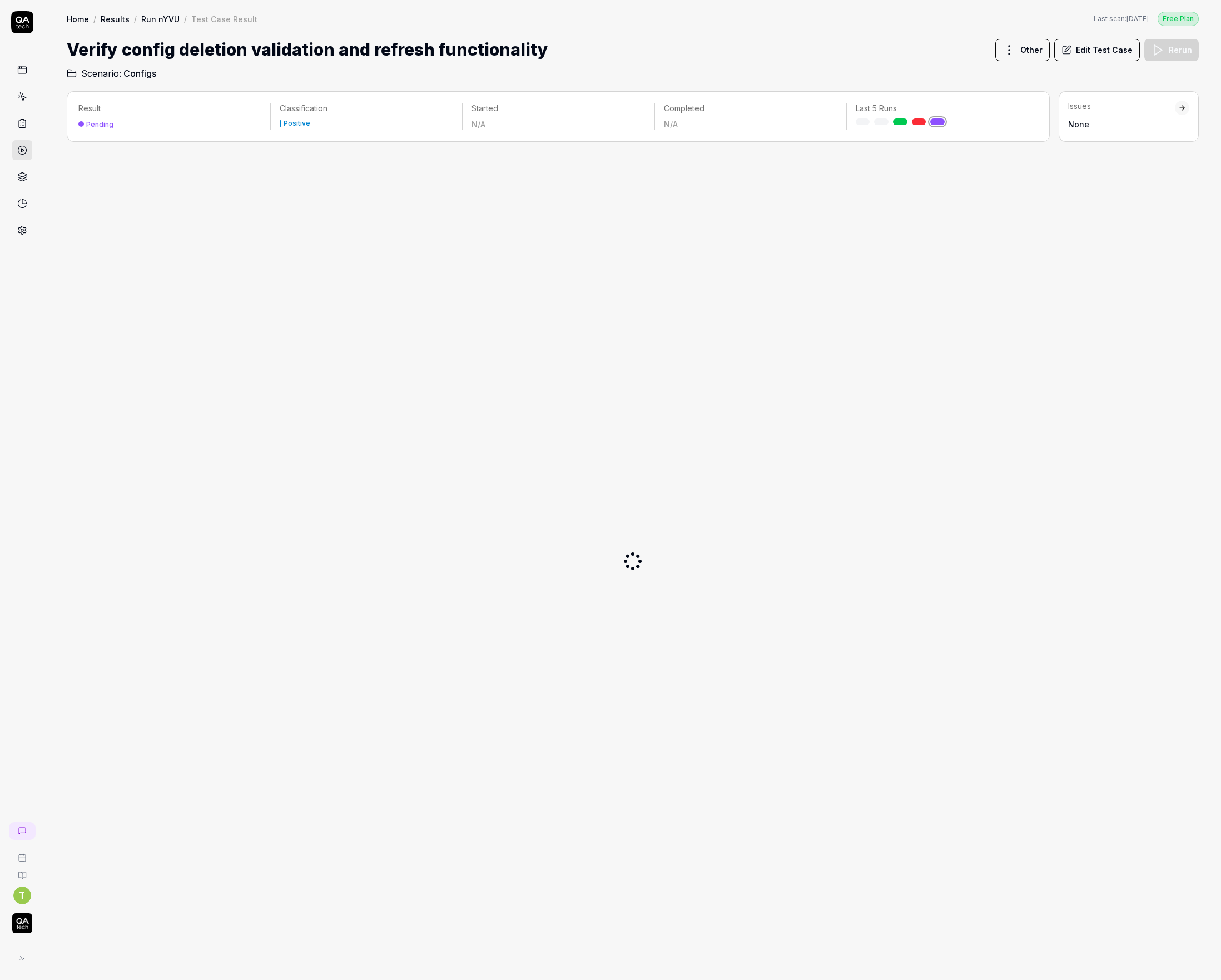
click at [634, 563] on div at bounding box center [633, 561] width 18 height 18
click at [29, 70] on link at bounding box center [22, 70] width 20 height 20
click at [15, 33] on icon at bounding box center [22, 22] width 22 height 22
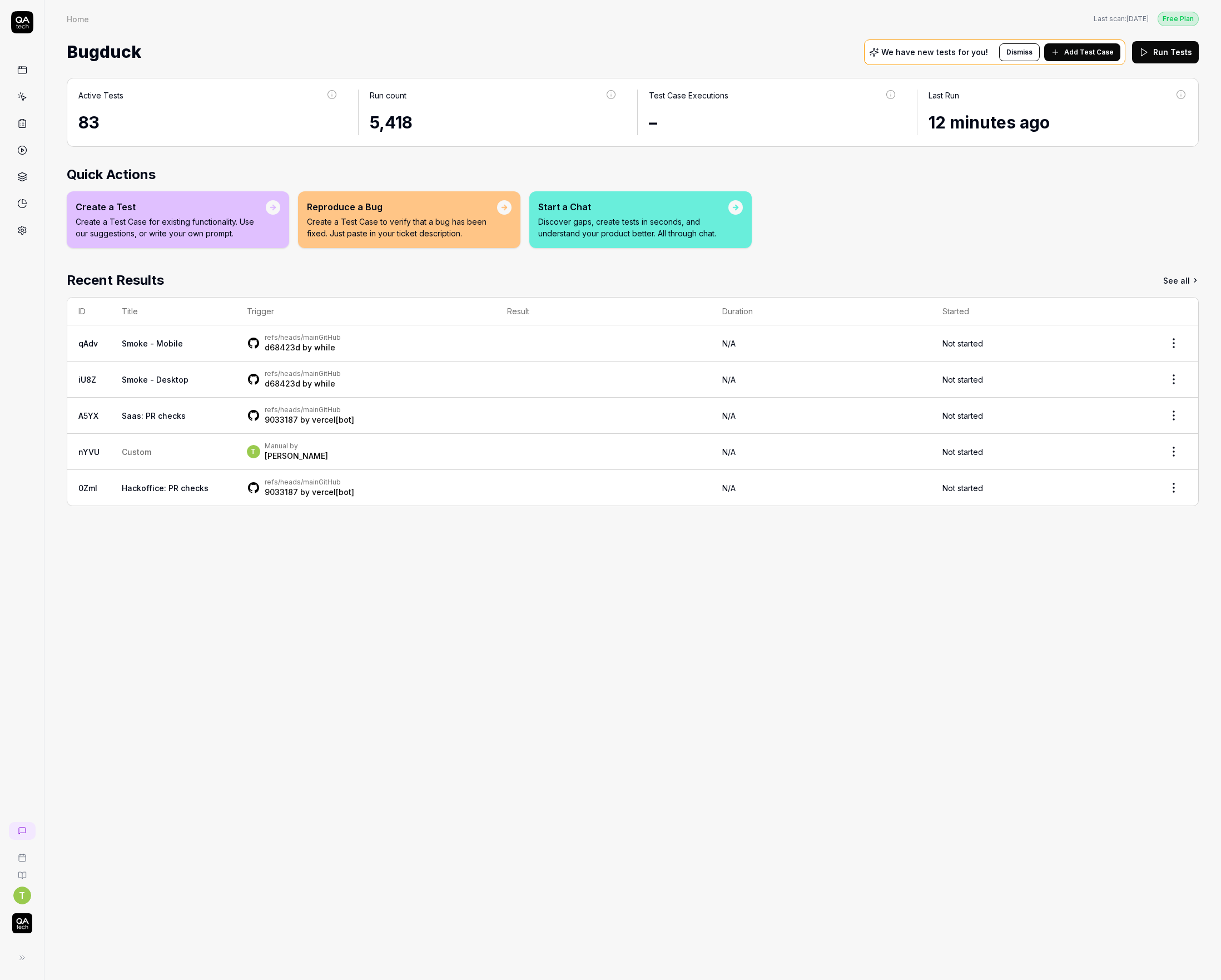
click at [29, 23] on icon at bounding box center [22, 20] width 14 height 7
click at [29, 953] on button at bounding box center [20, 957] width 22 height 22
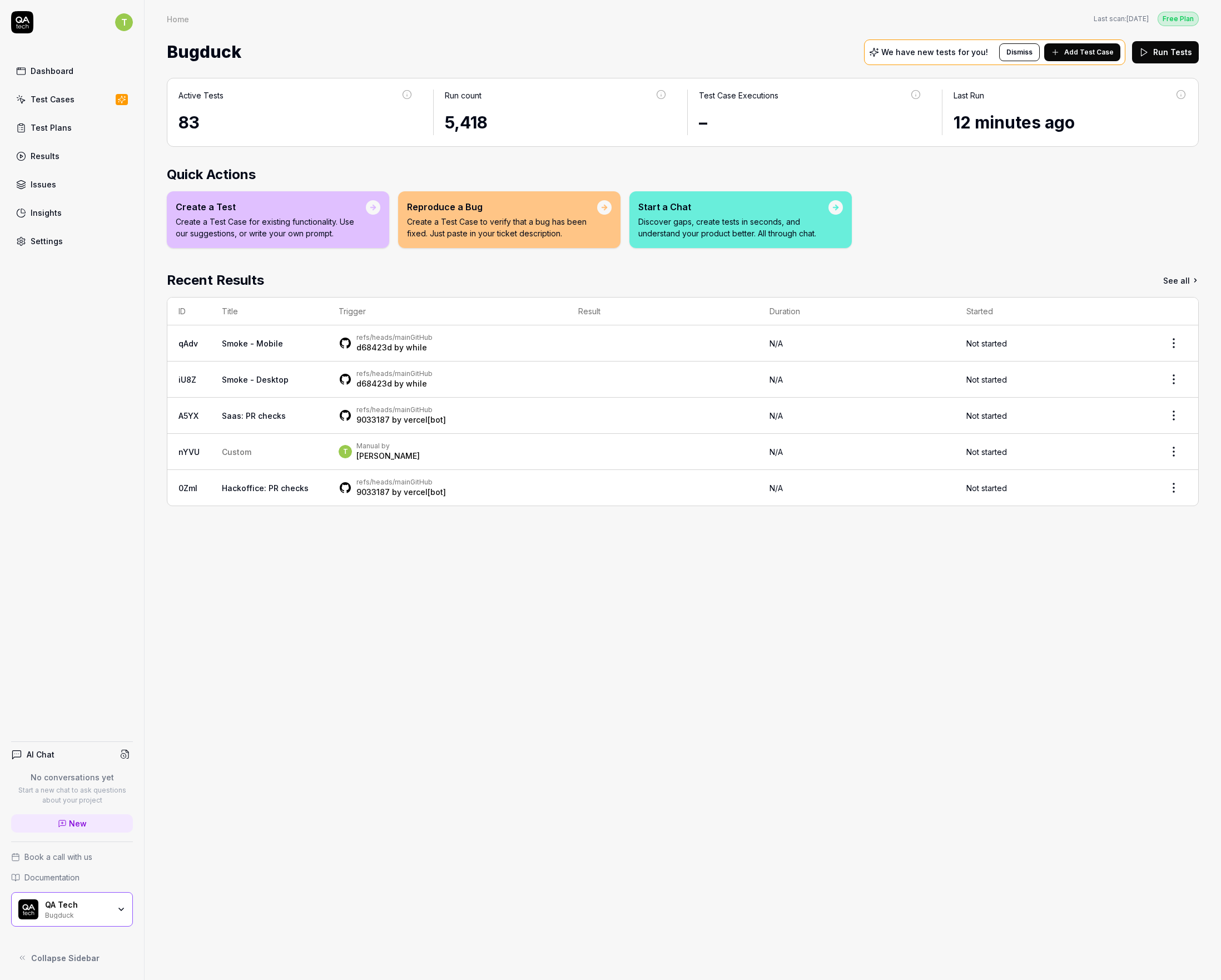
click at [121, 23] on html "T Dashboard Test Cases Test Plans Results Issues Insights Settings AI Chat No c…" at bounding box center [610, 490] width 1221 height 980
click at [175, 166] on link "Organizations" at bounding box center [193, 166] width 97 height 24
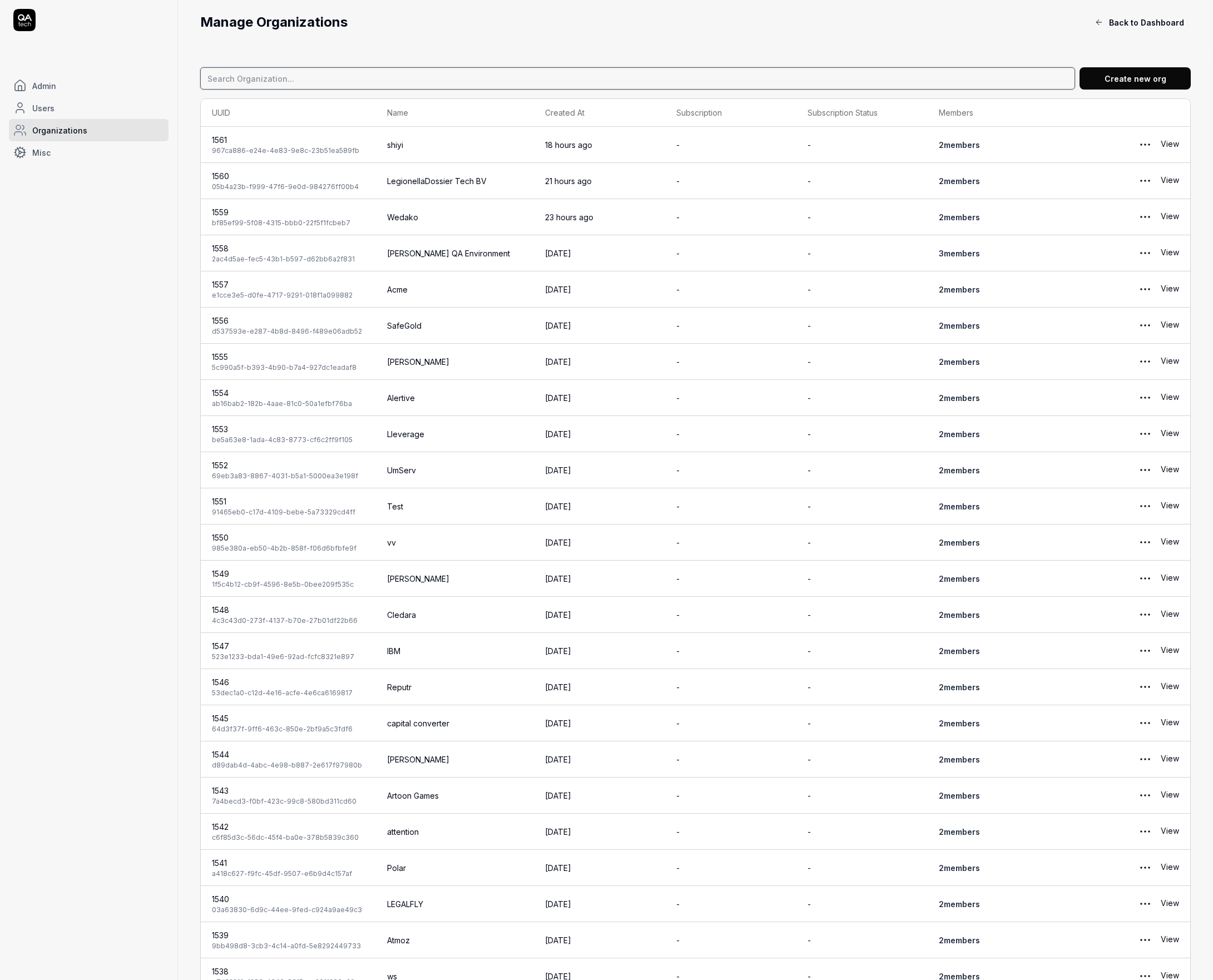
click at [262, 87] on input at bounding box center [638, 78] width 875 height 22
type input "airpel"
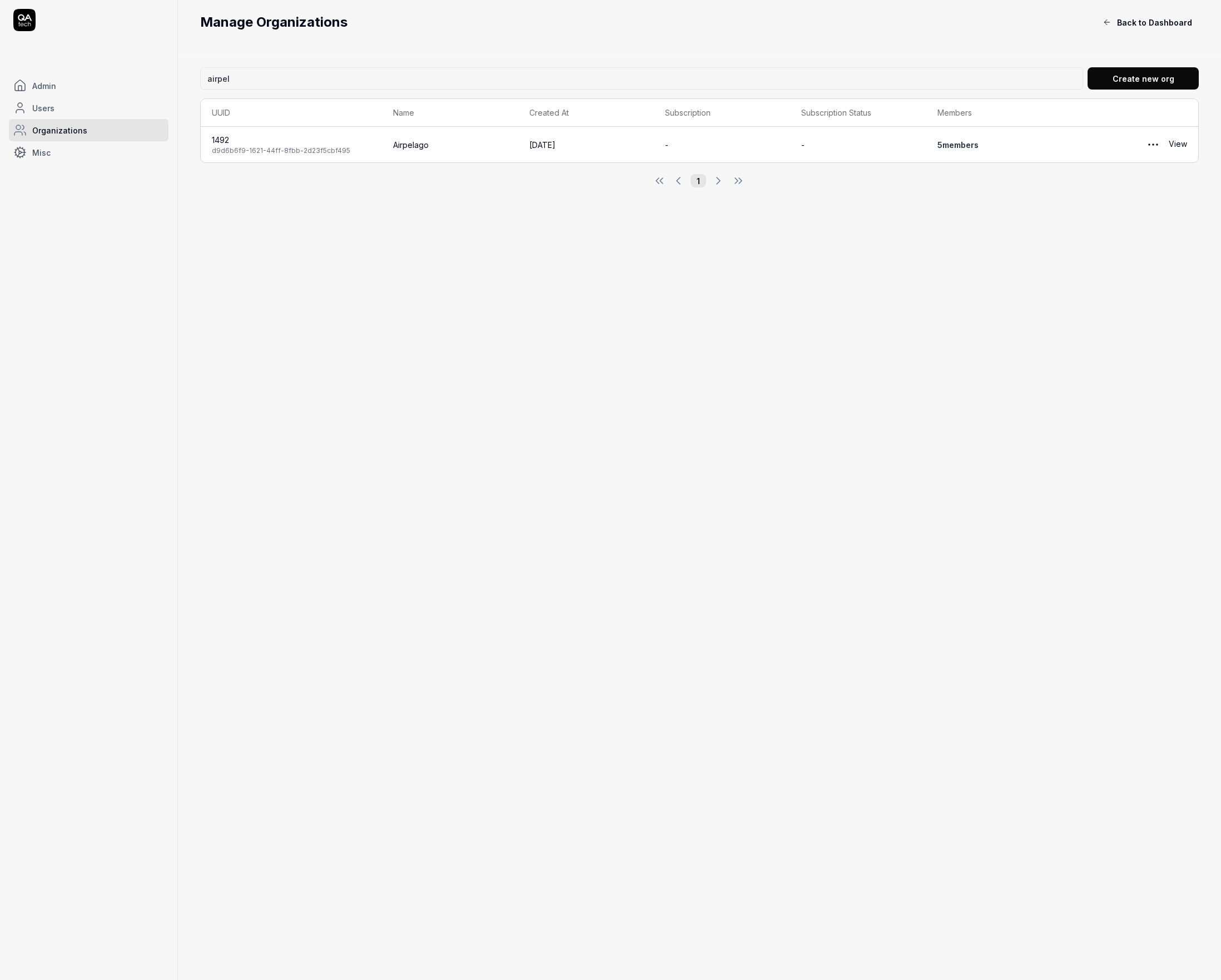
click at [1174, 141] on link "View" at bounding box center [1178, 144] width 18 height 22
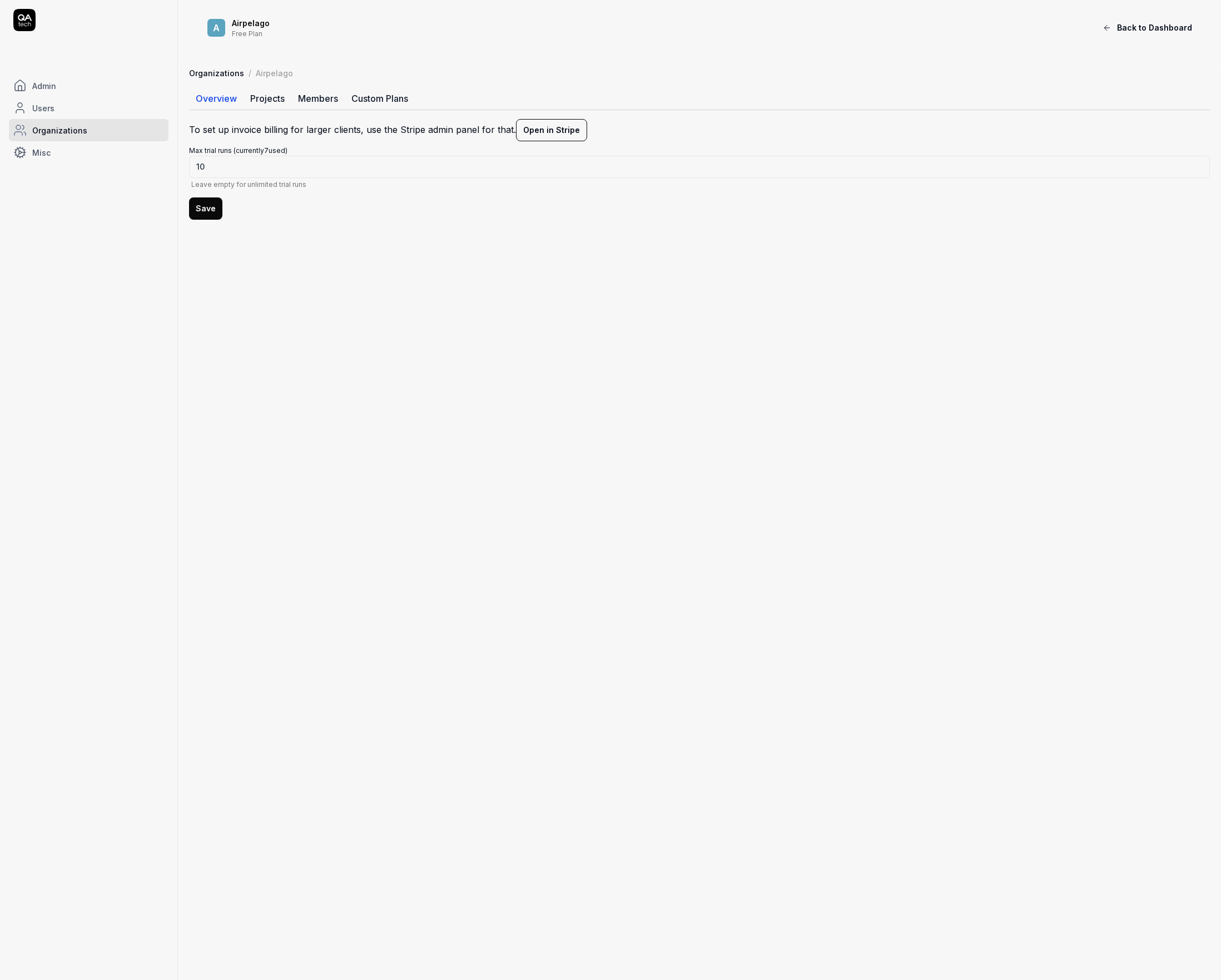
click at [274, 95] on link "Projects" at bounding box center [267, 98] width 48 height 22
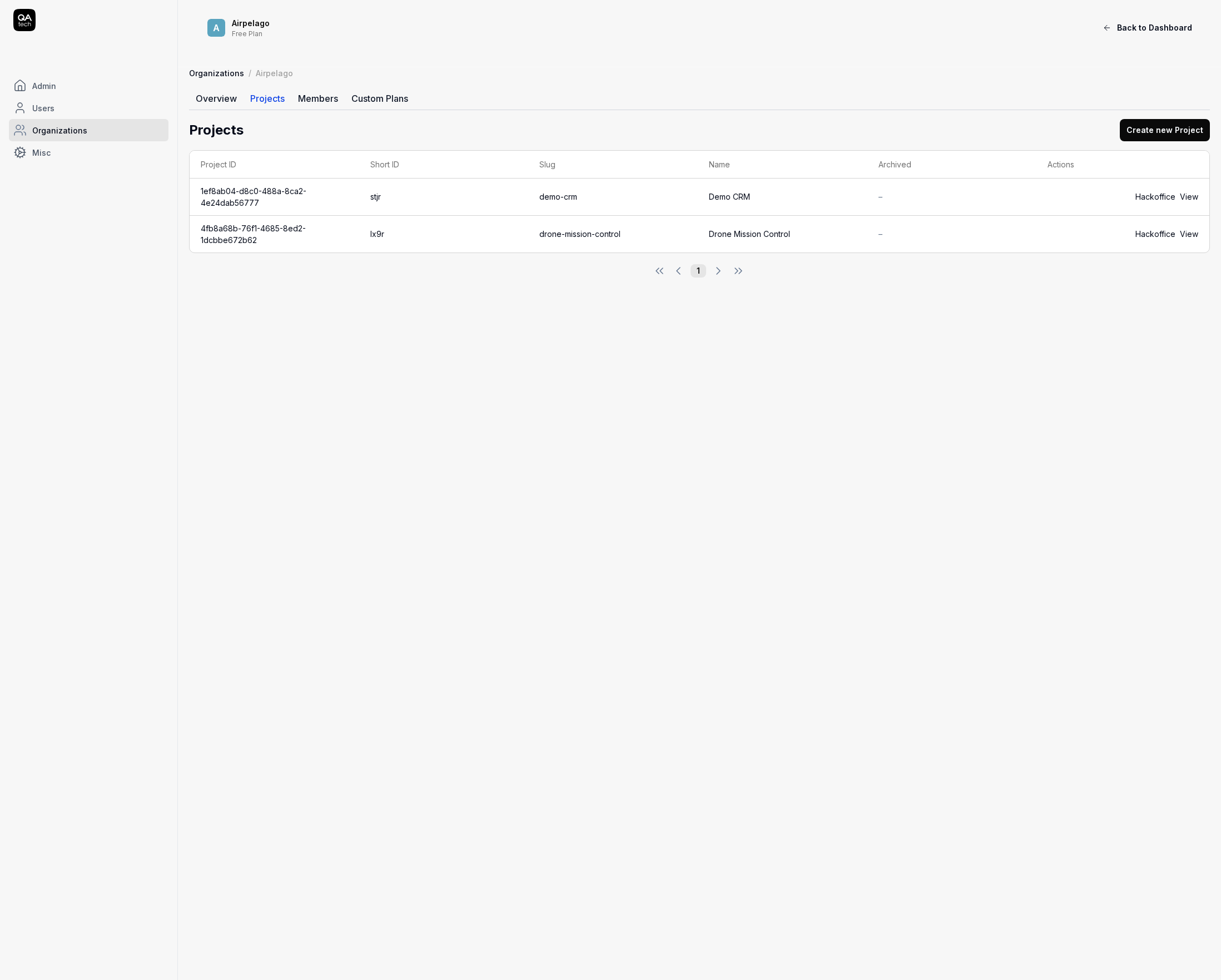
click at [305, 94] on link "Members" at bounding box center [317, 98] width 53 height 22
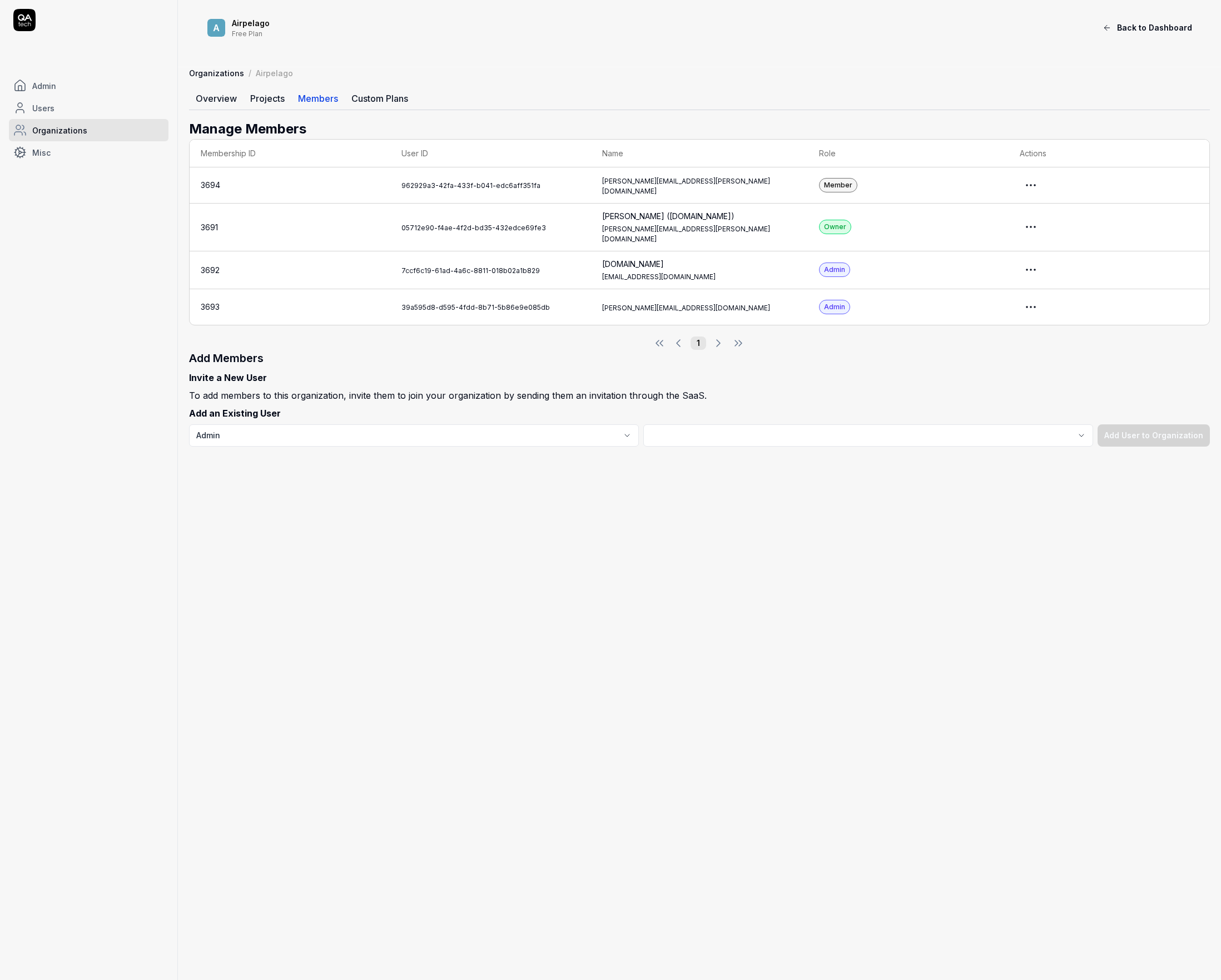
click at [1048, 183] on html "Admin Users Organizations Misc A Airpelago Free Plan Back to Dashboard Organiza…" at bounding box center [610, 490] width 1221 height 980
click at [1010, 233] on link "Impersonate User" at bounding box center [1009, 235] width 88 height 24
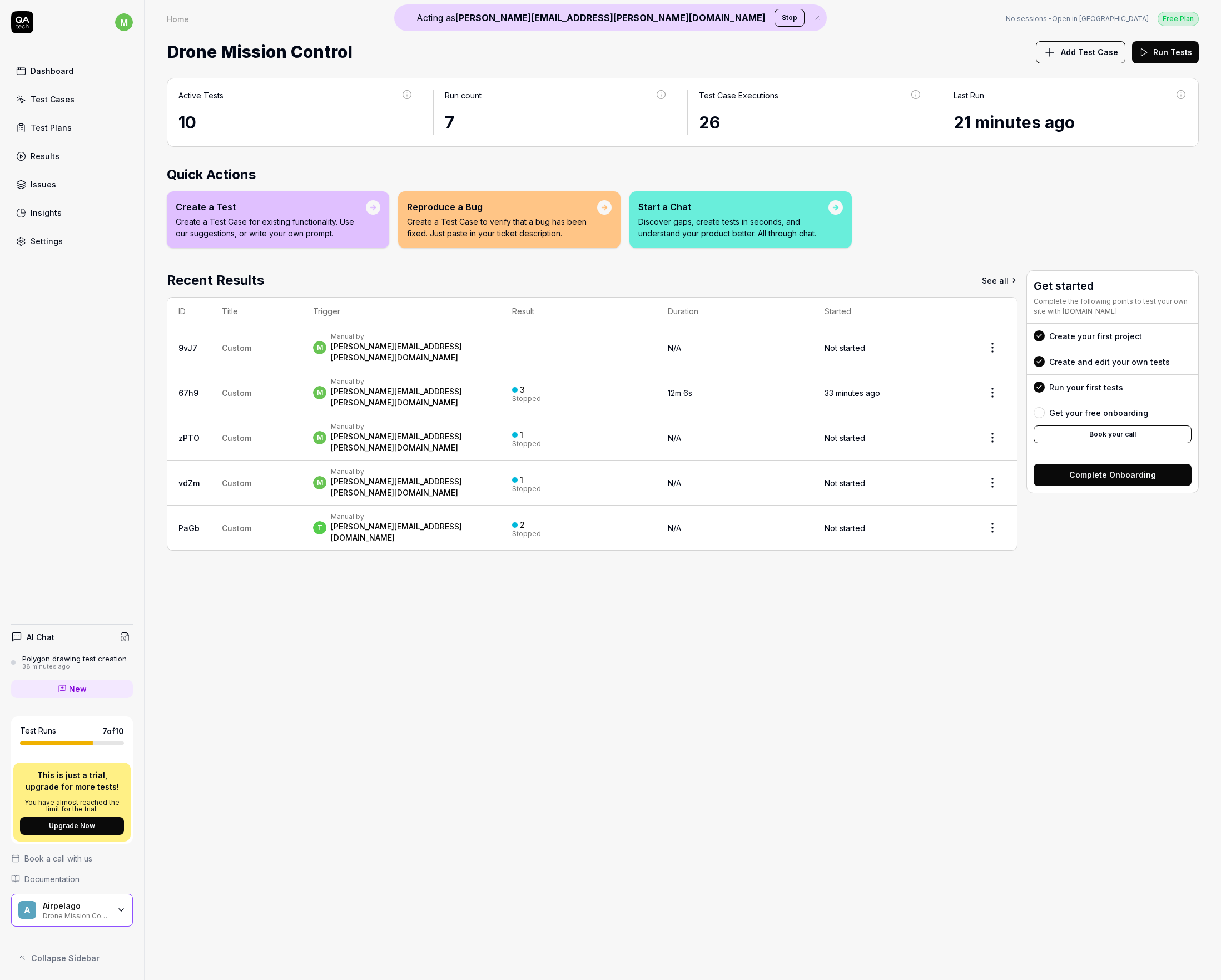
click at [190, 343] on link "9vJ7" at bounding box center [188, 348] width 19 height 10
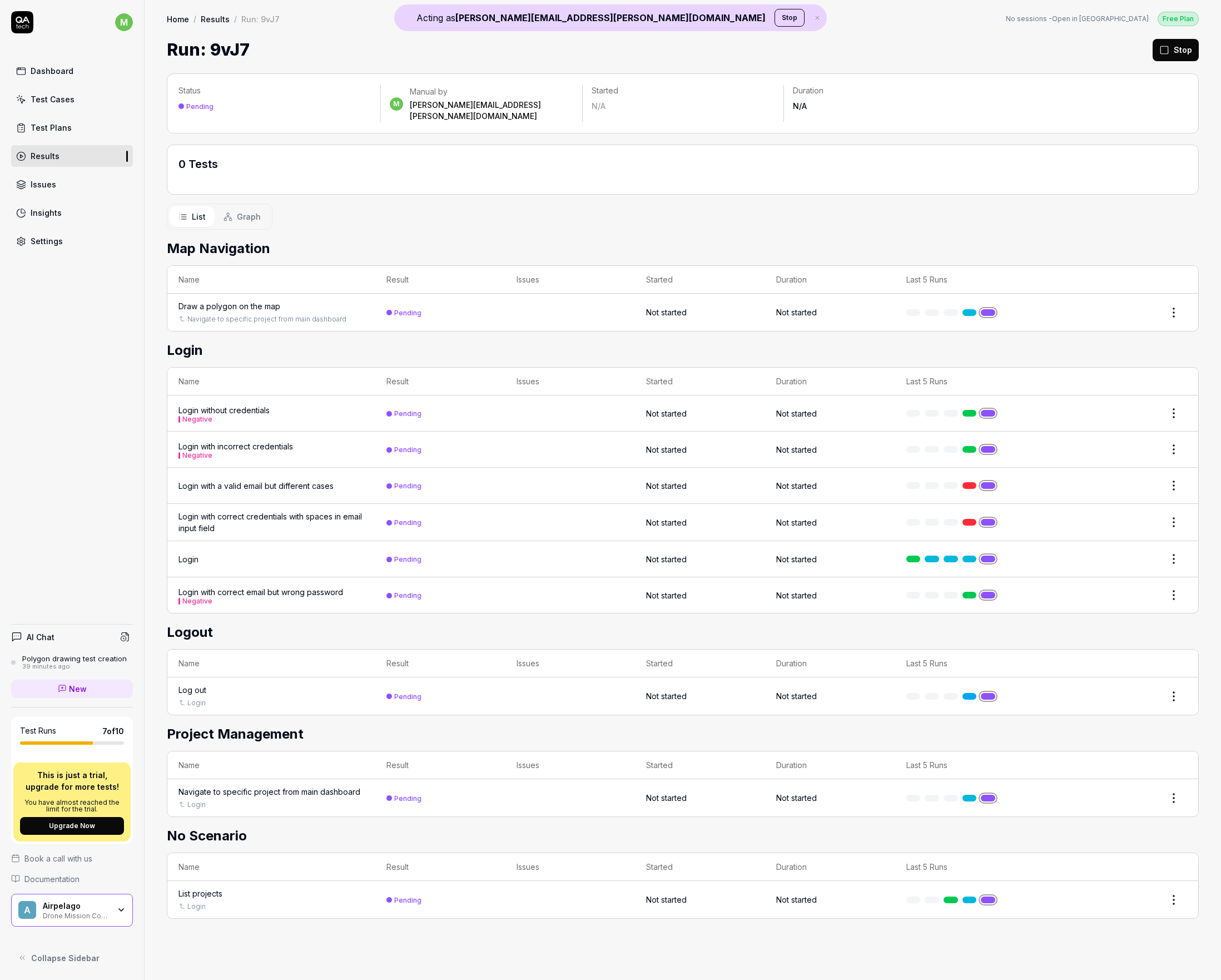
click at [110, 924] on div "A Airpelago Drone Mission Control" at bounding box center [72, 910] width 122 height 33
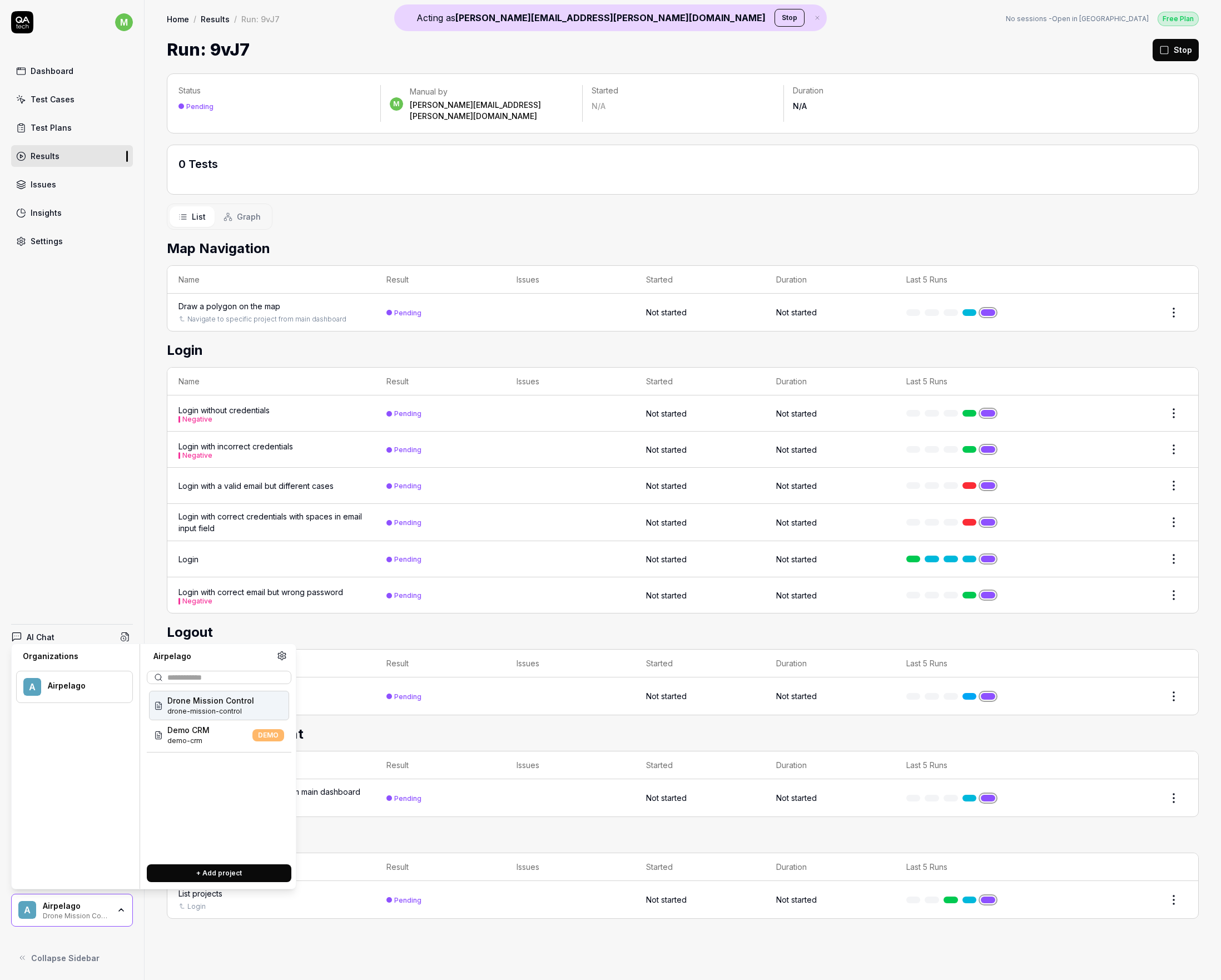
click at [101, 905] on div "Airpelago" at bounding box center [76, 906] width 67 height 10
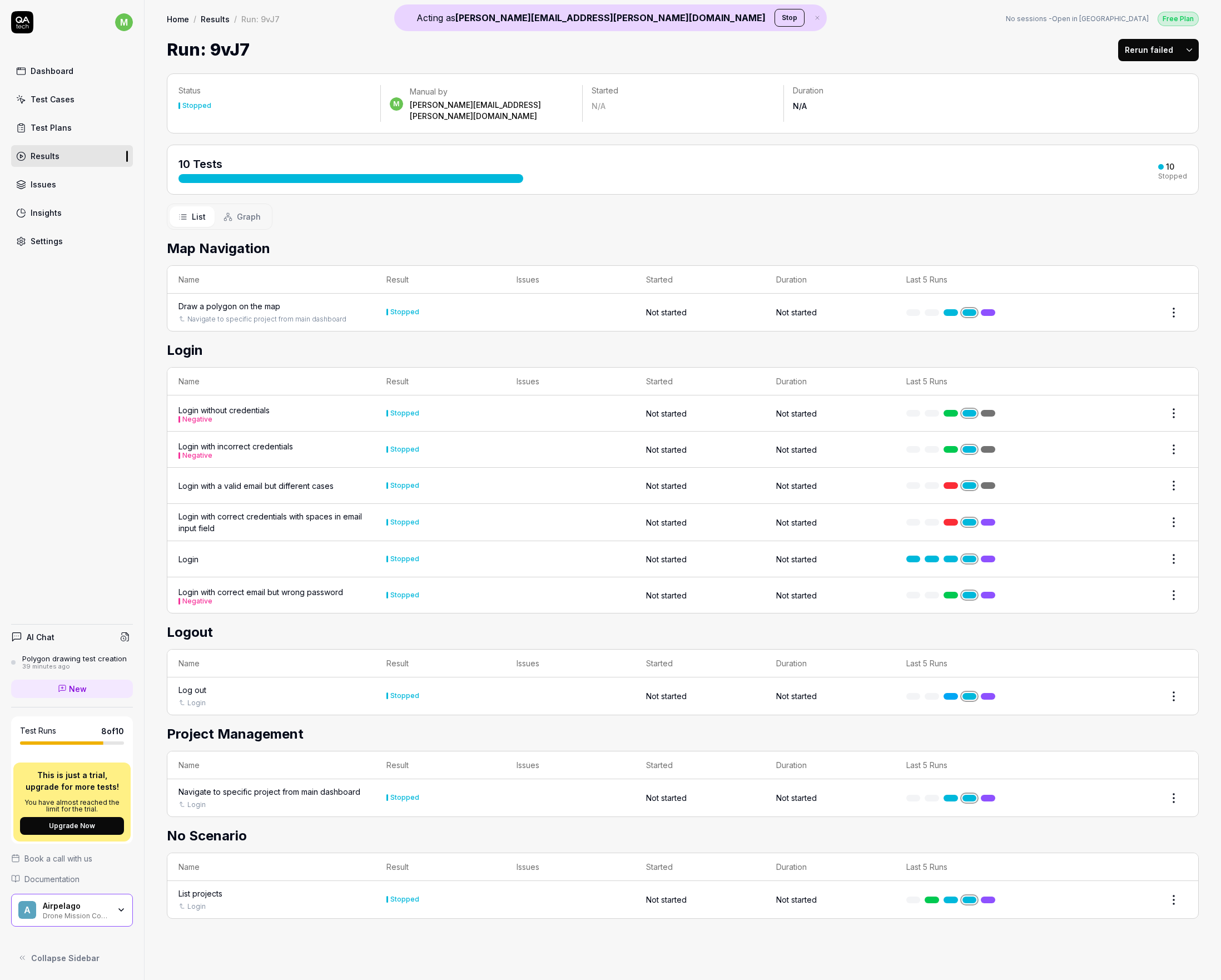
click at [103, 154] on link "Results" at bounding box center [72, 156] width 122 height 21
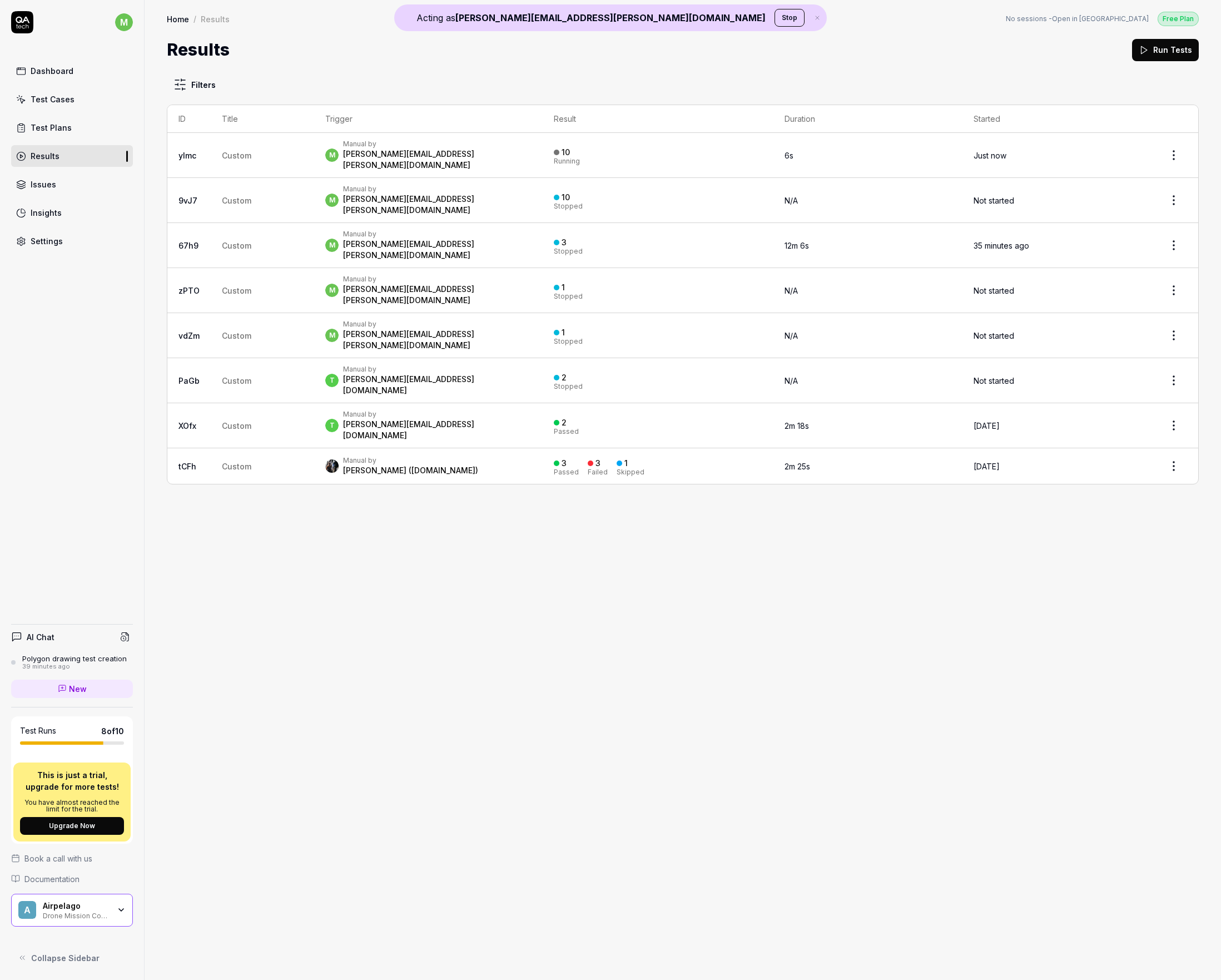
click at [187, 151] on link "ylmc" at bounding box center [187, 156] width 18 height 10
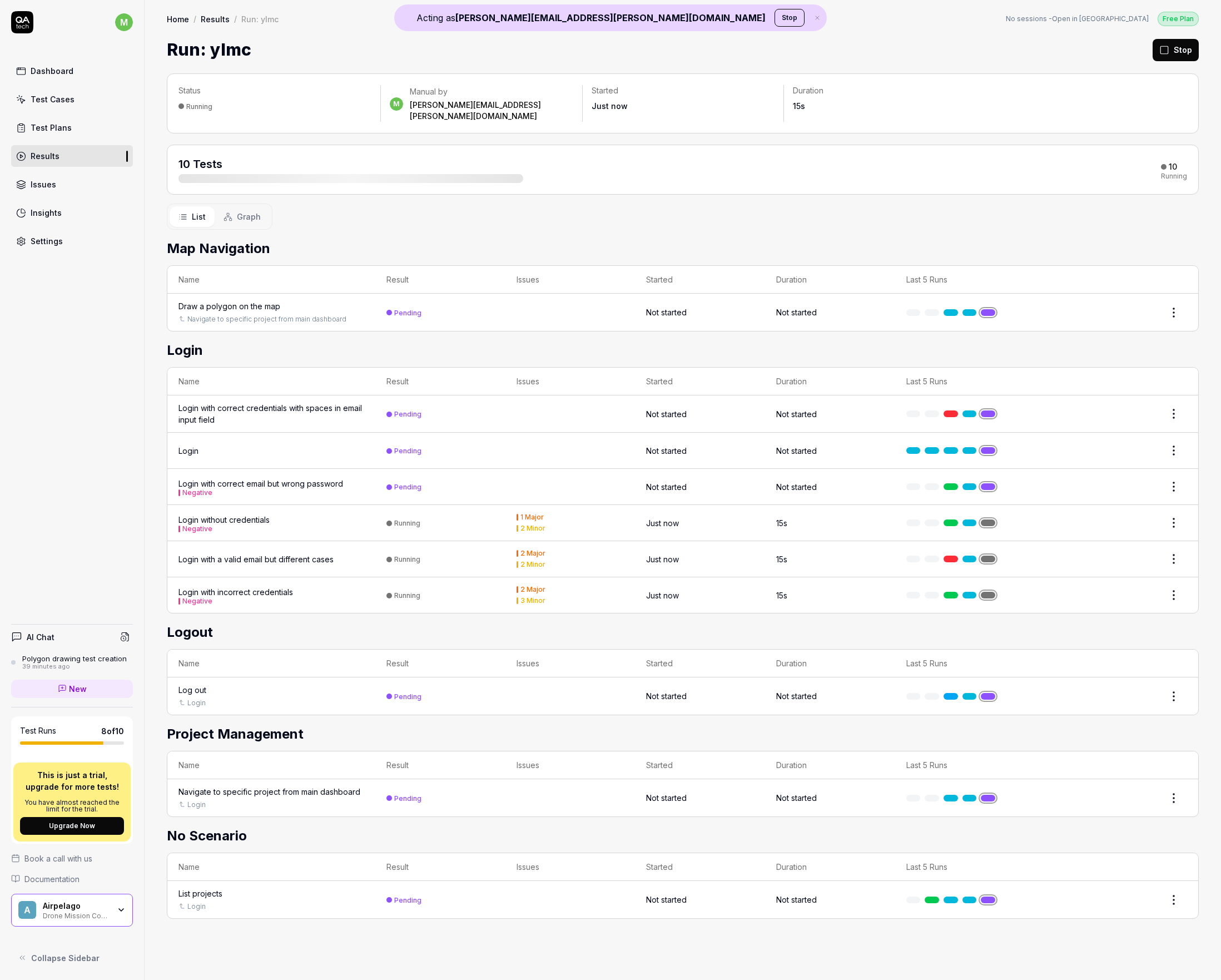
click at [775, 16] on button "Stop" at bounding box center [790, 18] width 30 height 18
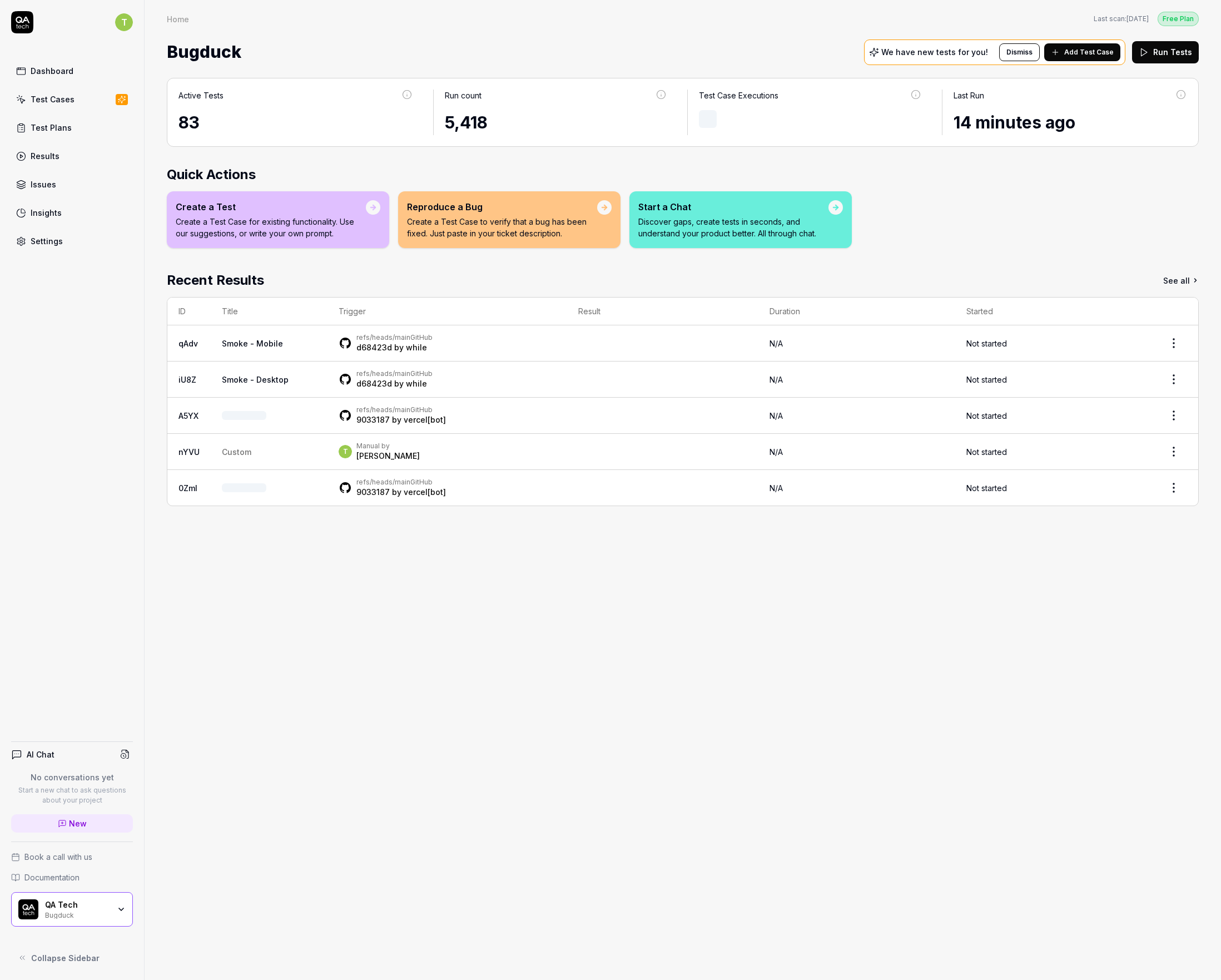
click at [128, 17] on html "T Dashboard Test Cases Test Plans Results Issues Insights Settings AI Chat No c…" at bounding box center [610, 490] width 1221 height 980
click at [93, 125] on div "Admin" at bounding box center [73, 122] width 124 height 24
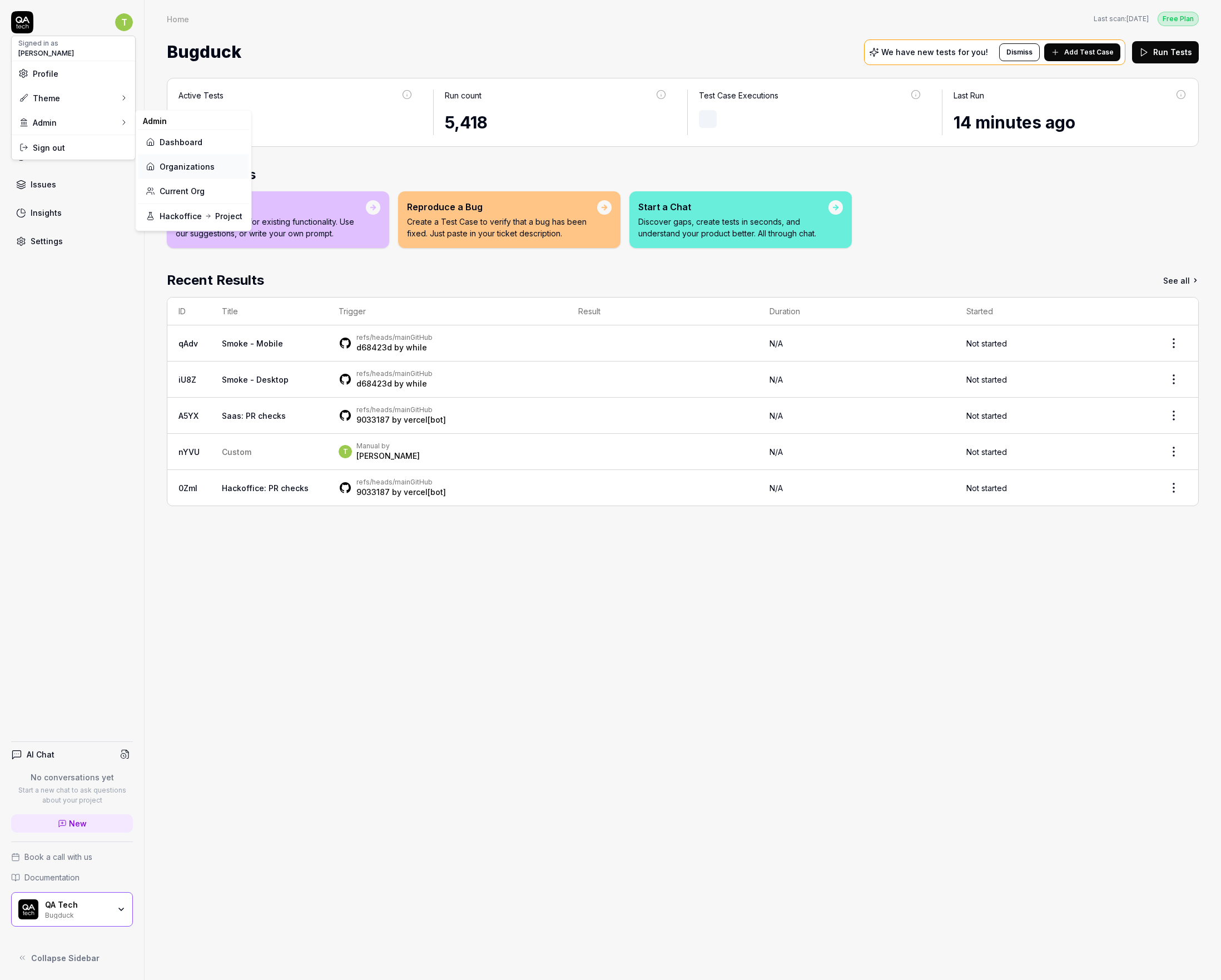
drag, startPoint x: 165, startPoint y: 163, endPoint x: 201, endPoint y: 155, distance: 36.9
click at [165, 163] on link "Organizations" at bounding box center [193, 166] width 97 height 24
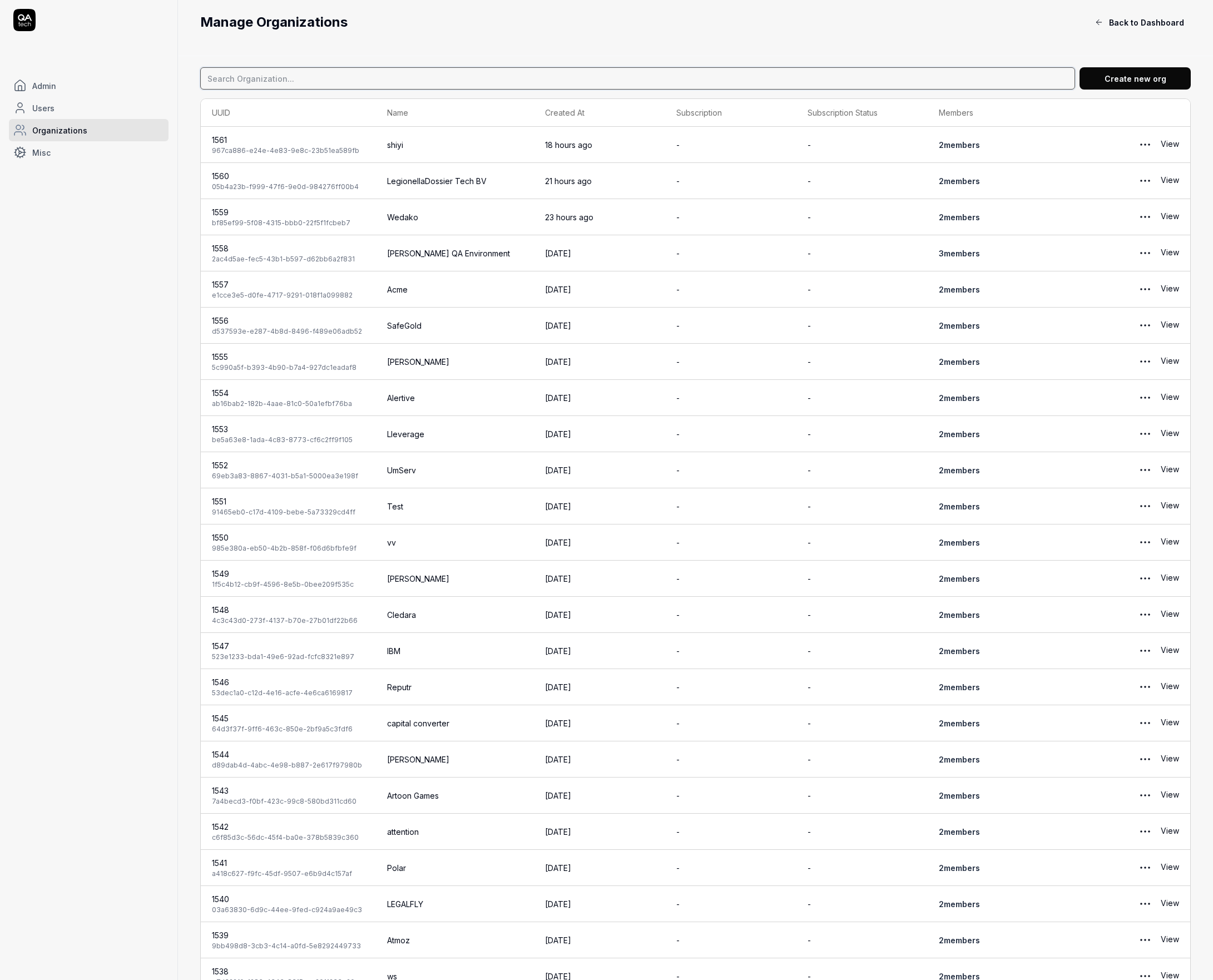
type input "aripel"
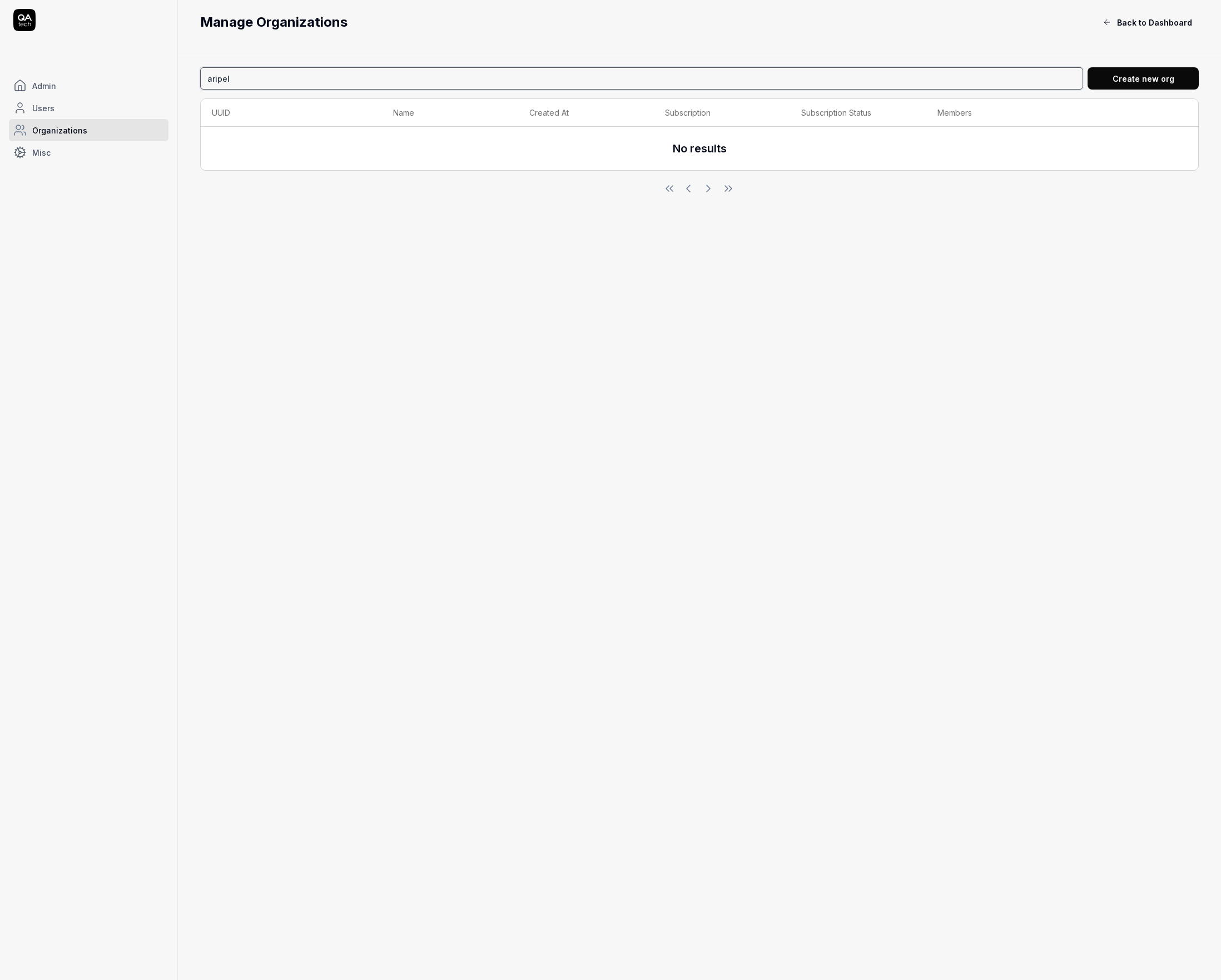
click at [288, 84] on input "aripel" at bounding box center [642, 78] width 883 height 22
click at [234, 76] on input "aripel" at bounding box center [642, 78] width 883 height 22
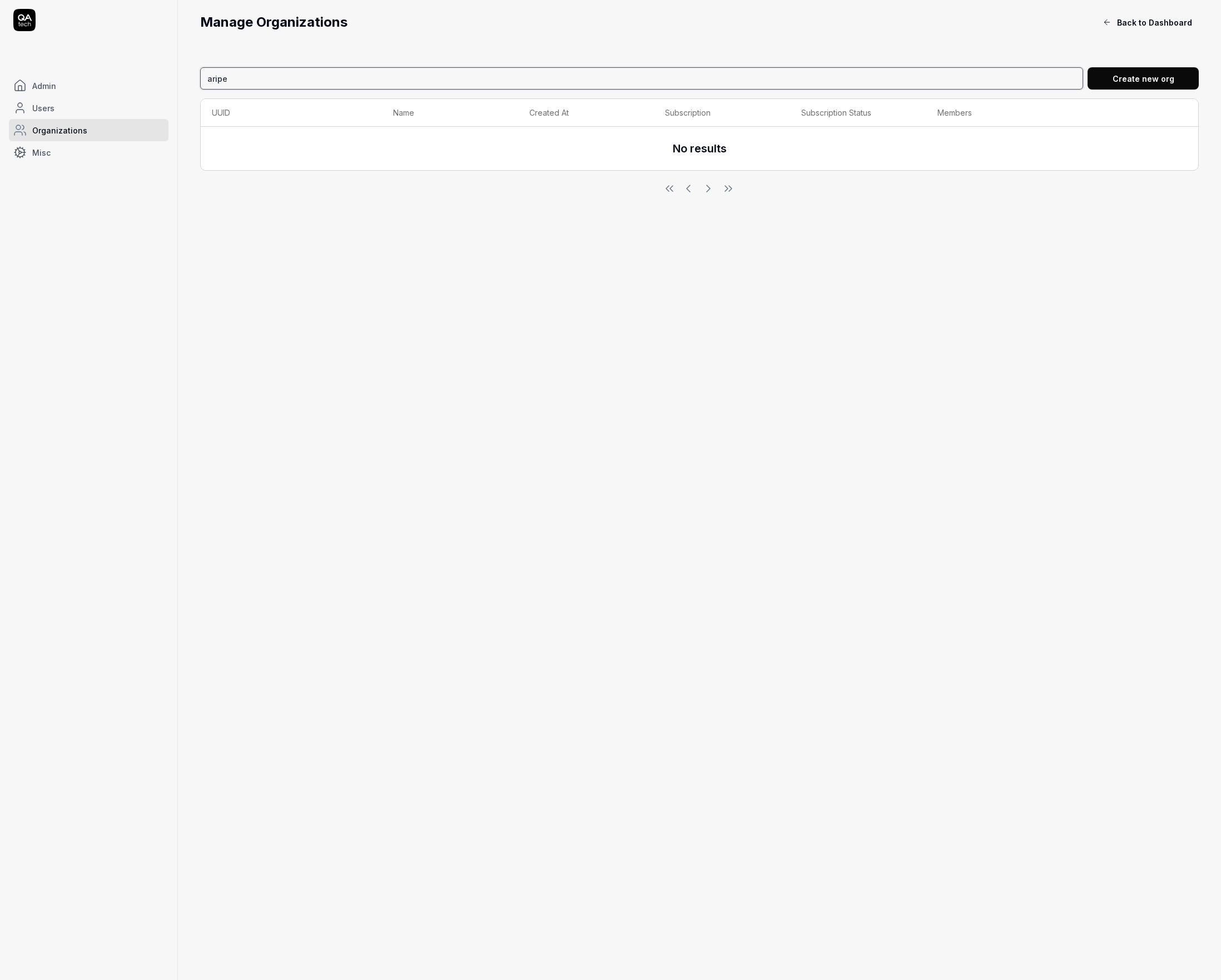
type input "aripel"
click at [238, 80] on input "aripel" at bounding box center [642, 78] width 883 height 22
type input "airperl"
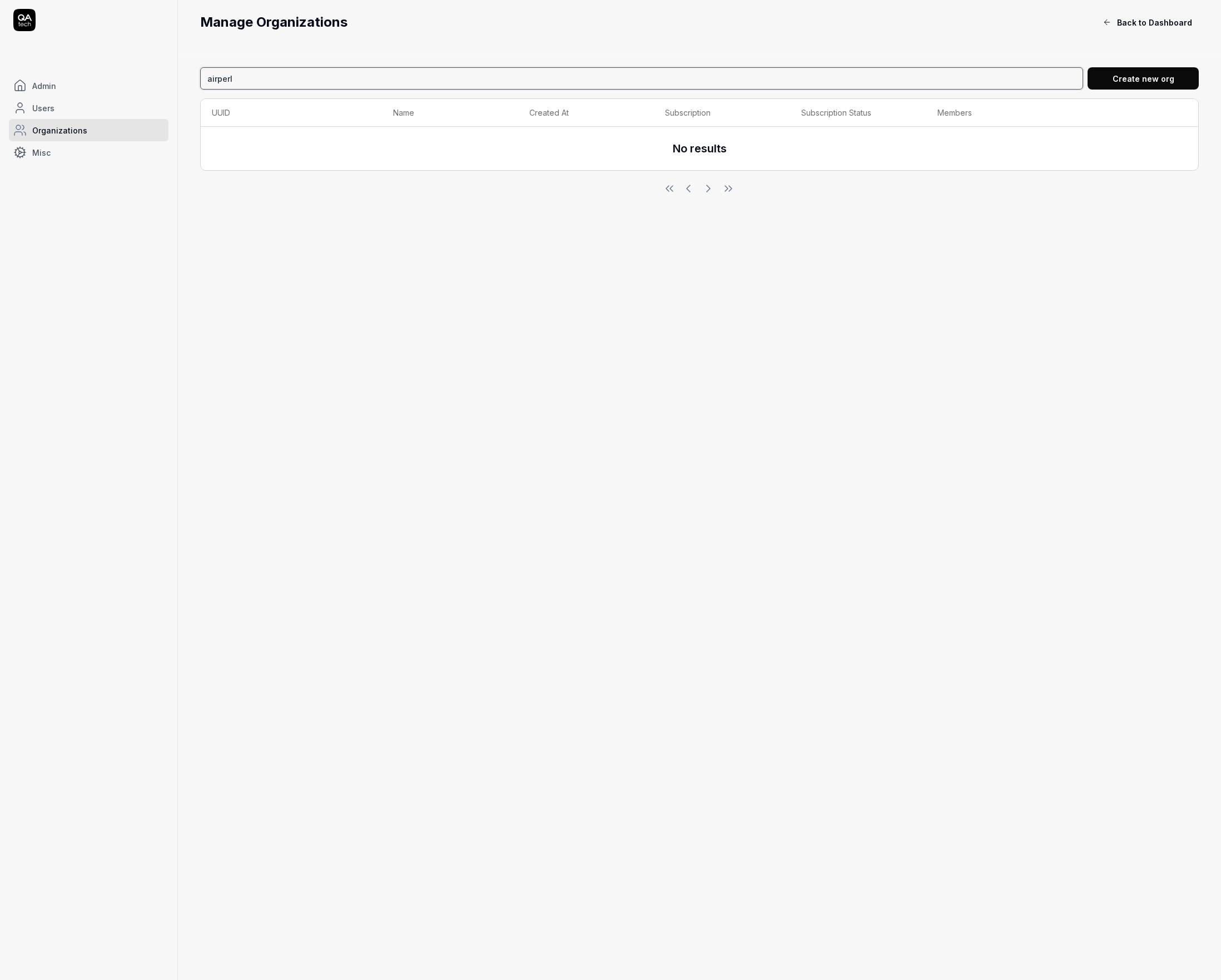
click at [239, 80] on input "airperl" at bounding box center [642, 78] width 883 height 22
type input "airpel"
click at [1176, 147] on link "View" at bounding box center [1178, 144] width 18 height 22
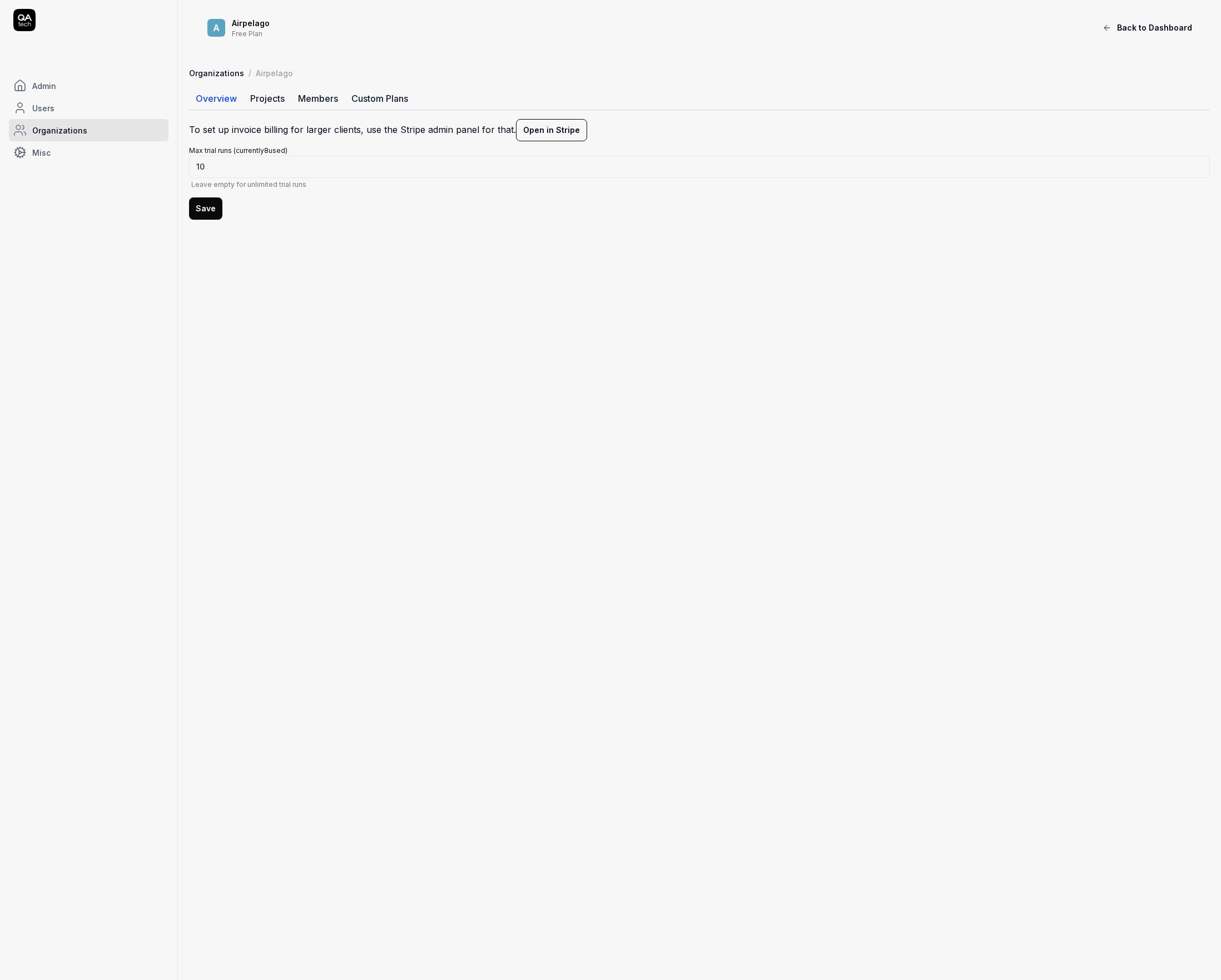
click at [387, 94] on link "Custom Plans" at bounding box center [380, 98] width 70 height 22
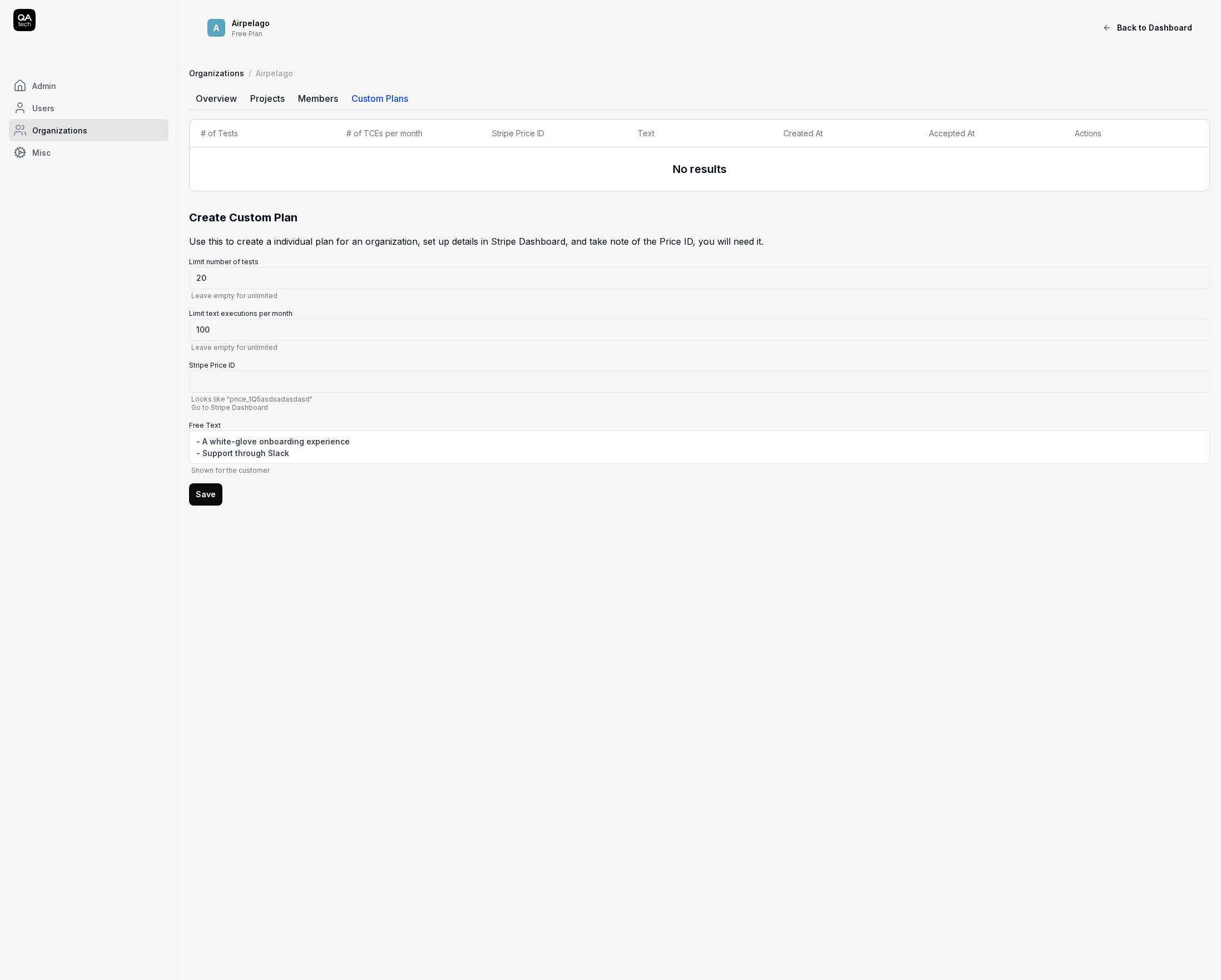
click at [238, 93] on link "Overview" at bounding box center [216, 98] width 54 height 22
type textarea "*"
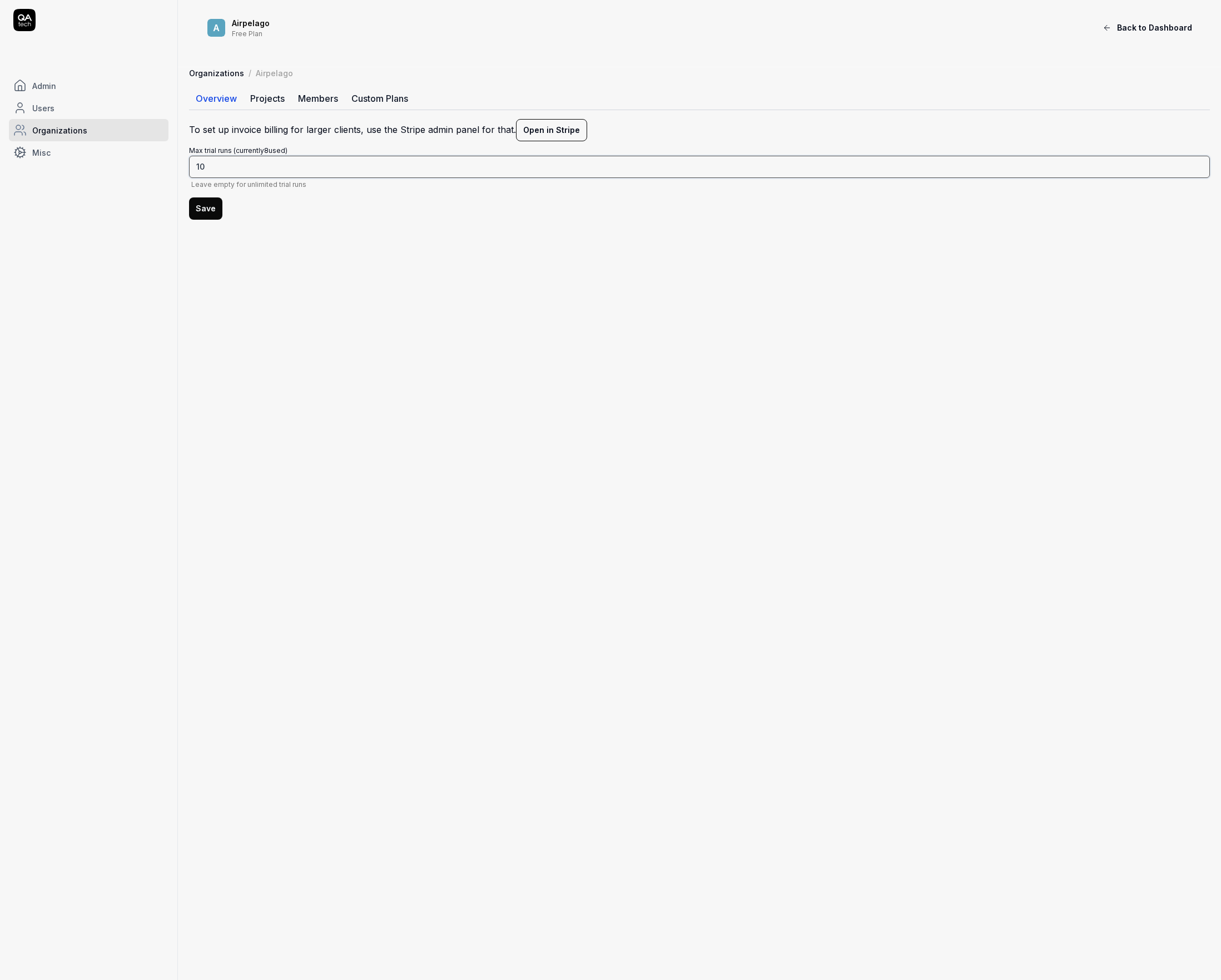
click at [227, 165] on input "10" at bounding box center [699, 167] width 1021 height 22
type input "15"
click at [205, 203] on button "Save" at bounding box center [206, 208] width 33 height 22
